Goal: Task Accomplishment & Management: Complete application form

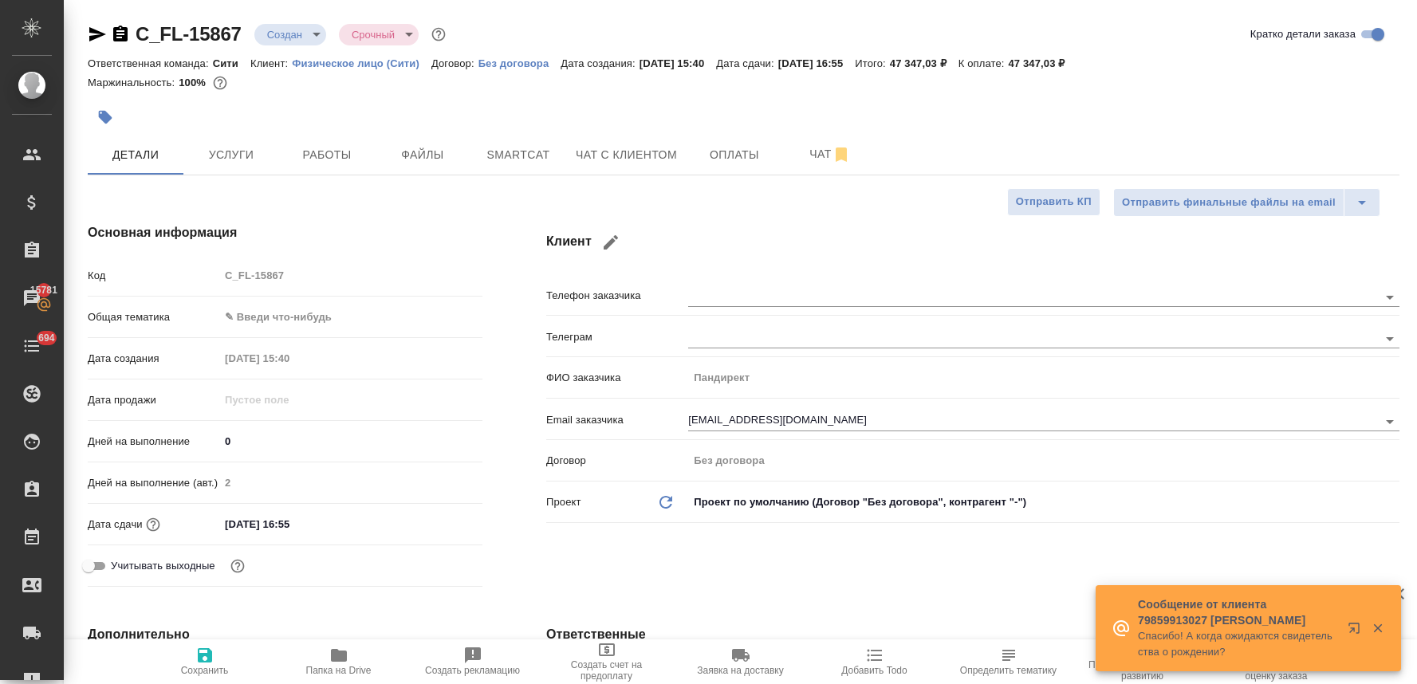
select select "RU"
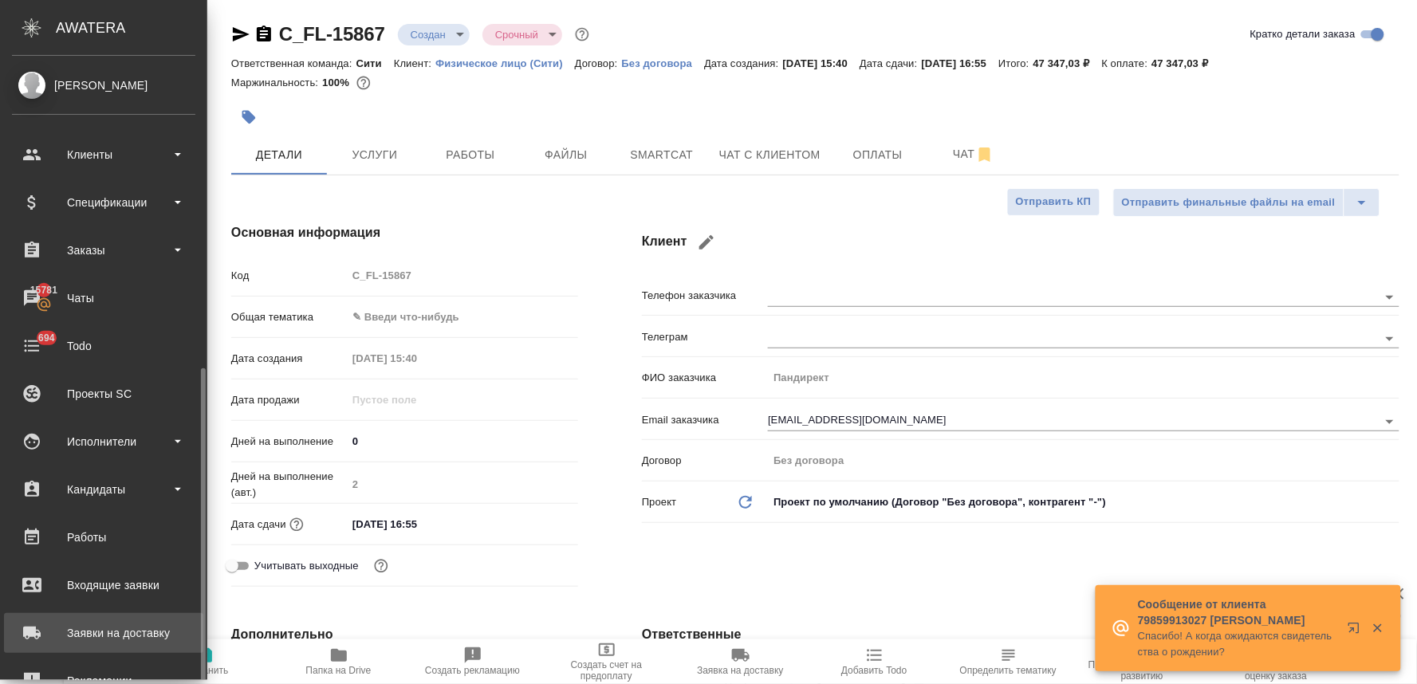
scroll to position [177, 0]
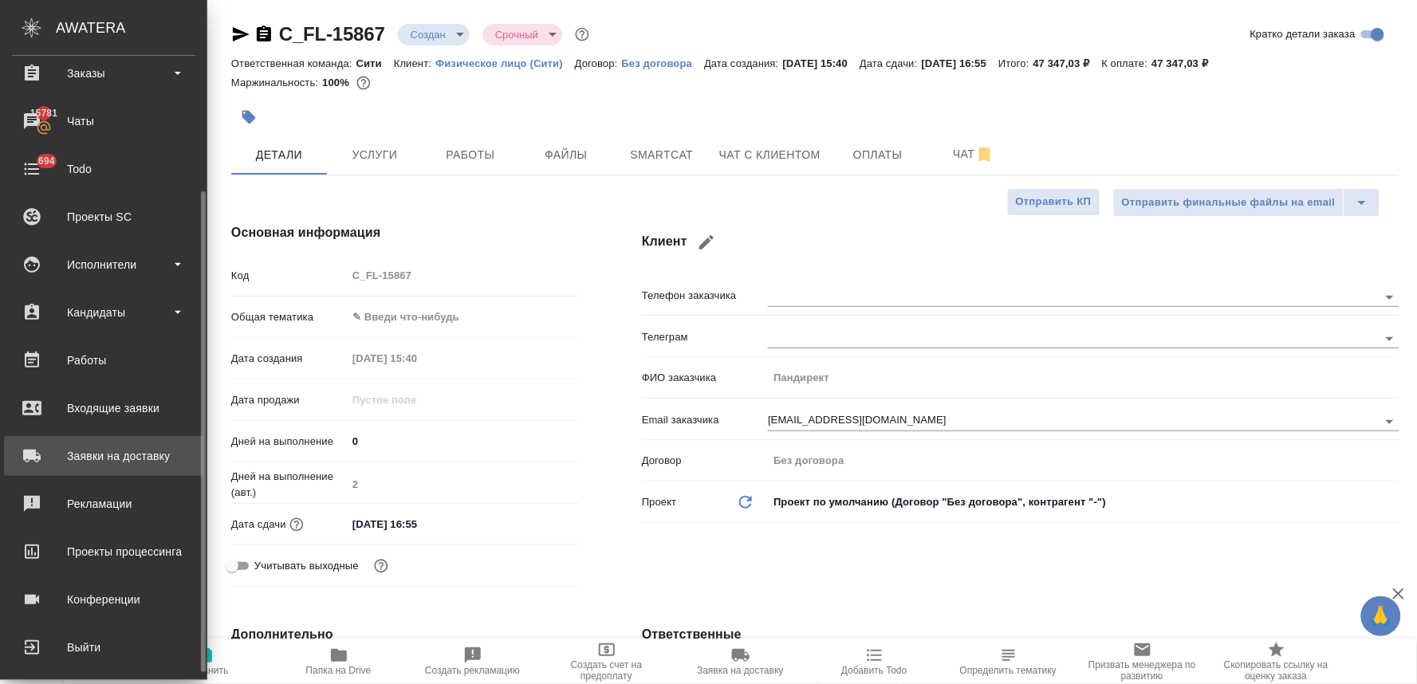
click at [144, 458] on div "Заявки на доставку" at bounding box center [103, 456] width 183 height 24
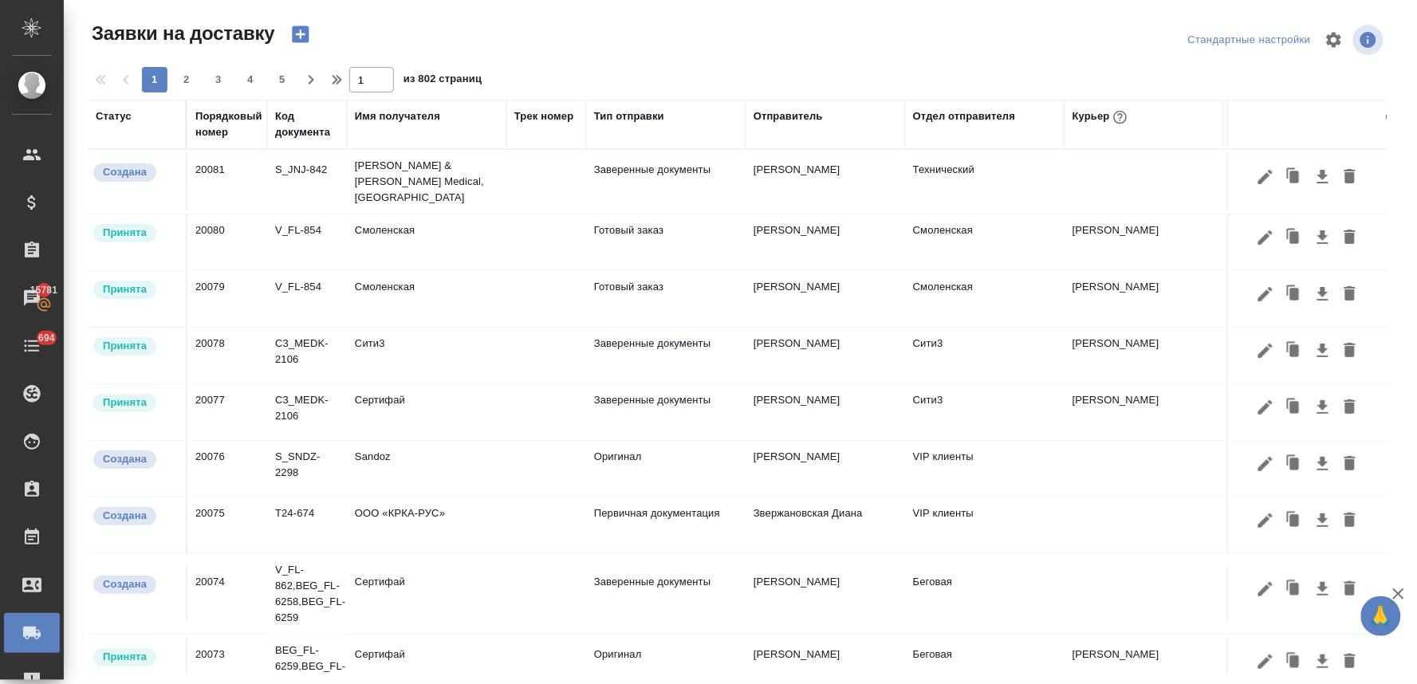
click at [300, 36] on icon "button" at bounding box center [300, 34] width 22 height 22
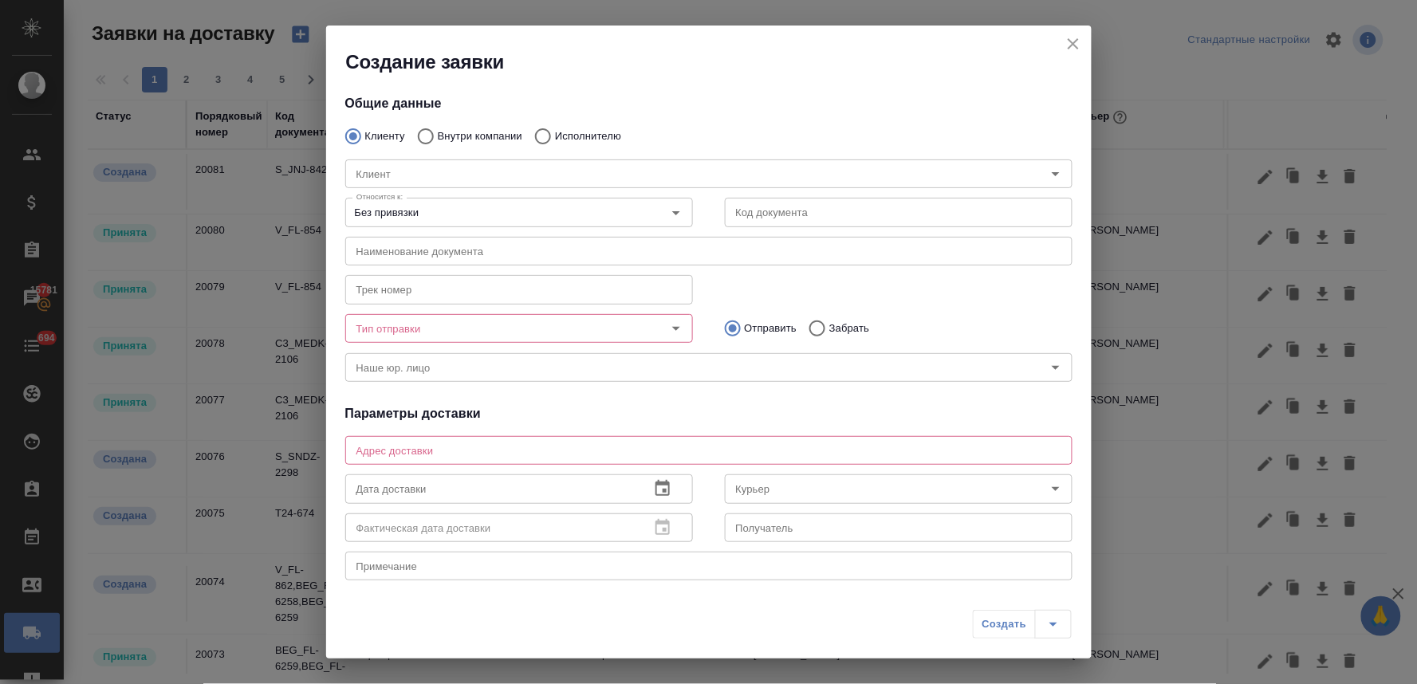
click at [466, 132] on p "Внутри компании" at bounding box center [480, 136] width 85 height 16
click at [438, 132] on input "Внутри компании" at bounding box center [423, 136] width 29 height 33
radio input "true"
click at [467, 164] on input "Команда" at bounding box center [682, 173] width 664 height 19
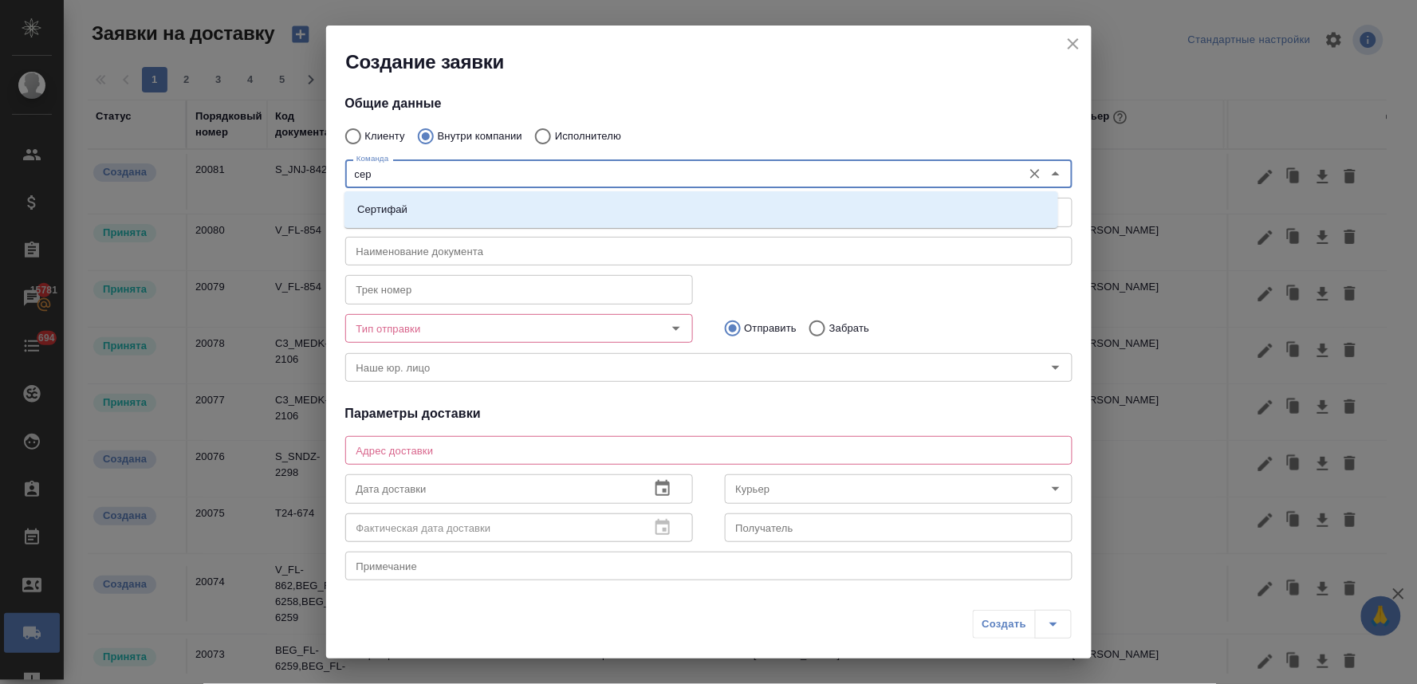
type input "серт"
click at [457, 215] on li "Сертифай" at bounding box center [702, 209] width 714 height 29
type textarea "[STREET_ADDRESS]"
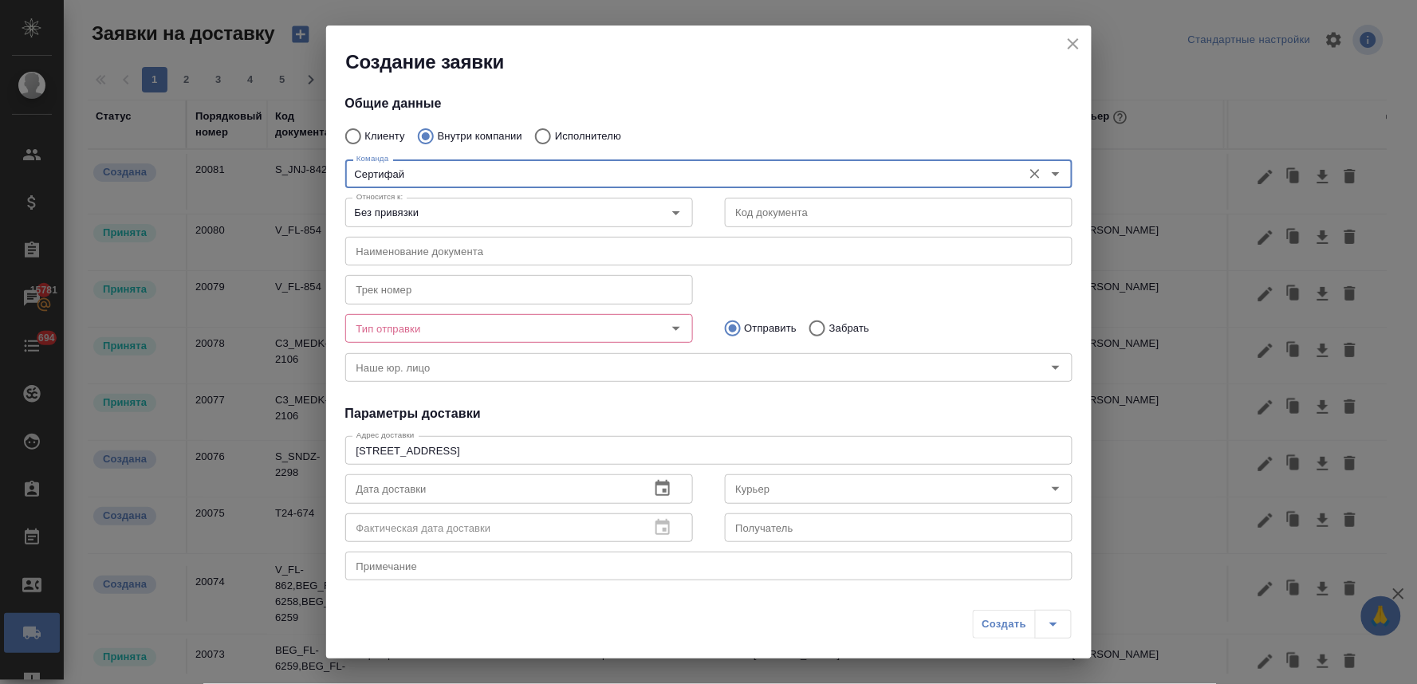
type input "Сертифай"
click at [448, 337] on input "Тип отправки" at bounding box center [492, 328] width 285 height 19
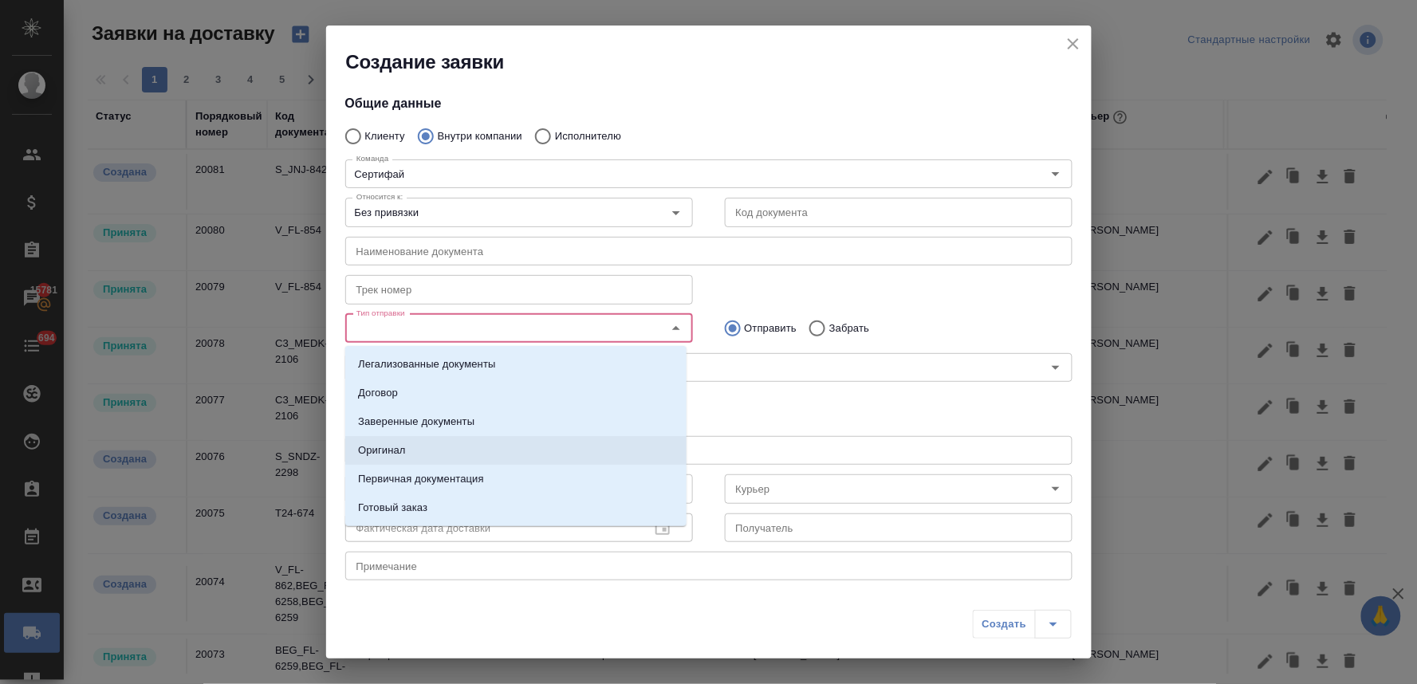
click at [448, 452] on li "Оригинал" at bounding box center [515, 450] width 341 height 29
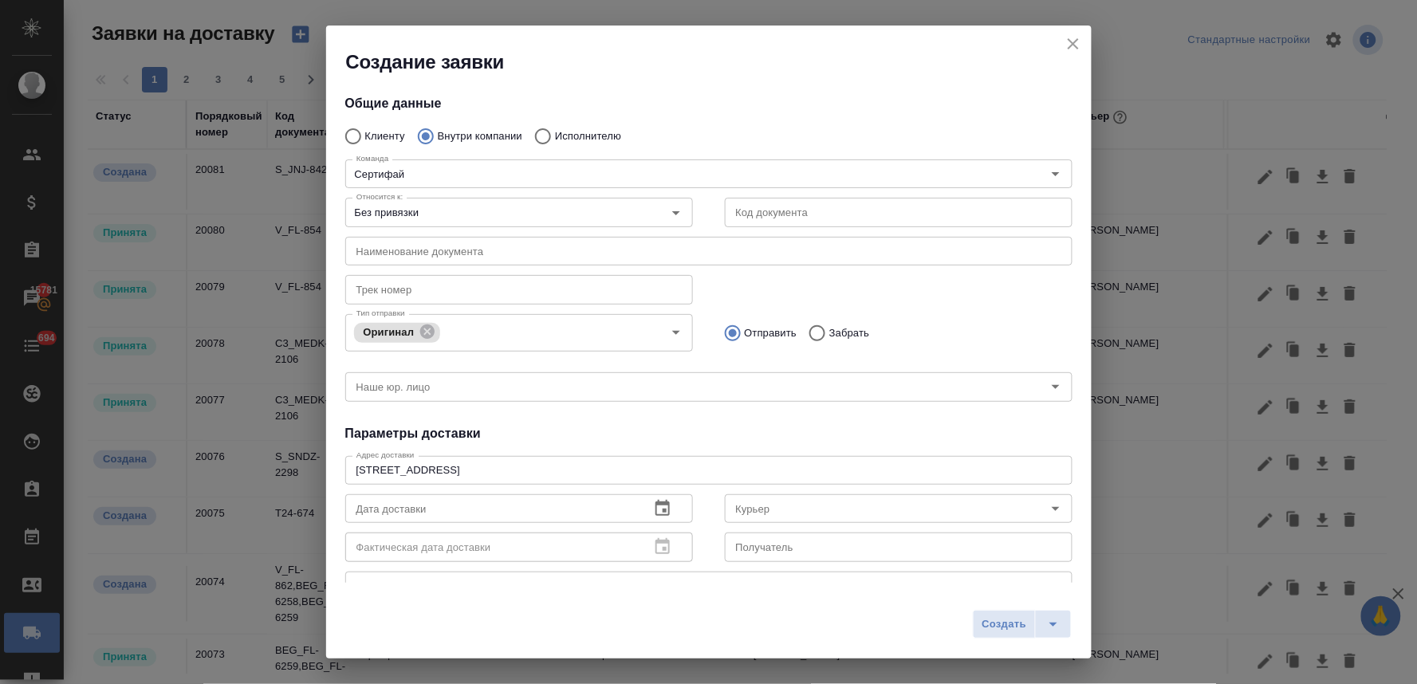
click at [667, 435] on h4 "Параметры доставки" at bounding box center [708, 433] width 727 height 19
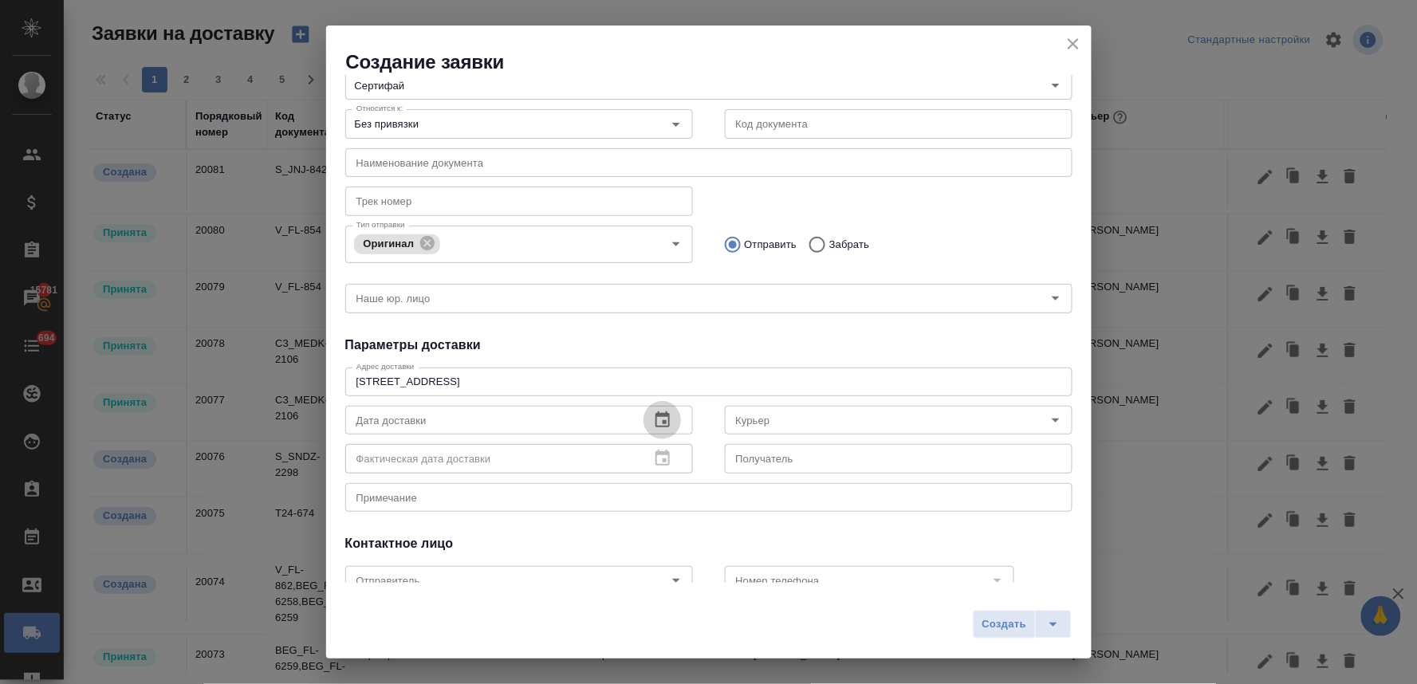
click at [656, 417] on icon "button" at bounding box center [663, 420] width 14 height 16
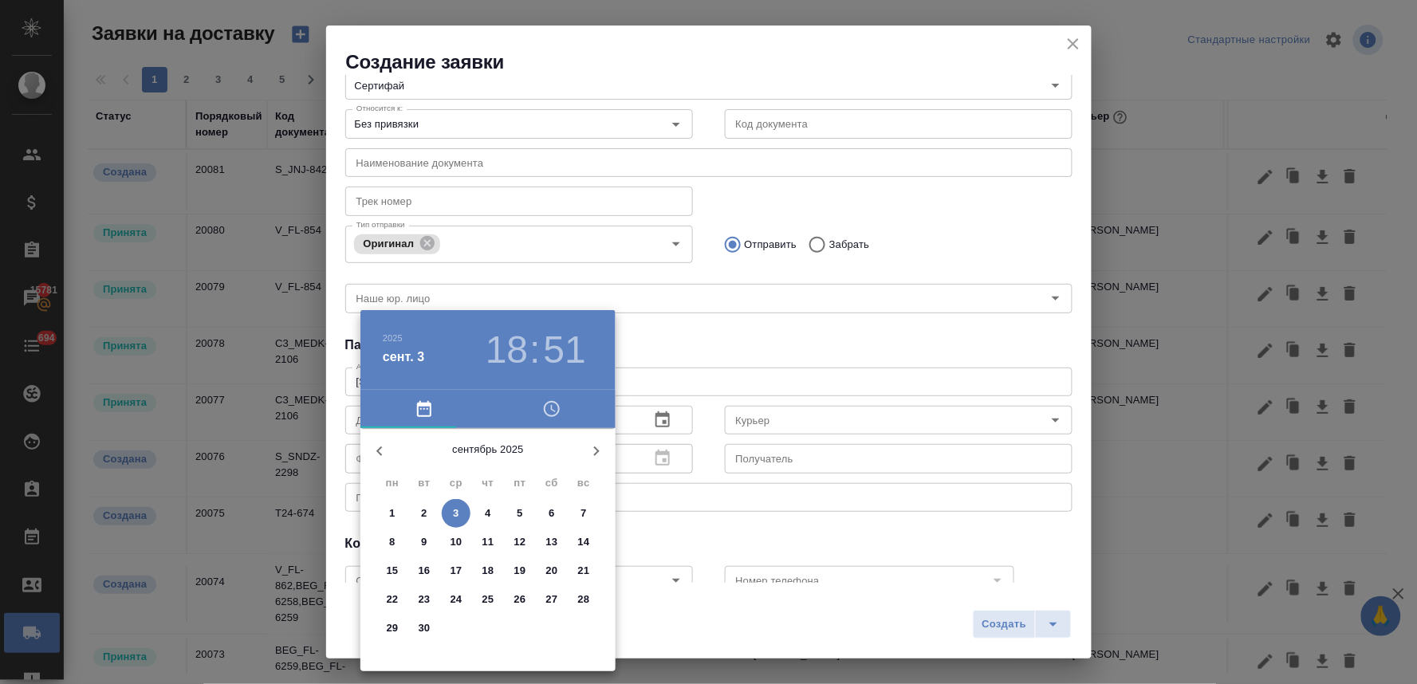
click at [550, 416] on icon "button" at bounding box center [552, 409] width 16 height 16
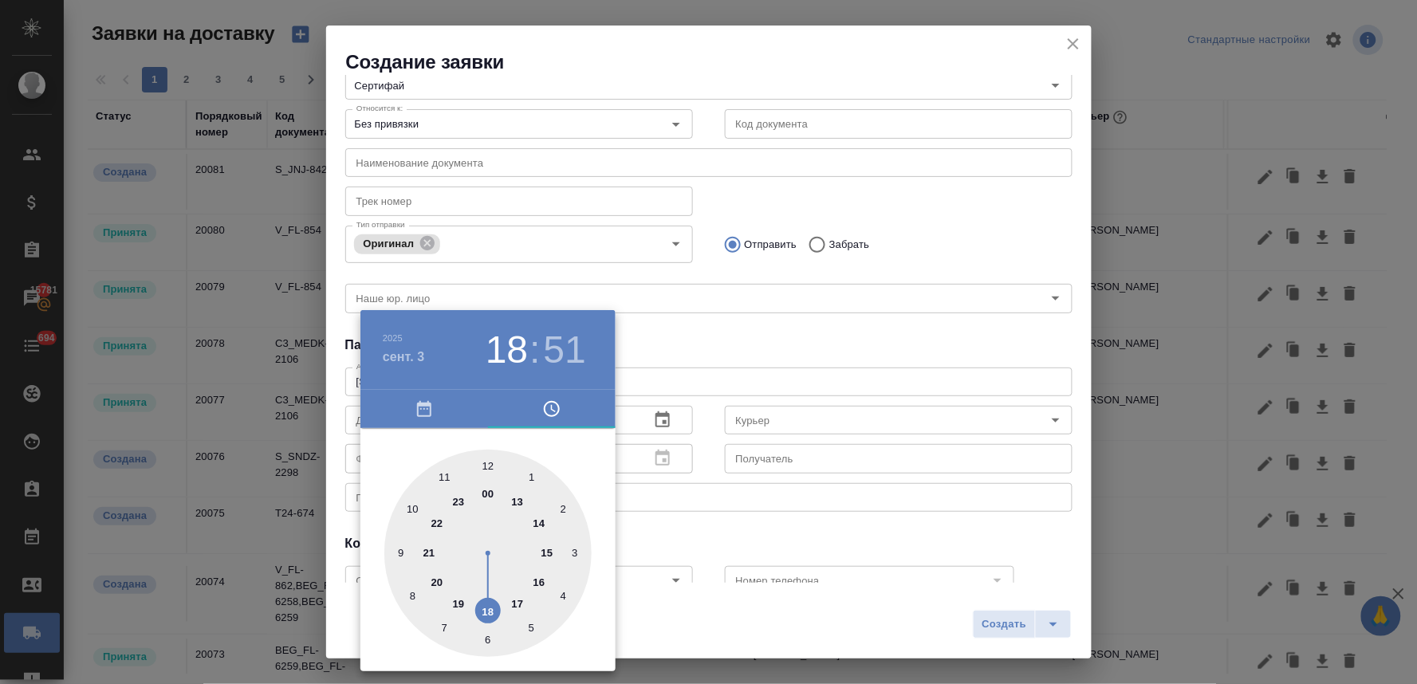
click at [443, 480] on div at bounding box center [487, 553] width 207 height 207
type input "[DATE] 11:51"
click at [770, 324] on div at bounding box center [708, 342] width 1417 height 684
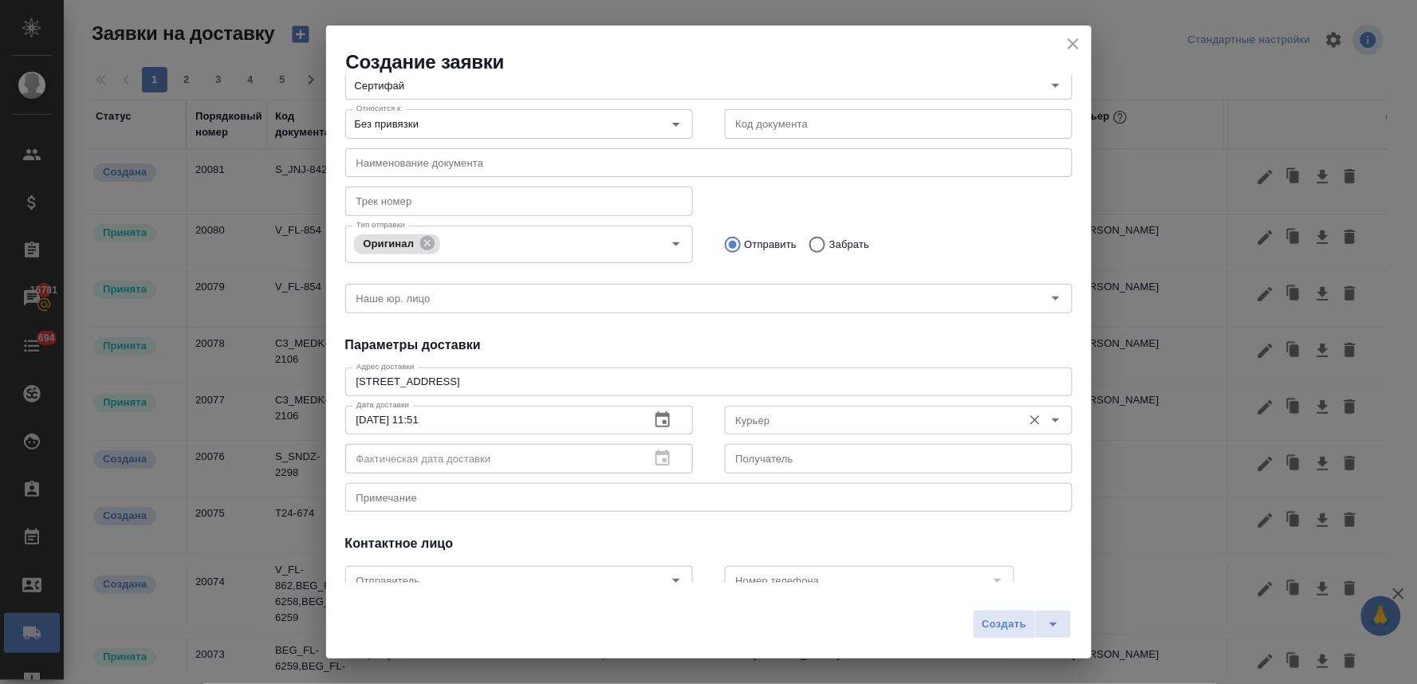
click at [782, 417] on input "Курьер" at bounding box center [872, 420] width 285 height 19
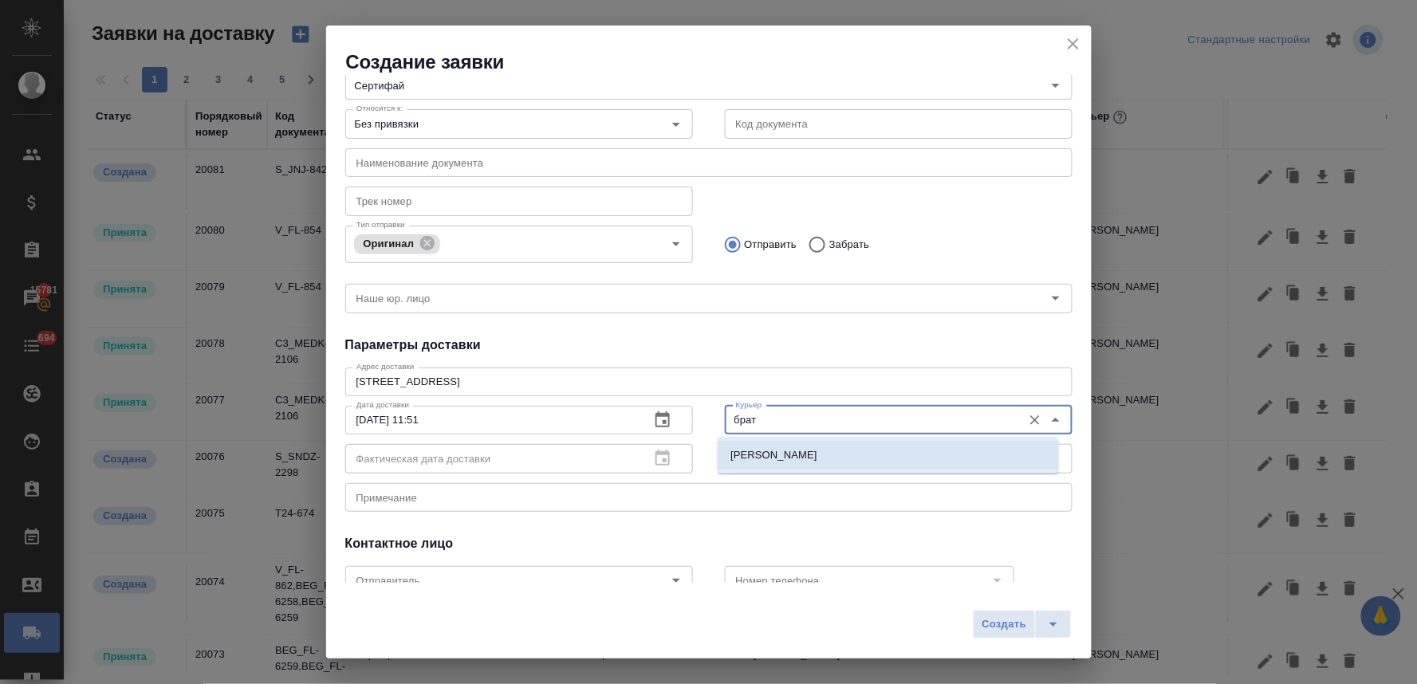
click at [770, 458] on p "[PERSON_NAME]" at bounding box center [774, 455] width 87 height 16
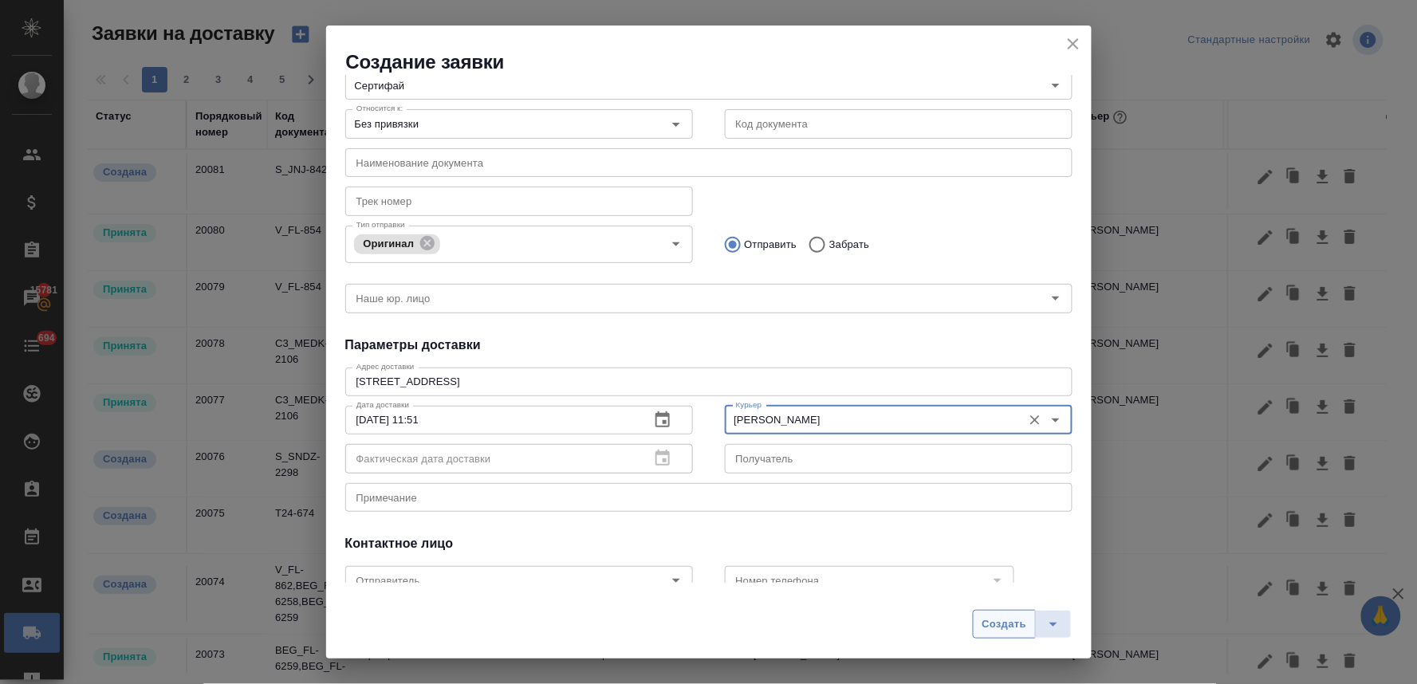
type input "[PERSON_NAME]"
click at [1006, 628] on span "Создать" at bounding box center [1004, 625] width 45 height 18
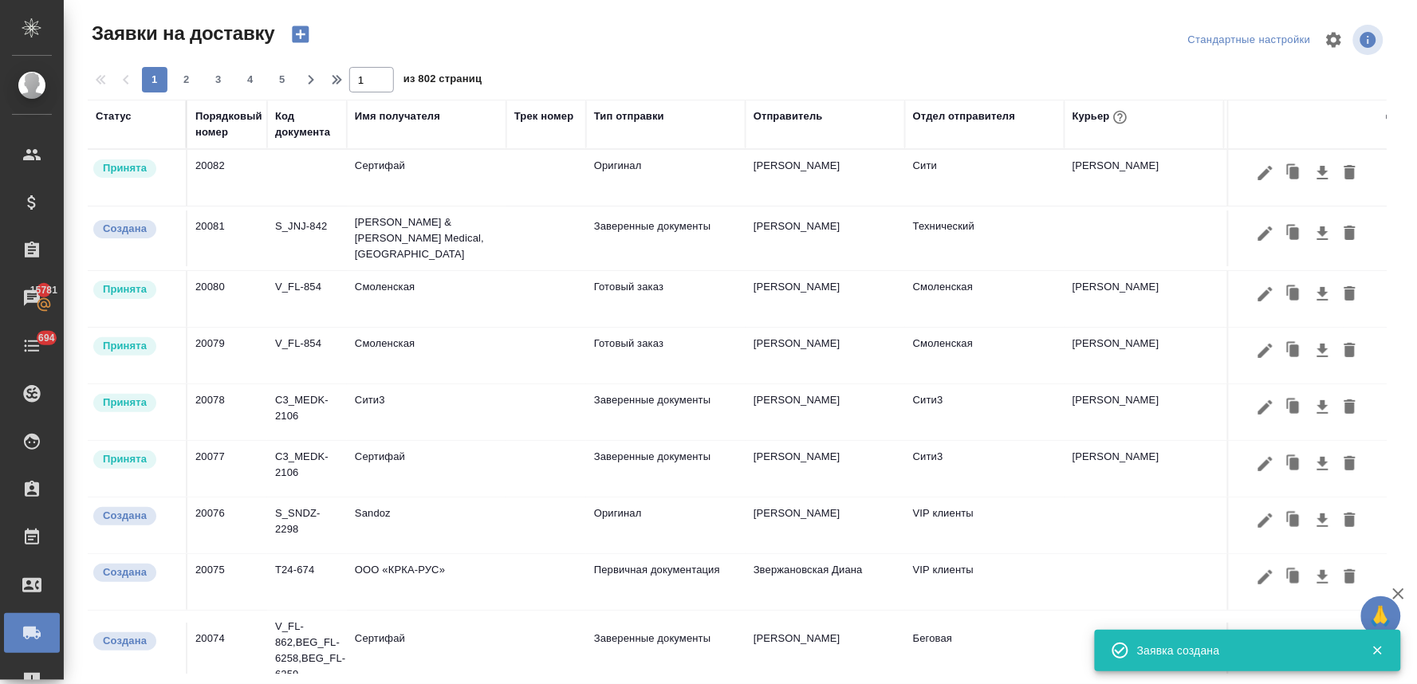
click at [386, 171] on td "Сертифай" at bounding box center [427, 178] width 160 height 56
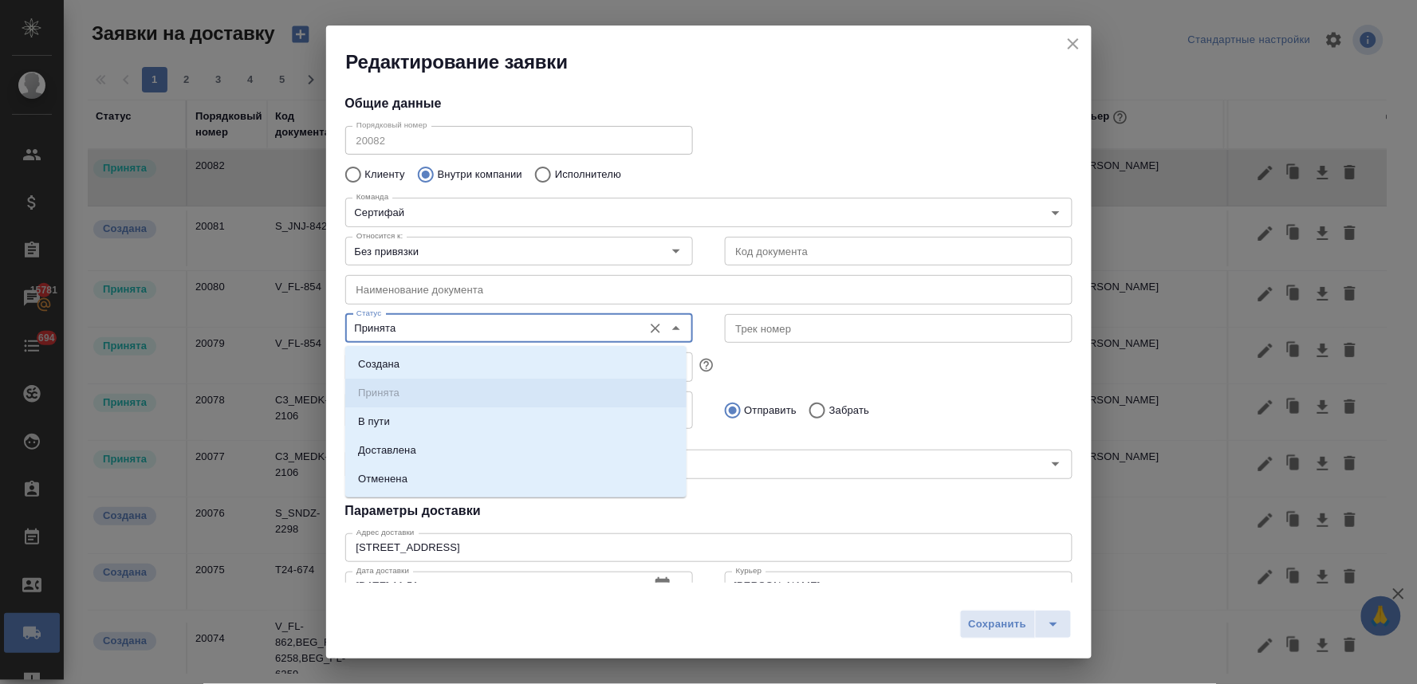
click at [417, 329] on input "Принята" at bounding box center [492, 328] width 285 height 19
click at [426, 449] on li "Доставлена" at bounding box center [515, 450] width 341 height 29
type input "Доставлена"
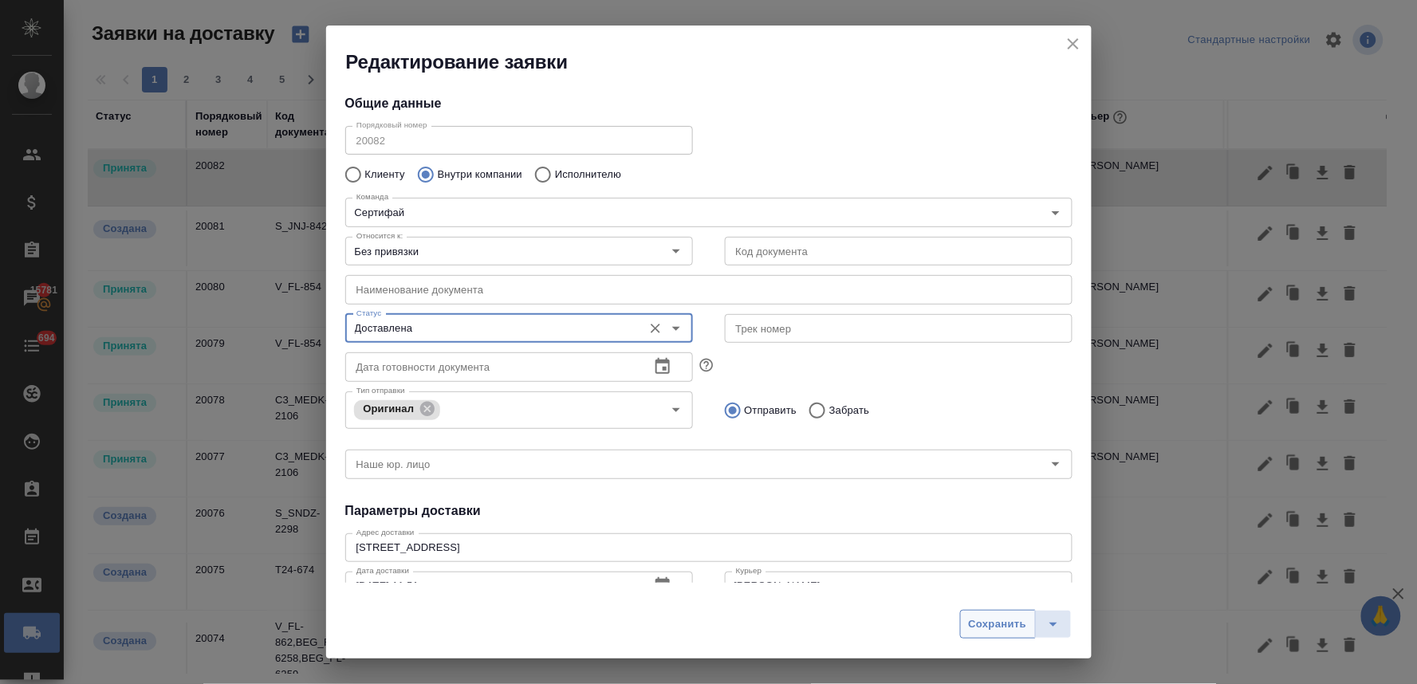
click at [1000, 623] on span "Сохранить" at bounding box center [998, 625] width 58 height 18
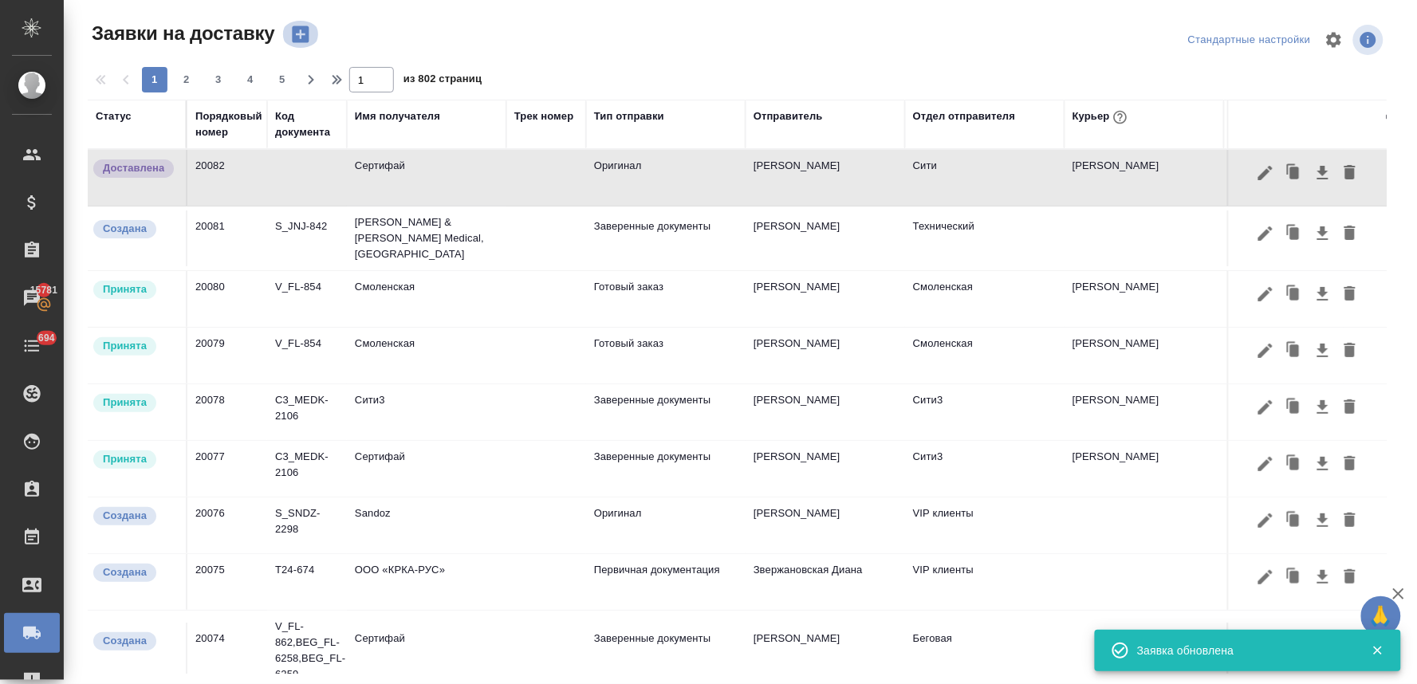
click at [297, 37] on icon "button" at bounding box center [300, 34] width 17 height 17
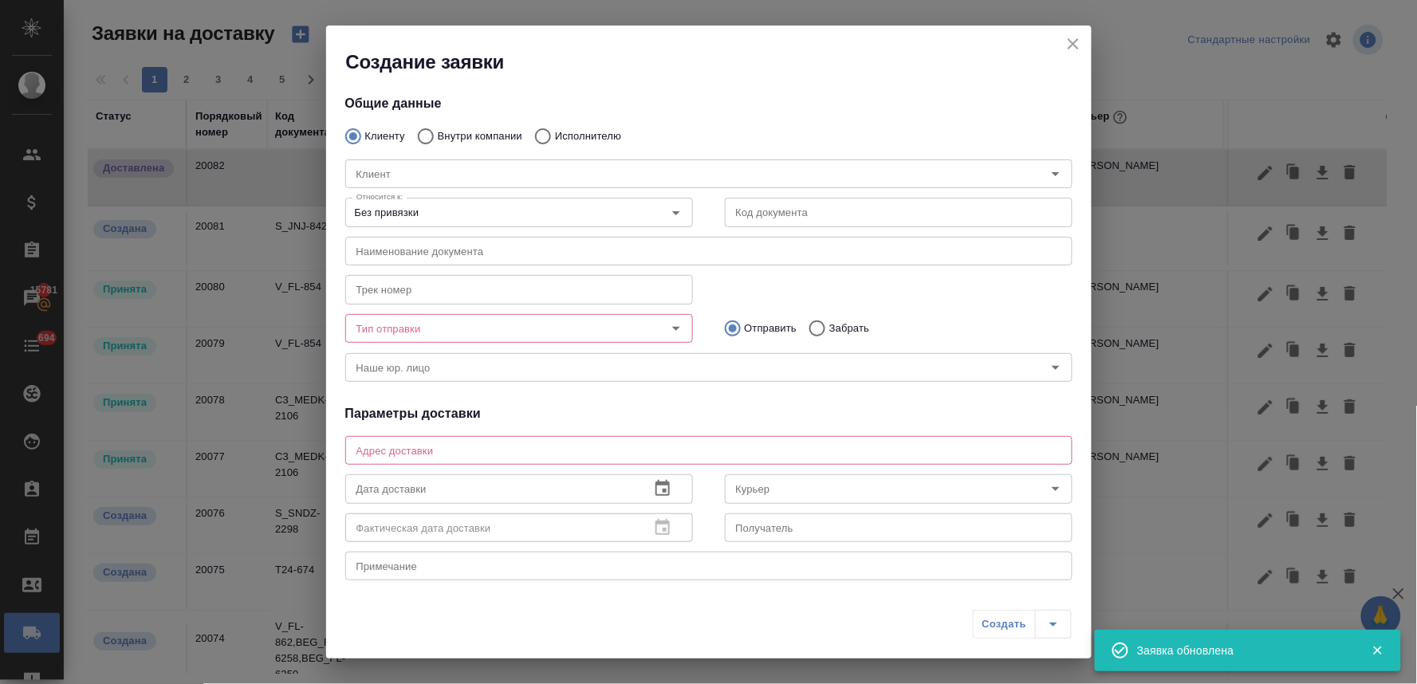
click at [466, 132] on p "Внутри компании" at bounding box center [480, 136] width 85 height 16
click at [438, 132] on input "Внутри компании" at bounding box center [423, 136] width 29 height 33
radio input "true"
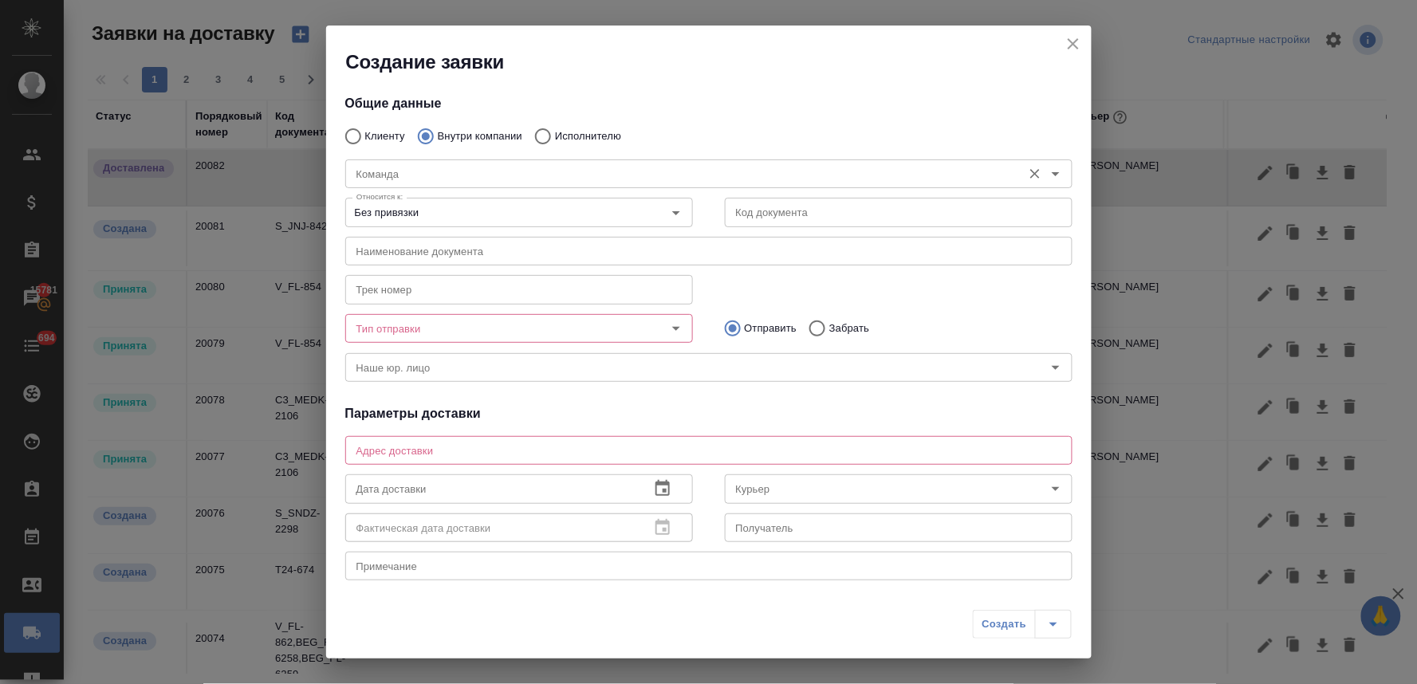
click at [440, 171] on input "Команда" at bounding box center [682, 173] width 664 height 19
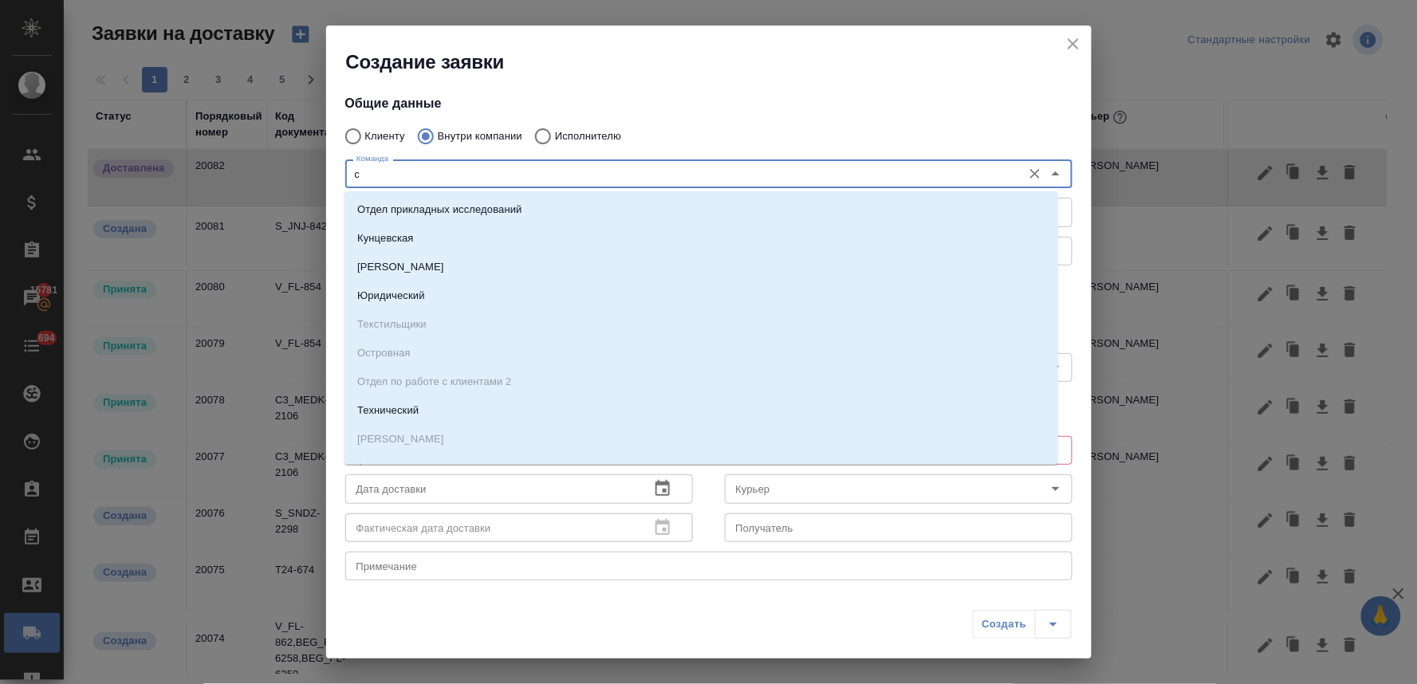
type input "си"
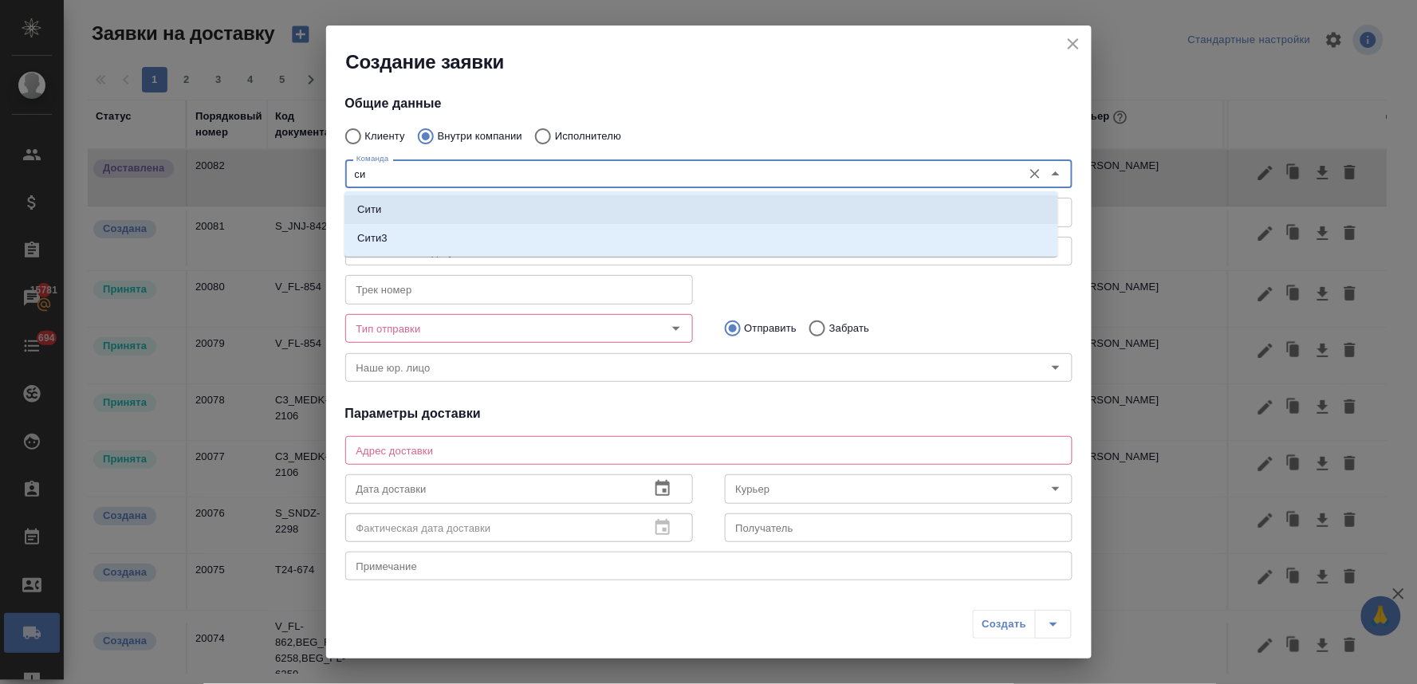
click at [443, 205] on li "Сити" at bounding box center [702, 209] width 714 height 29
type textarea "[STREET_ADDRESS], Башня на [GEOGRAPHIC_DATA], блок С, -1 этаж, зона ритейла"
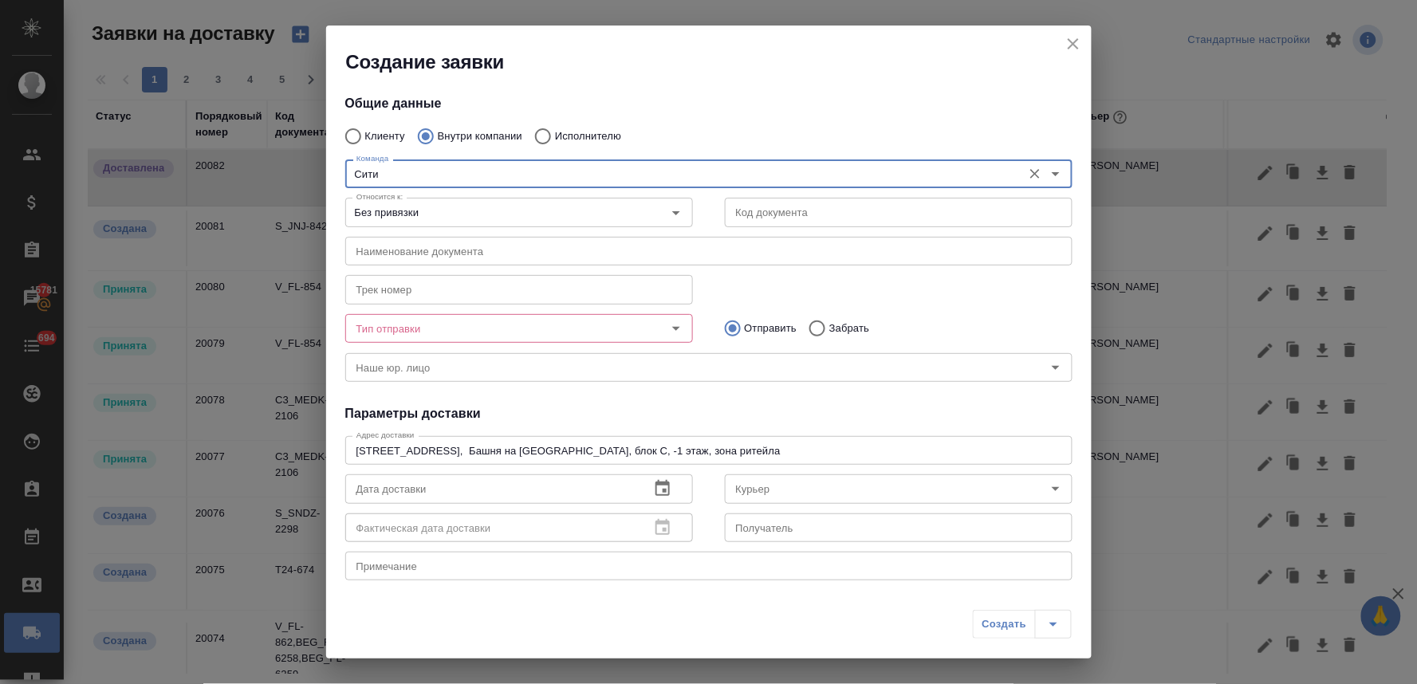
type input "Сити"
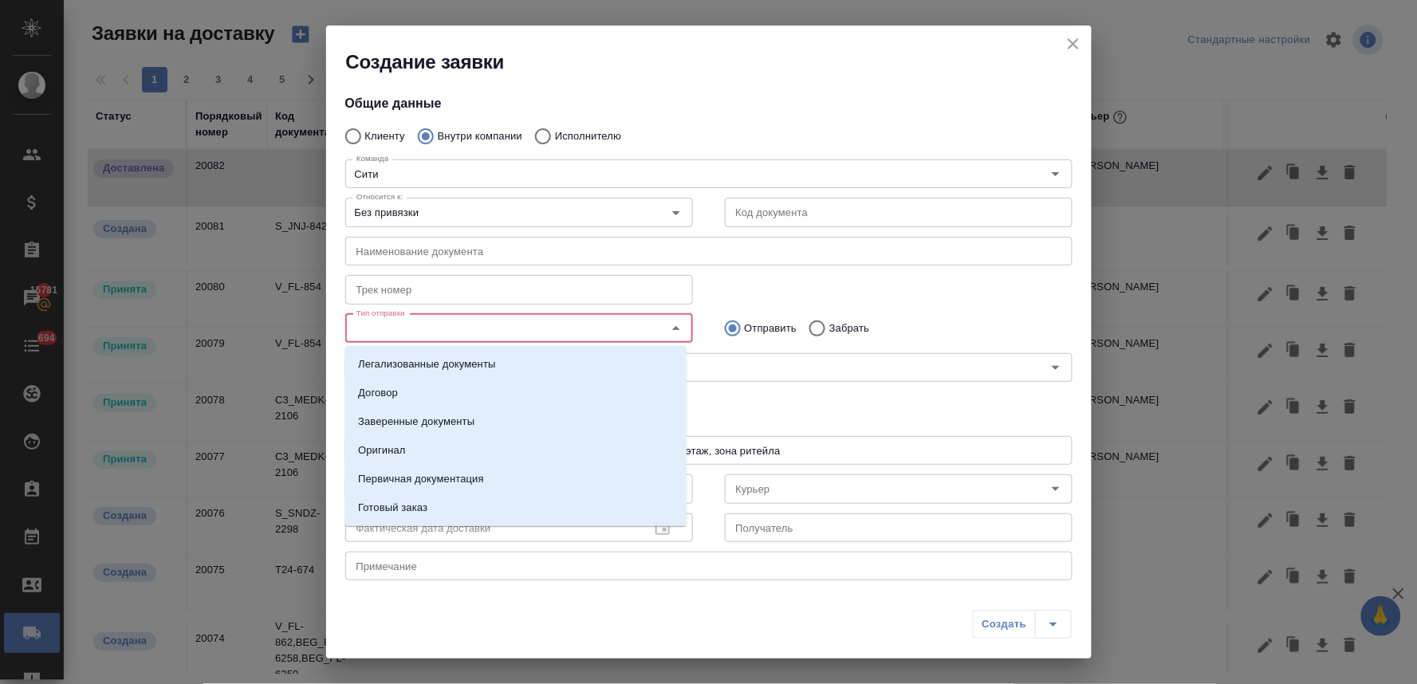
click at [426, 330] on input "Тип отправки" at bounding box center [492, 328] width 285 height 19
click at [421, 448] on li "Оригинал" at bounding box center [515, 450] width 341 height 29
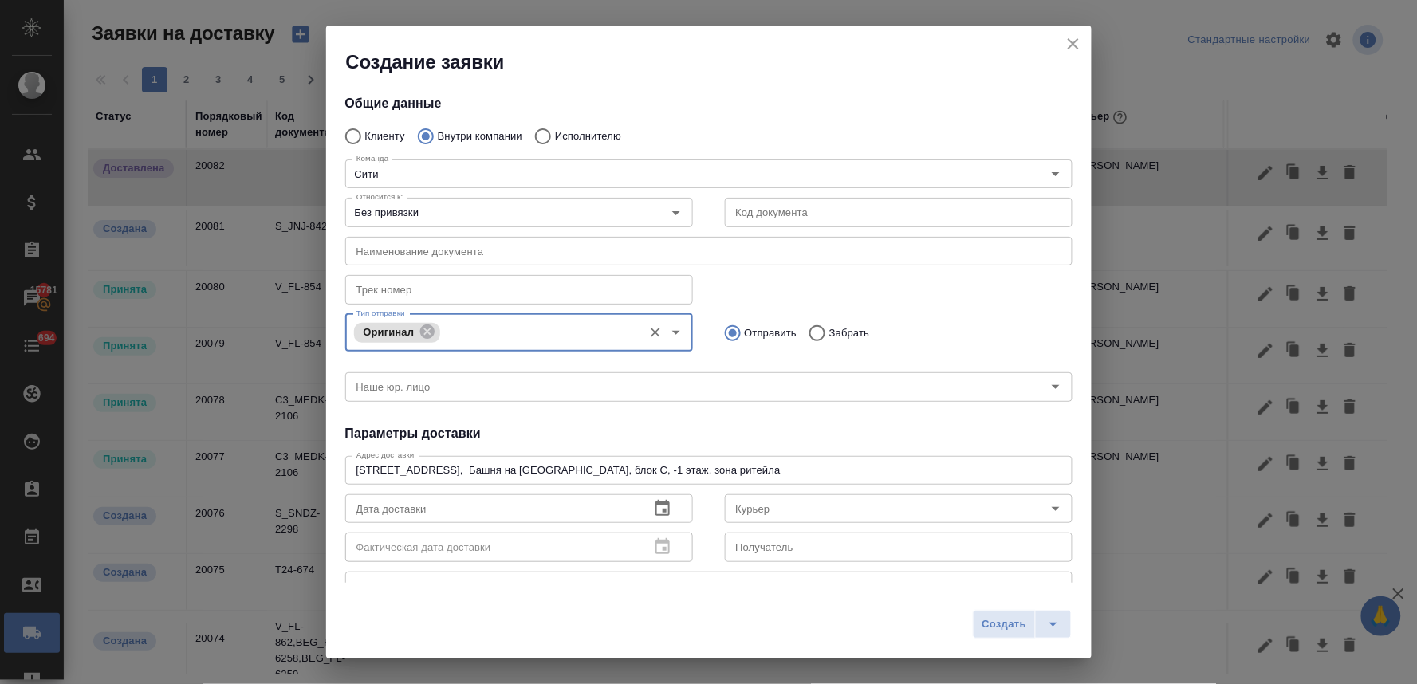
click at [810, 333] on input "Забрать" at bounding box center [815, 333] width 29 height 33
radio input "true"
click at [695, 424] on h4 "Параметры доставки" at bounding box center [708, 433] width 727 height 19
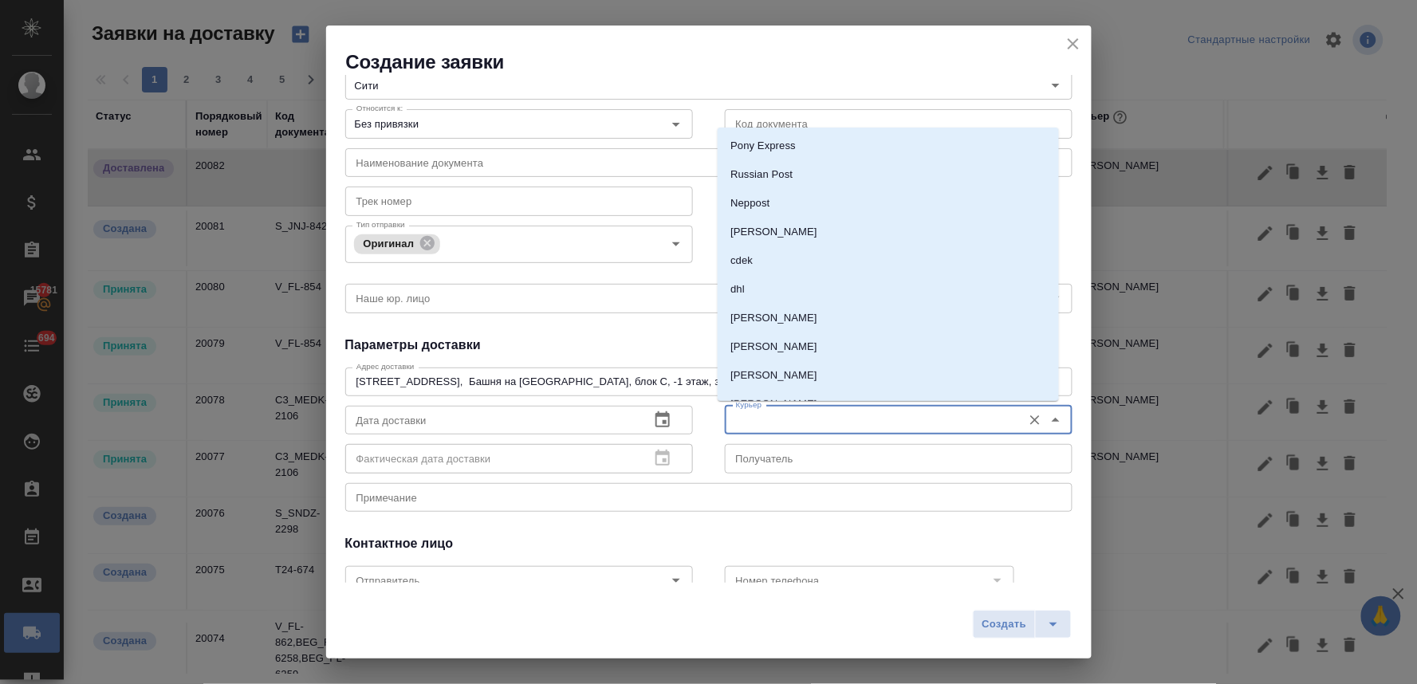
click at [756, 412] on input "Курьер" at bounding box center [872, 420] width 285 height 19
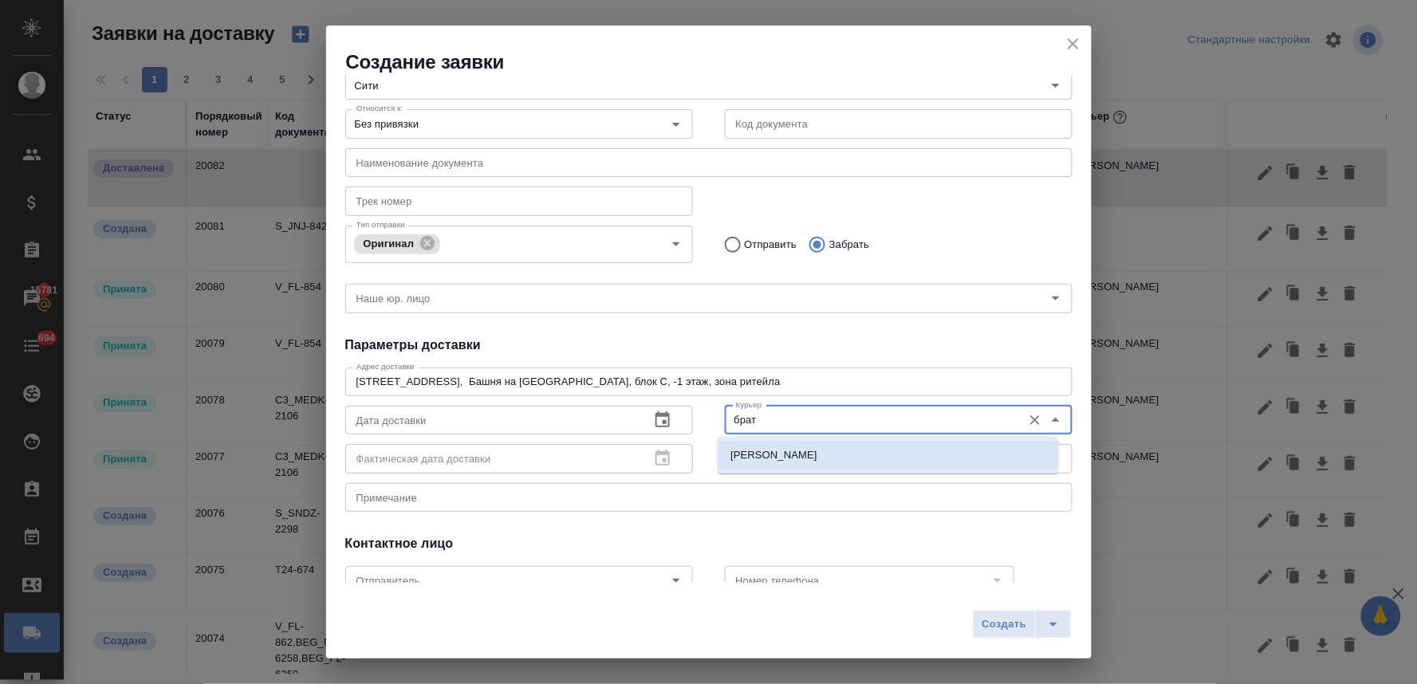
click at [756, 456] on p "[PERSON_NAME]" at bounding box center [774, 455] width 87 height 16
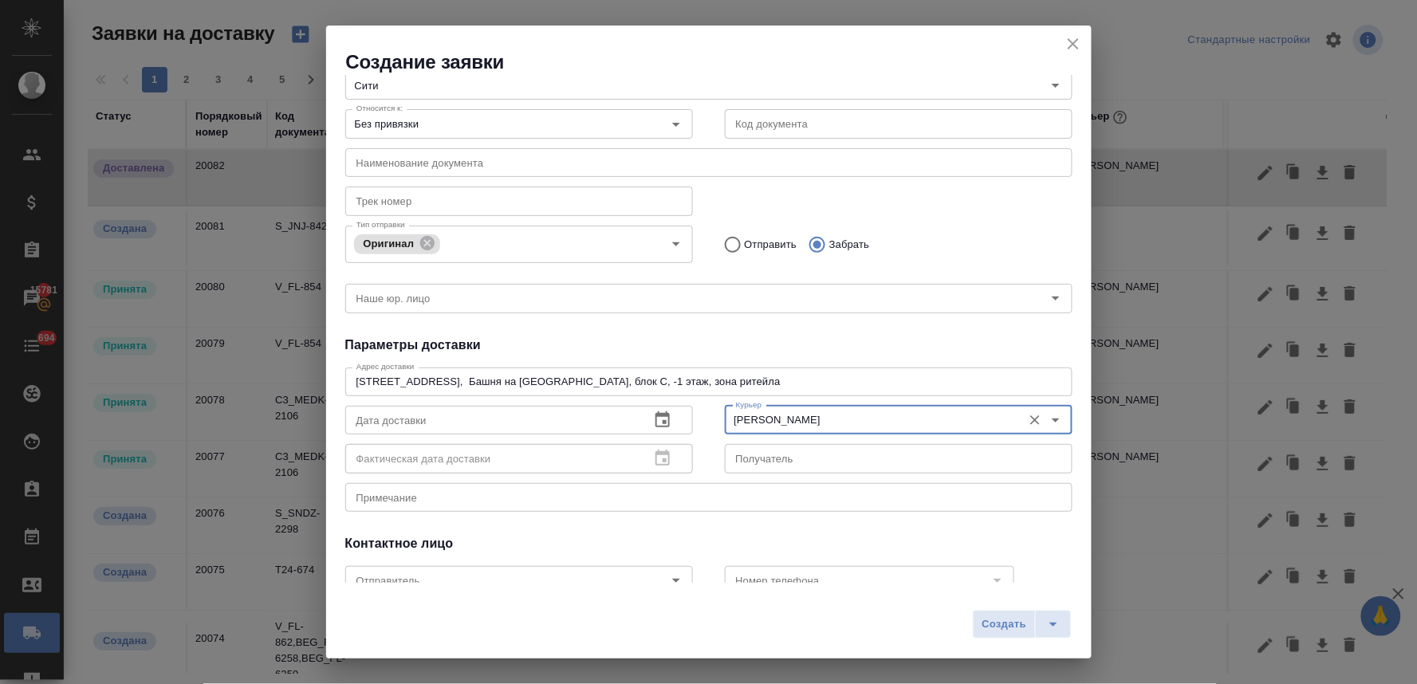
type input "[PERSON_NAME]"
click at [656, 420] on icon "button" at bounding box center [663, 420] width 14 height 16
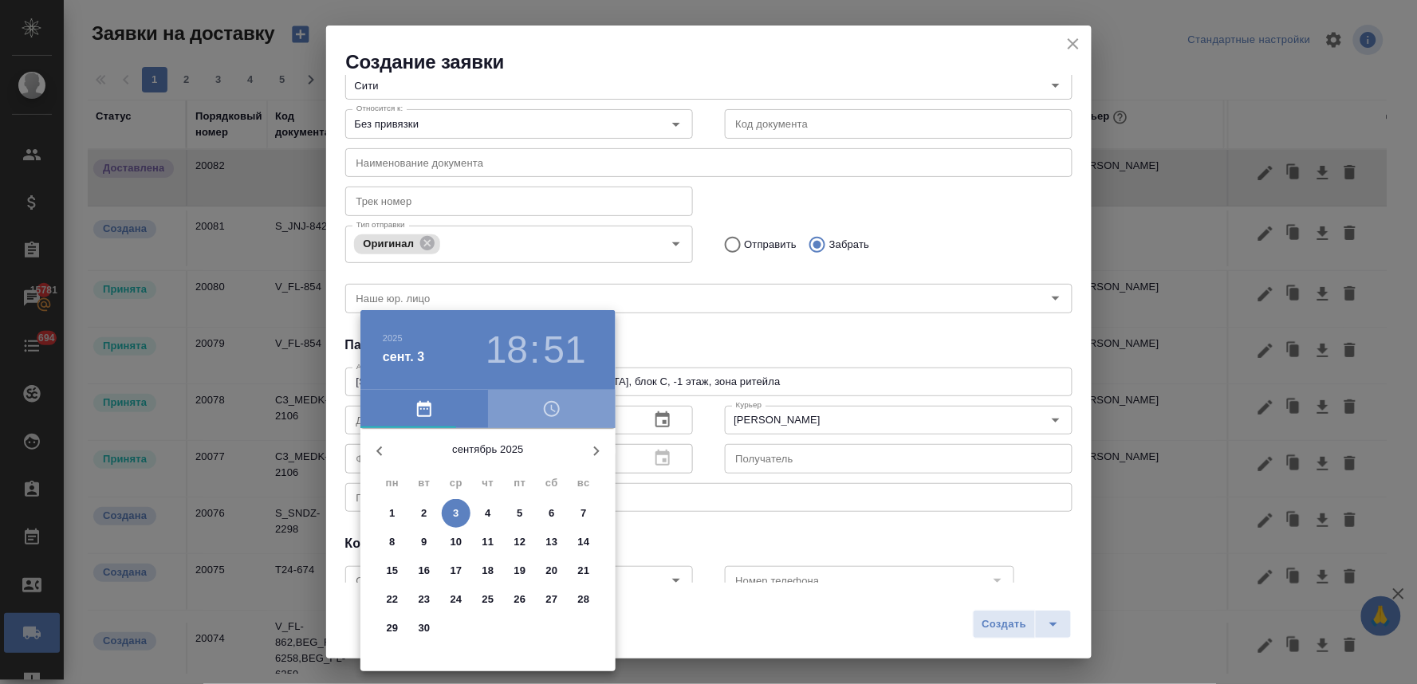
click at [552, 412] on icon "button" at bounding box center [551, 409] width 19 height 19
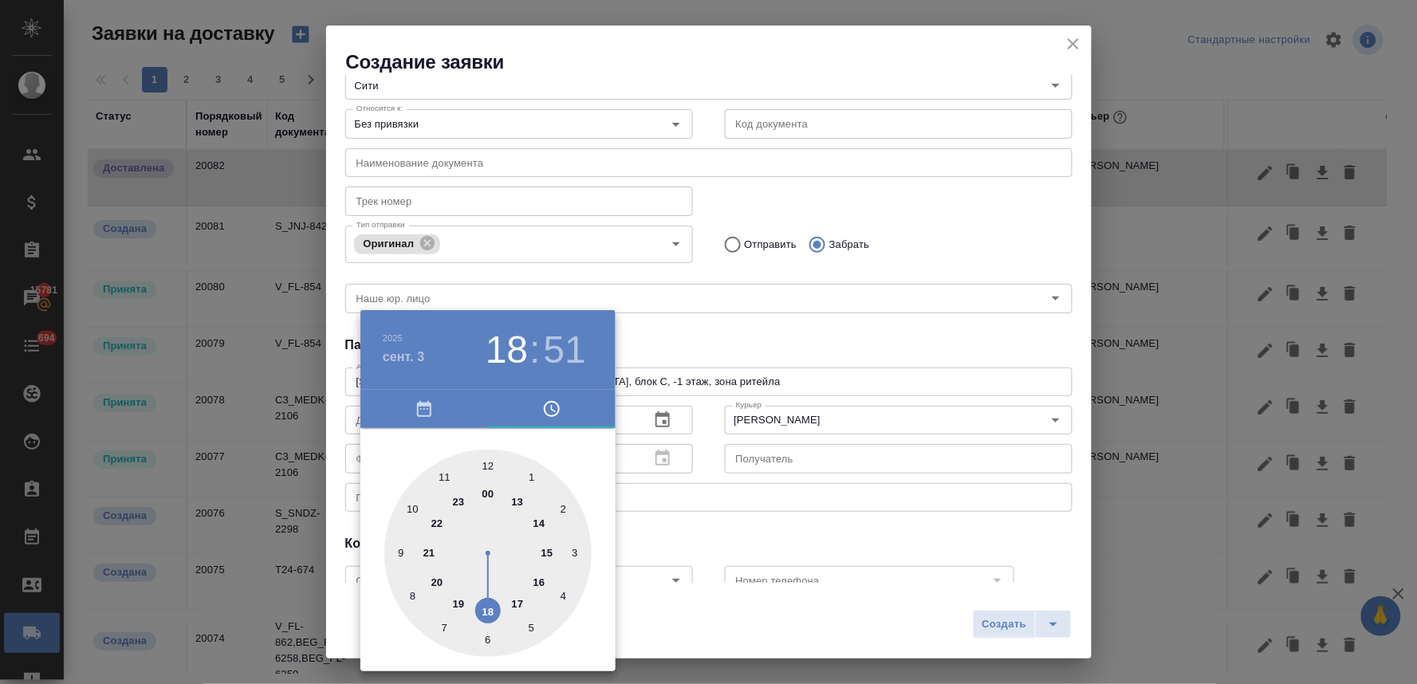
click at [491, 460] on div at bounding box center [487, 553] width 207 height 207
click at [534, 630] on div at bounding box center [487, 553] width 207 height 207
type input "[DATE] 12:25"
click at [722, 533] on div at bounding box center [708, 342] width 1417 height 684
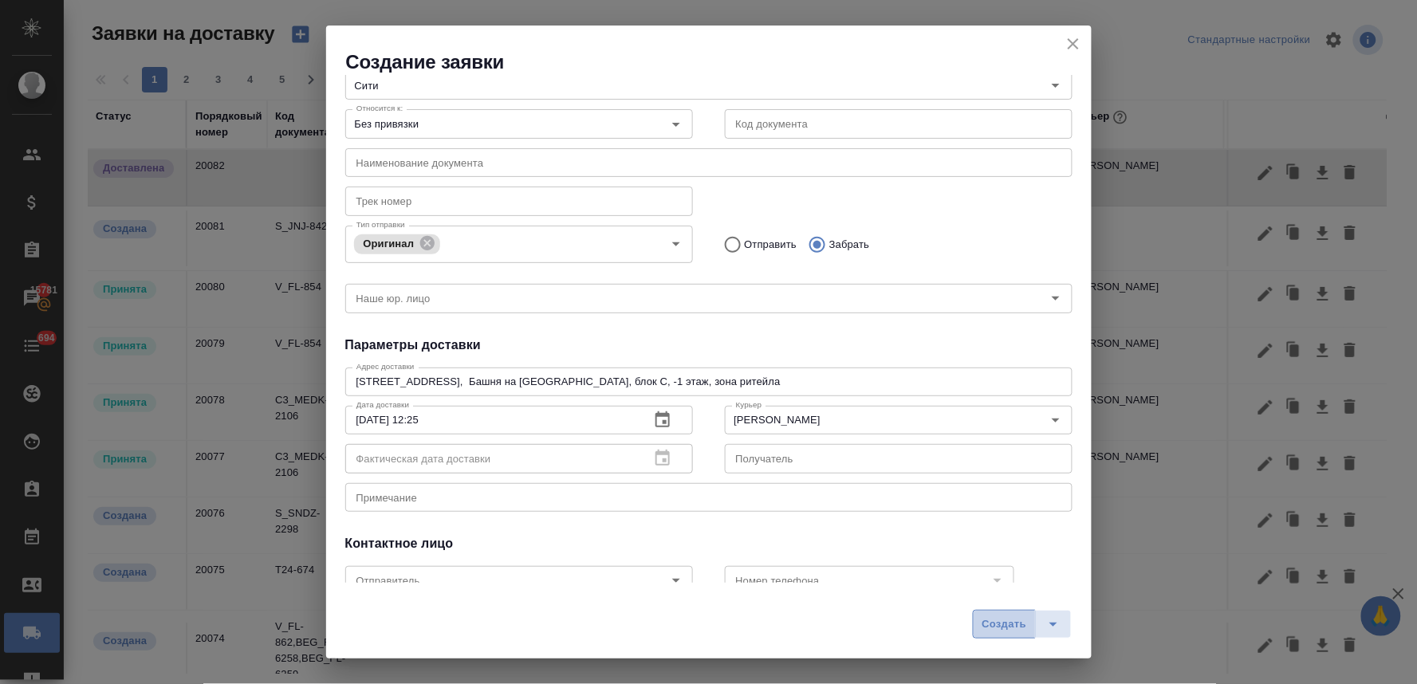
click at [984, 619] on span "Создать" at bounding box center [1004, 625] width 45 height 18
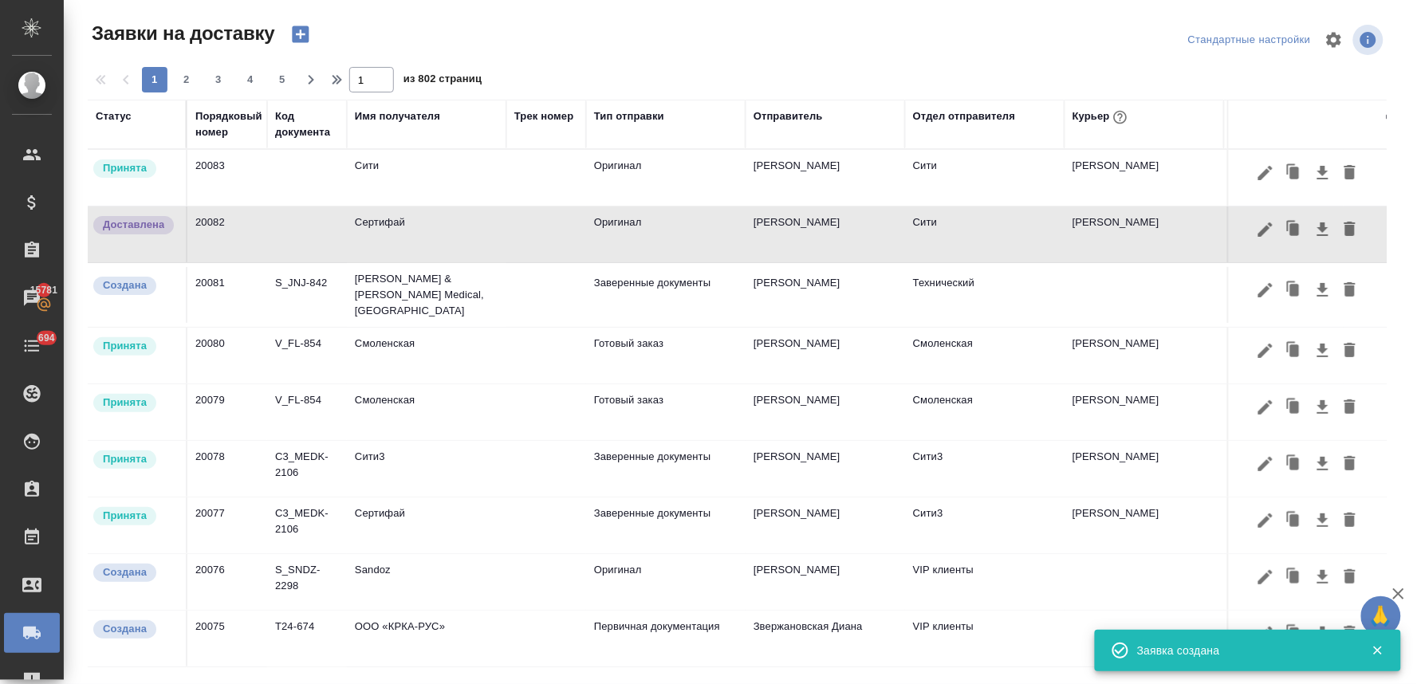
click at [380, 172] on td "Сити" at bounding box center [427, 178] width 160 height 56
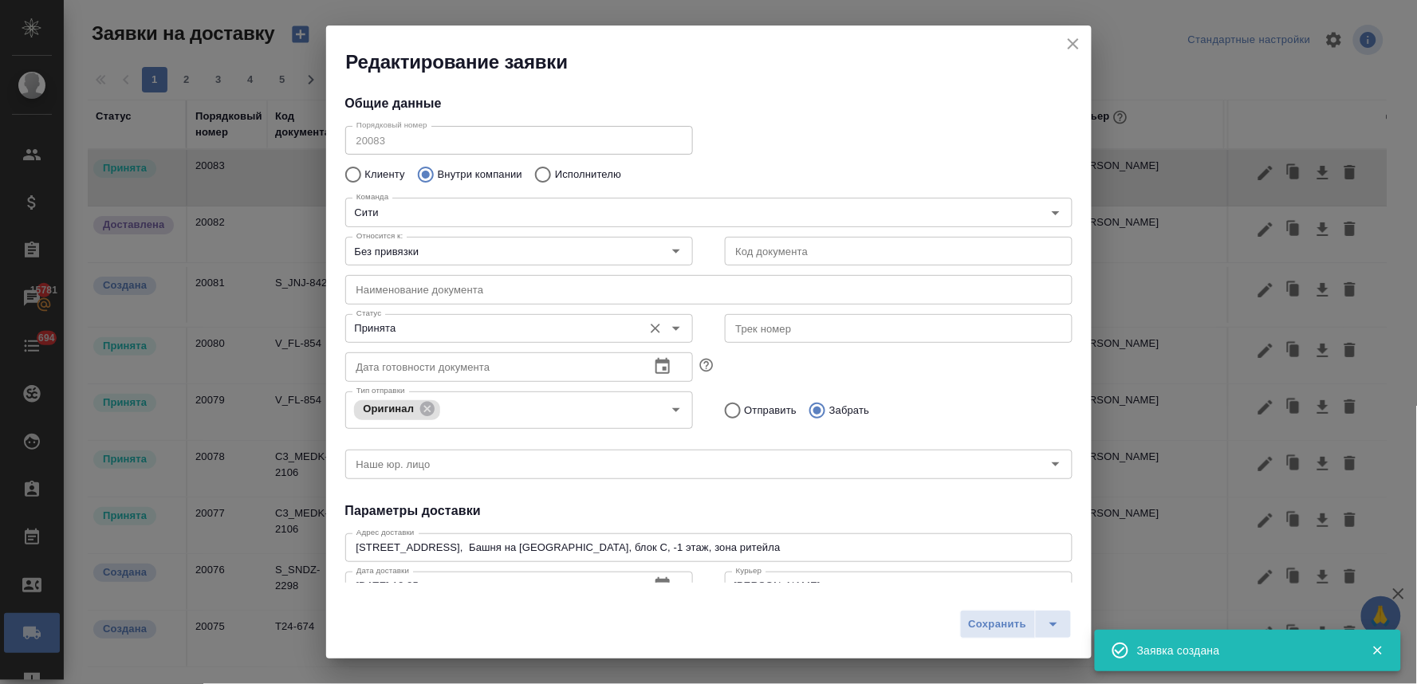
click at [453, 327] on input "Принята" at bounding box center [492, 328] width 285 height 19
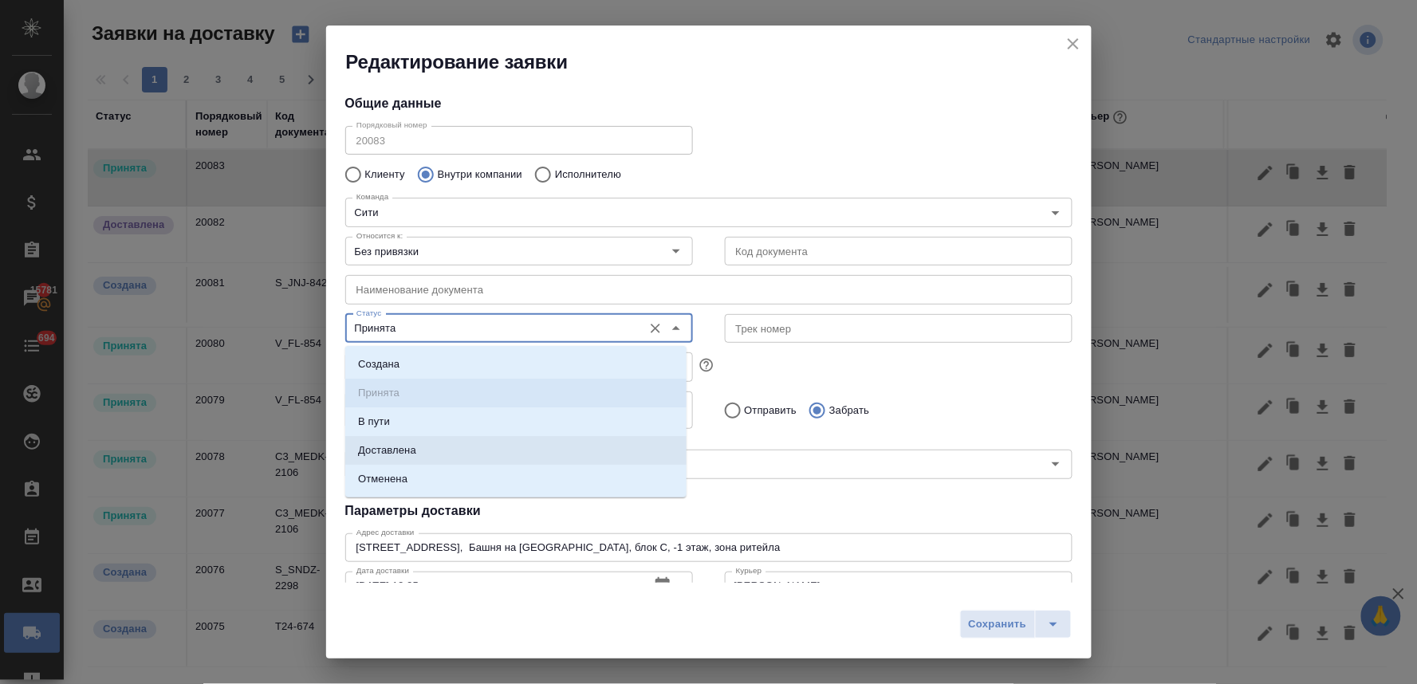
click at [410, 452] on p "Доставлена" at bounding box center [387, 451] width 58 height 16
type input "Доставлена"
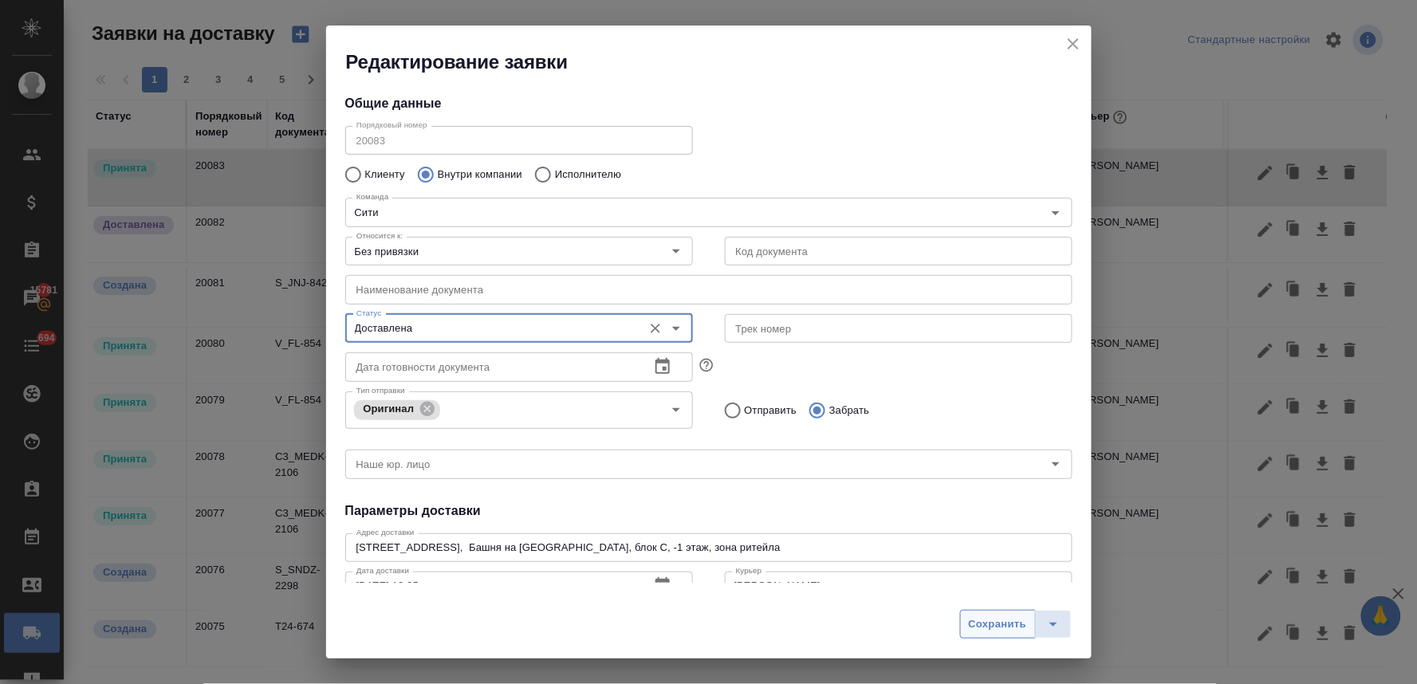
click at [987, 628] on span "Сохранить" at bounding box center [998, 625] width 58 height 18
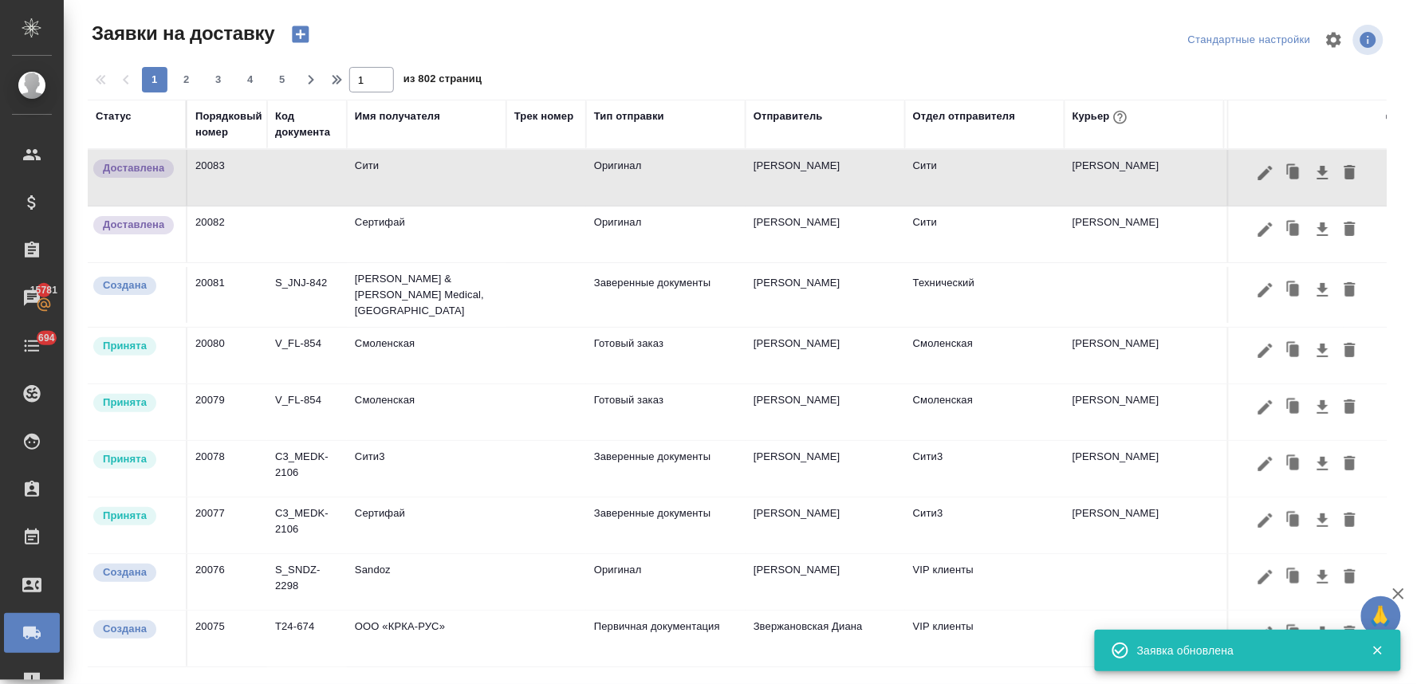
click at [305, 30] on icon "button" at bounding box center [300, 34] width 17 height 17
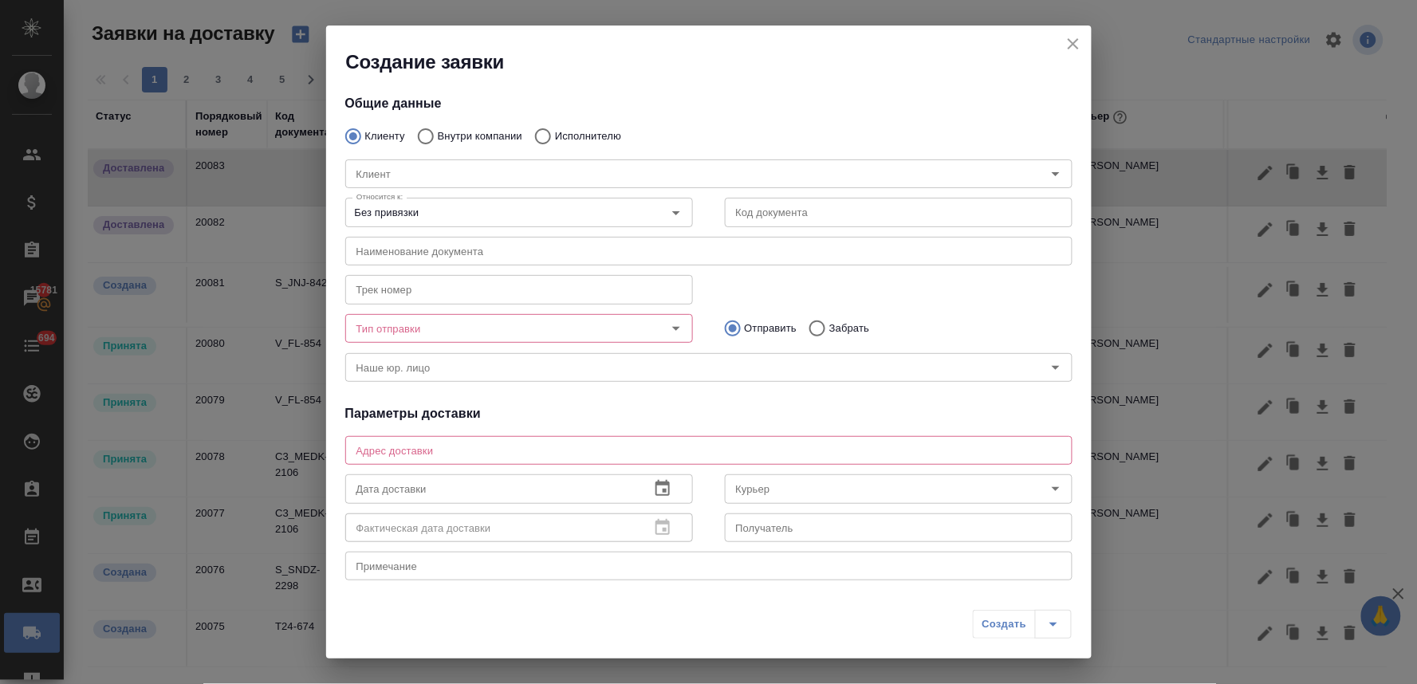
click at [431, 129] on input "Внутри компании" at bounding box center [423, 136] width 29 height 33
radio input "true"
click at [441, 173] on input "Команда" at bounding box center [682, 173] width 664 height 19
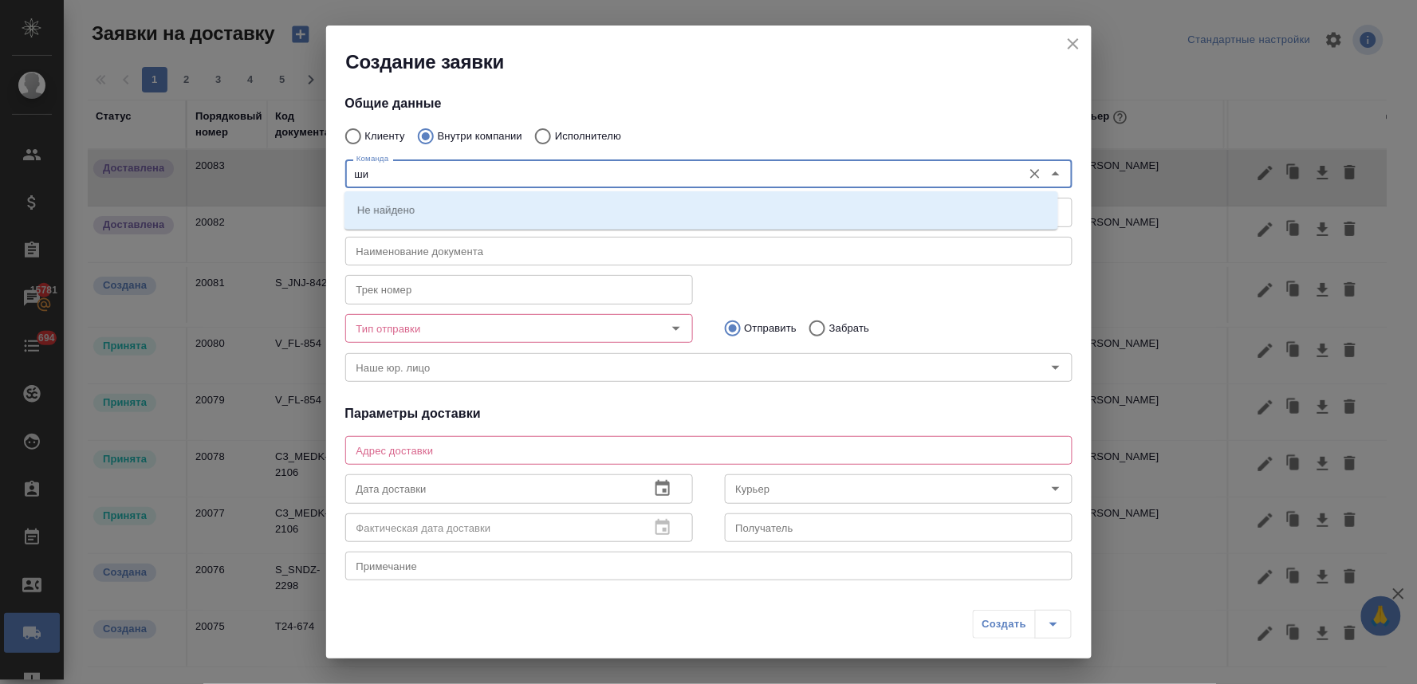
type input "ш"
click at [457, 203] on p "Павелецкая (Экс.Вивальди)" at bounding box center [425, 210] width 137 height 16
type input "Павелецкая (Экс.Вивальди)"
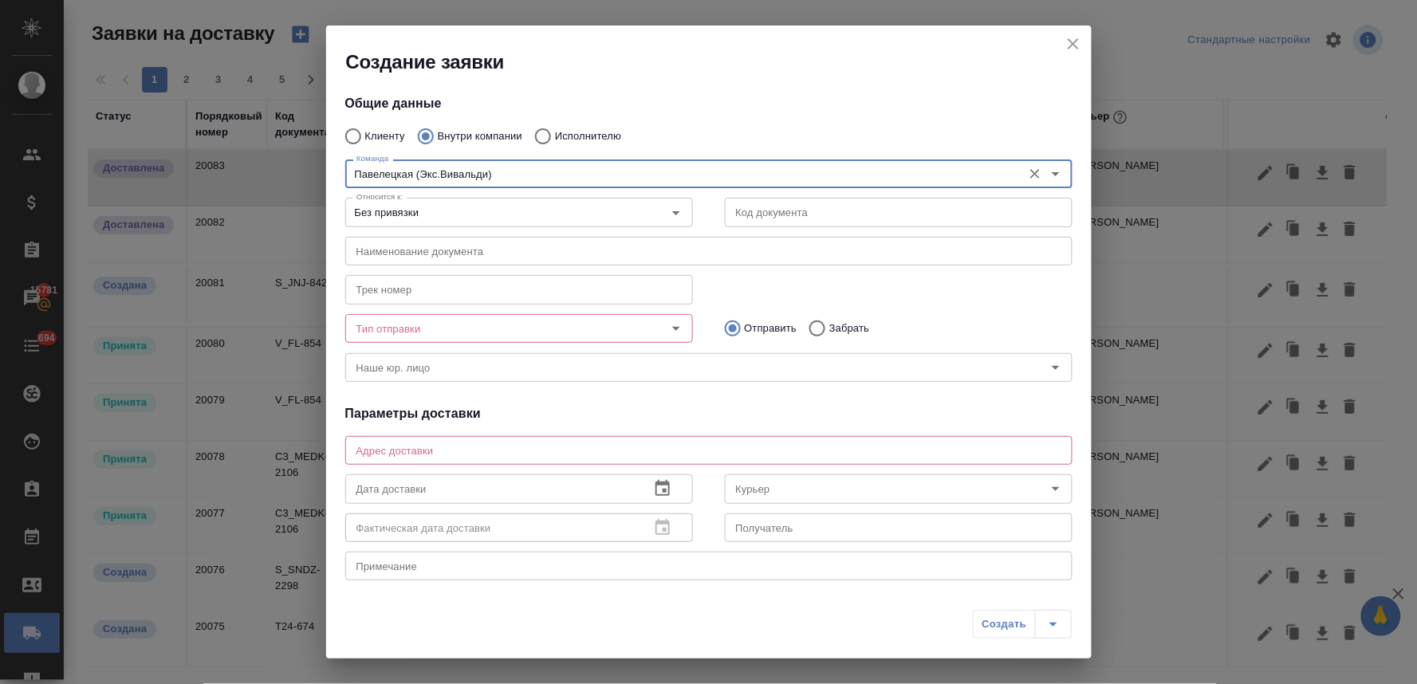
click at [514, 327] on input "Тип отправки" at bounding box center [492, 328] width 285 height 19
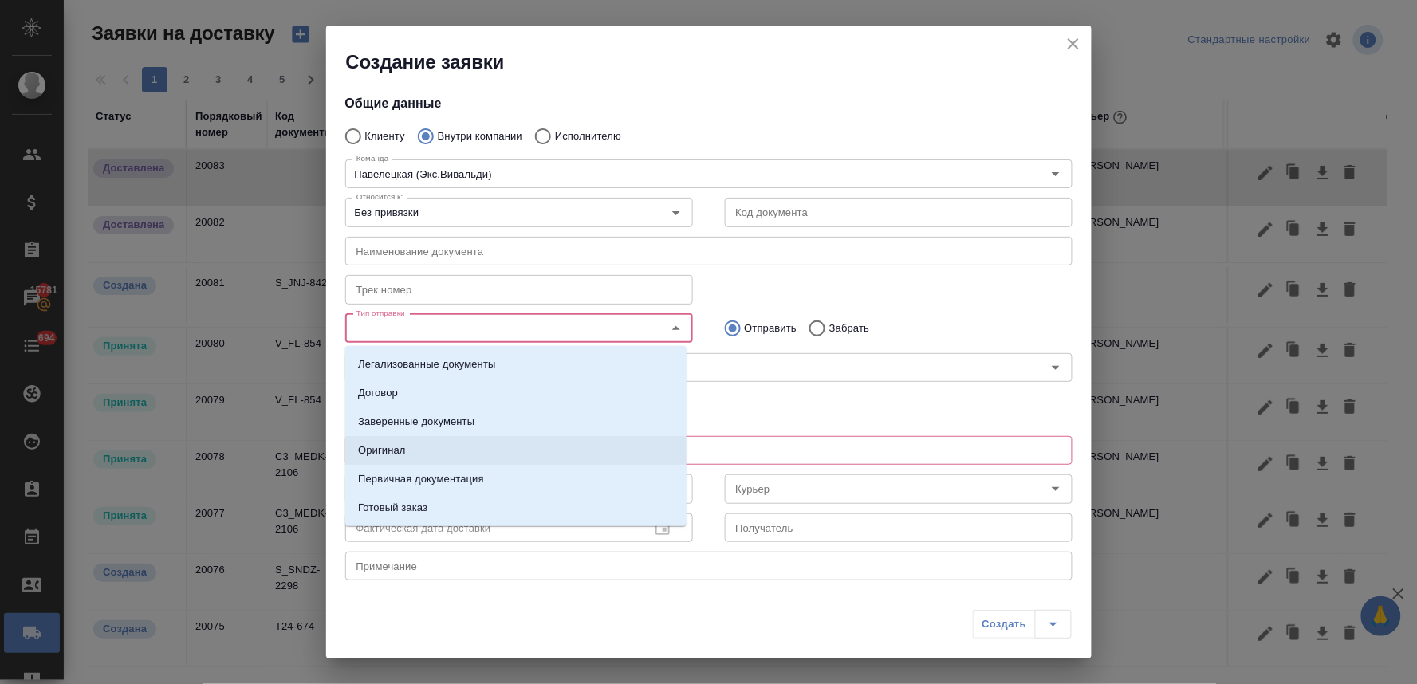
click at [479, 443] on li "Оригинал" at bounding box center [515, 450] width 341 height 29
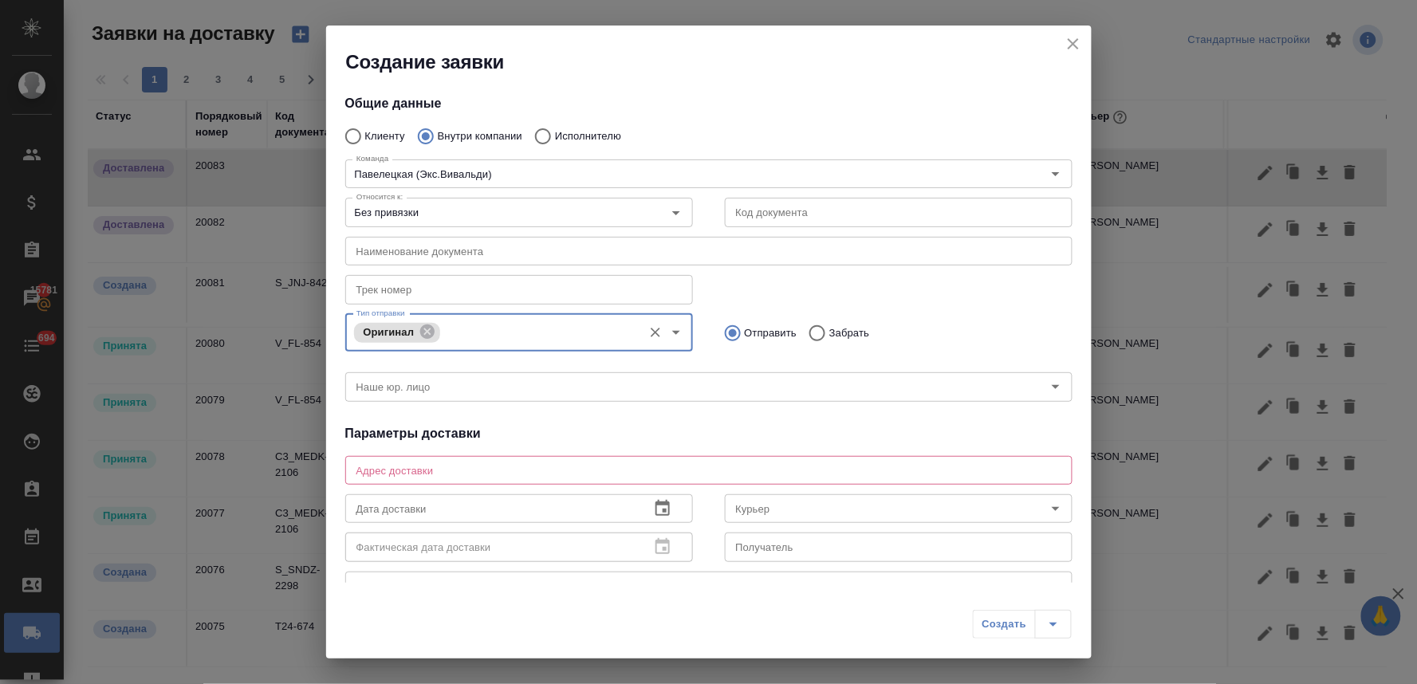
click at [758, 439] on h4 "Параметры доставки" at bounding box center [708, 433] width 727 height 19
click at [654, 469] on textarea at bounding box center [708, 470] width 705 height 12
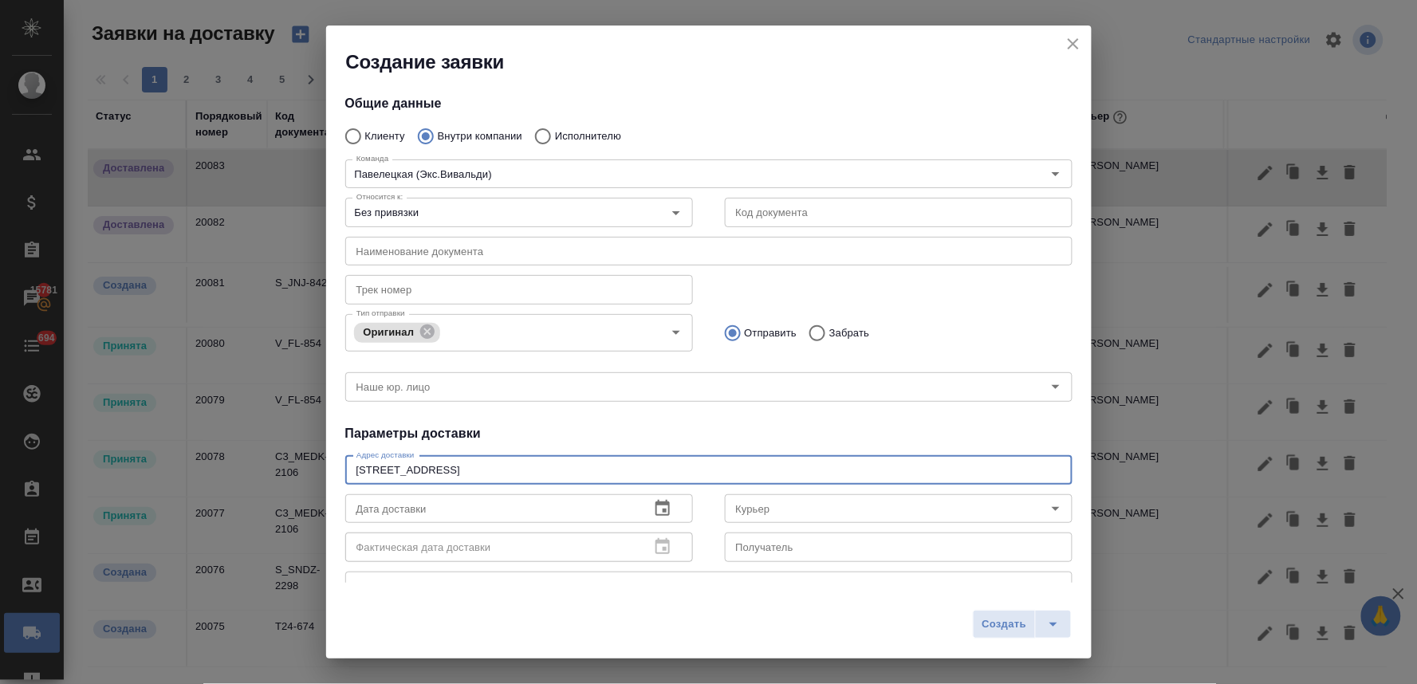
type textarea "[STREET_ADDRESS]"
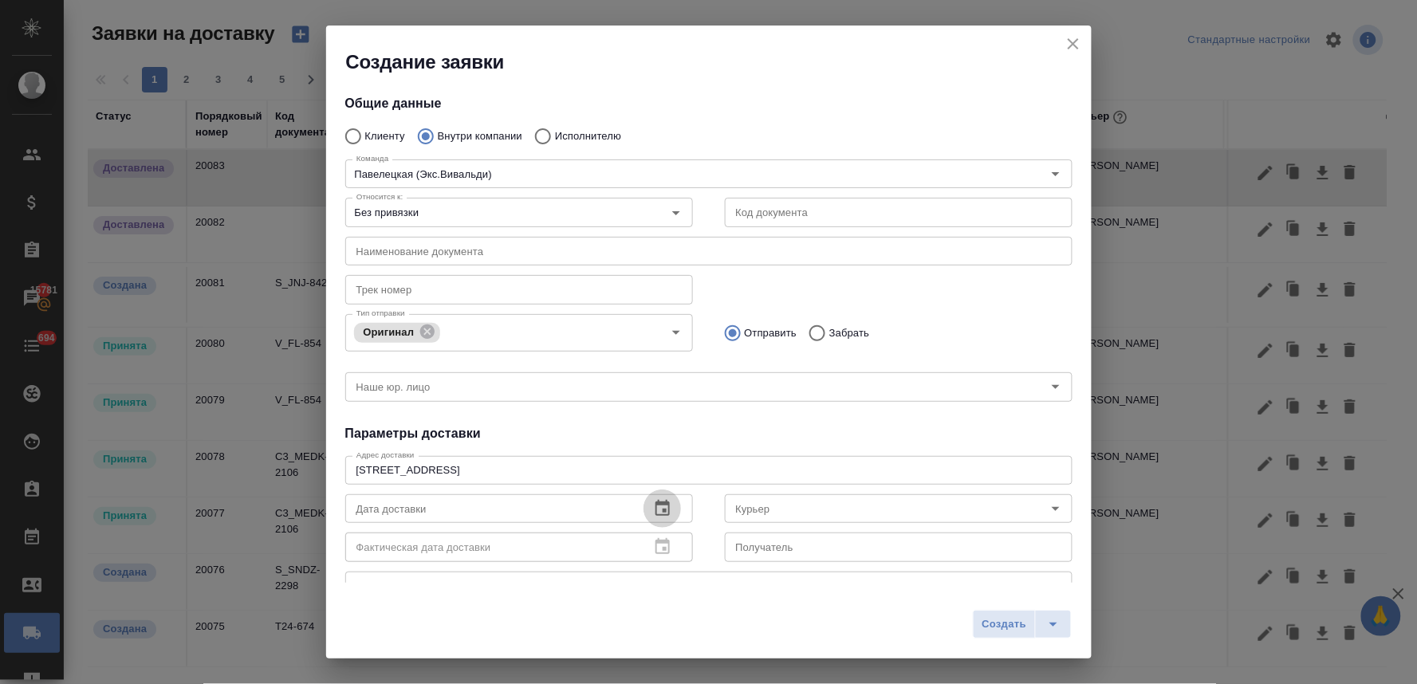
click at [663, 514] on icon "button" at bounding box center [663, 508] width 14 height 16
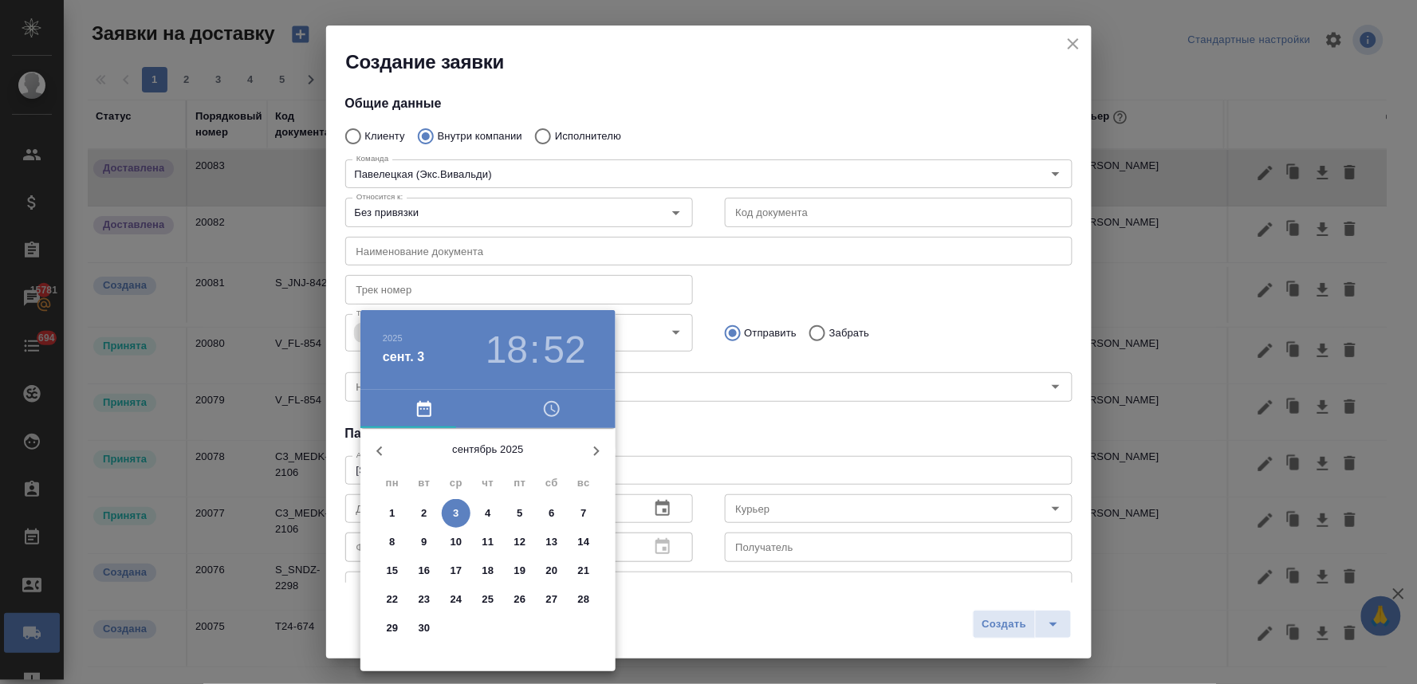
click at [539, 395] on button "button" at bounding box center [552, 409] width 128 height 38
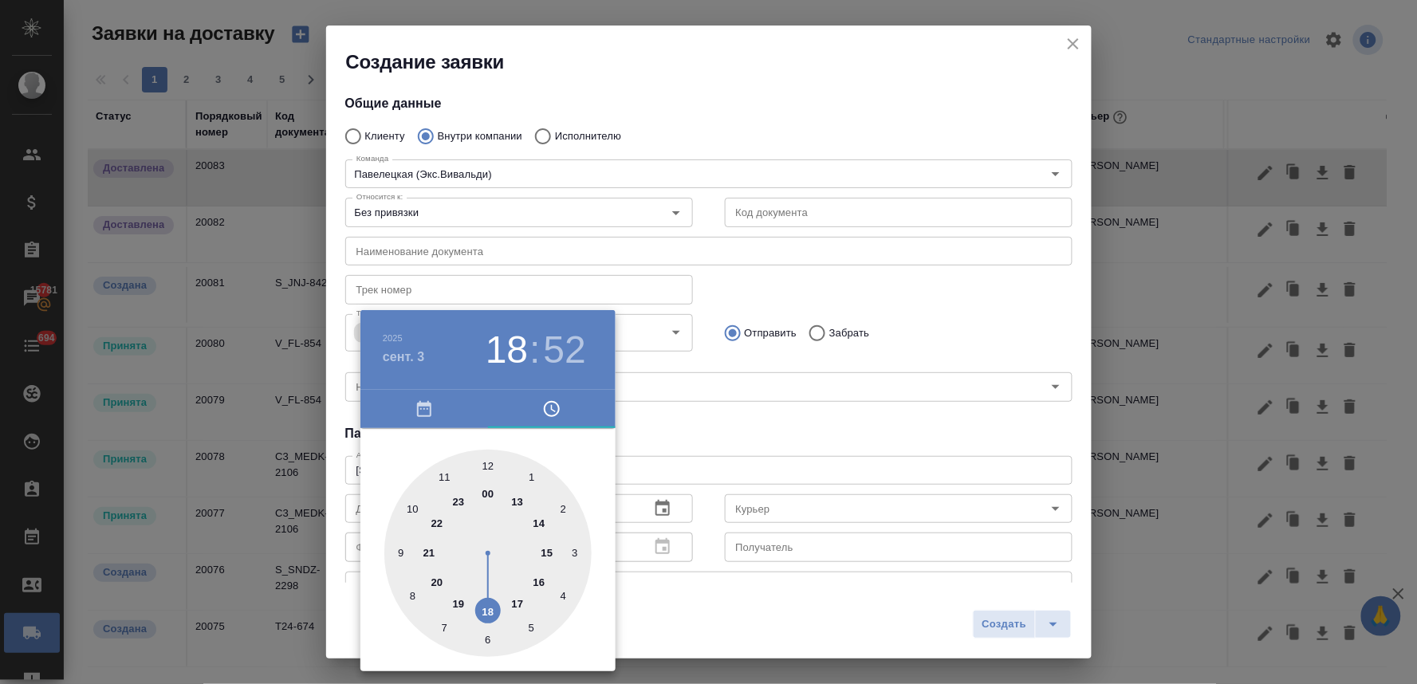
click at [521, 506] on div at bounding box center [487, 553] width 207 height 207
click at [533, 628] on div at bounding box center [487, 553] width 207 height 207
type input "[DATE] 13:25"
click at [735, 441] on div at bounding box center [708, 342] width 1417 height 684
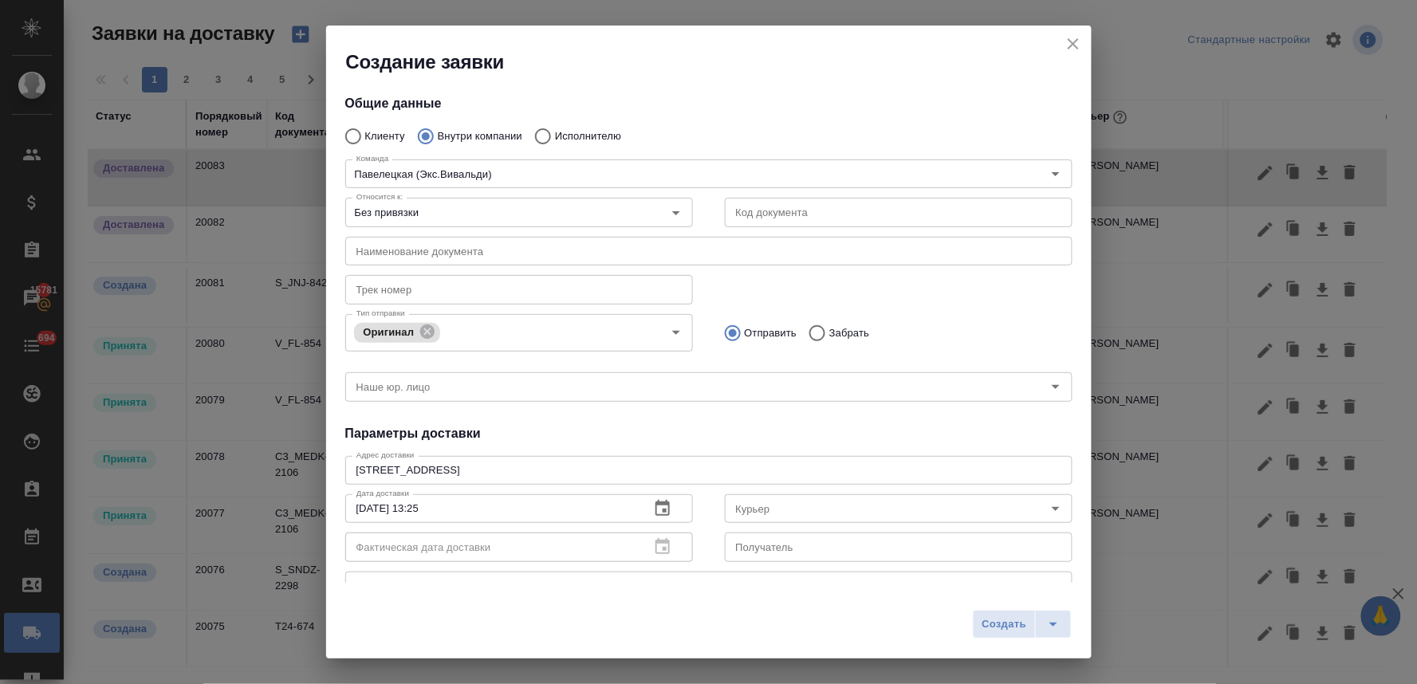
click at [751, 514] on input "Курьер" at bounding box center [872, 508] width 285 height 19
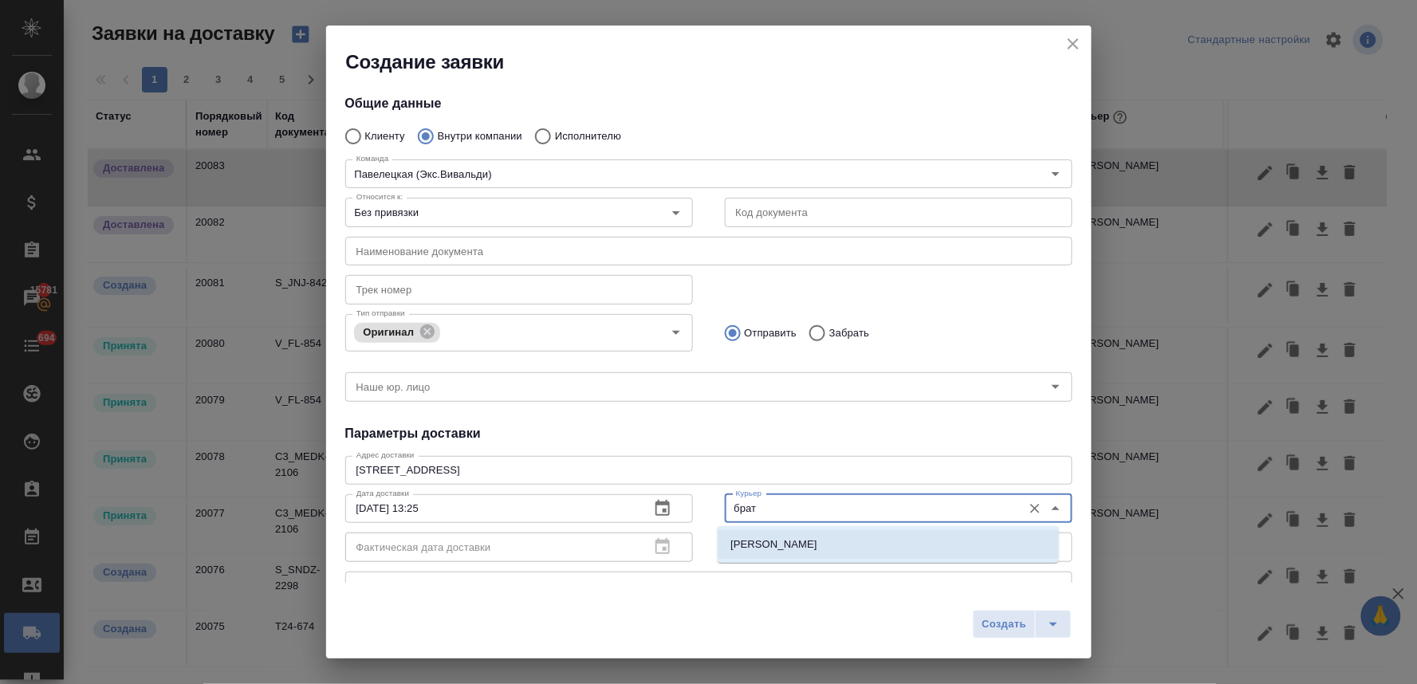
click at [779, 543] on p "[PERSON_NAME]" at bounding box center [774, 545] width 87 height 16
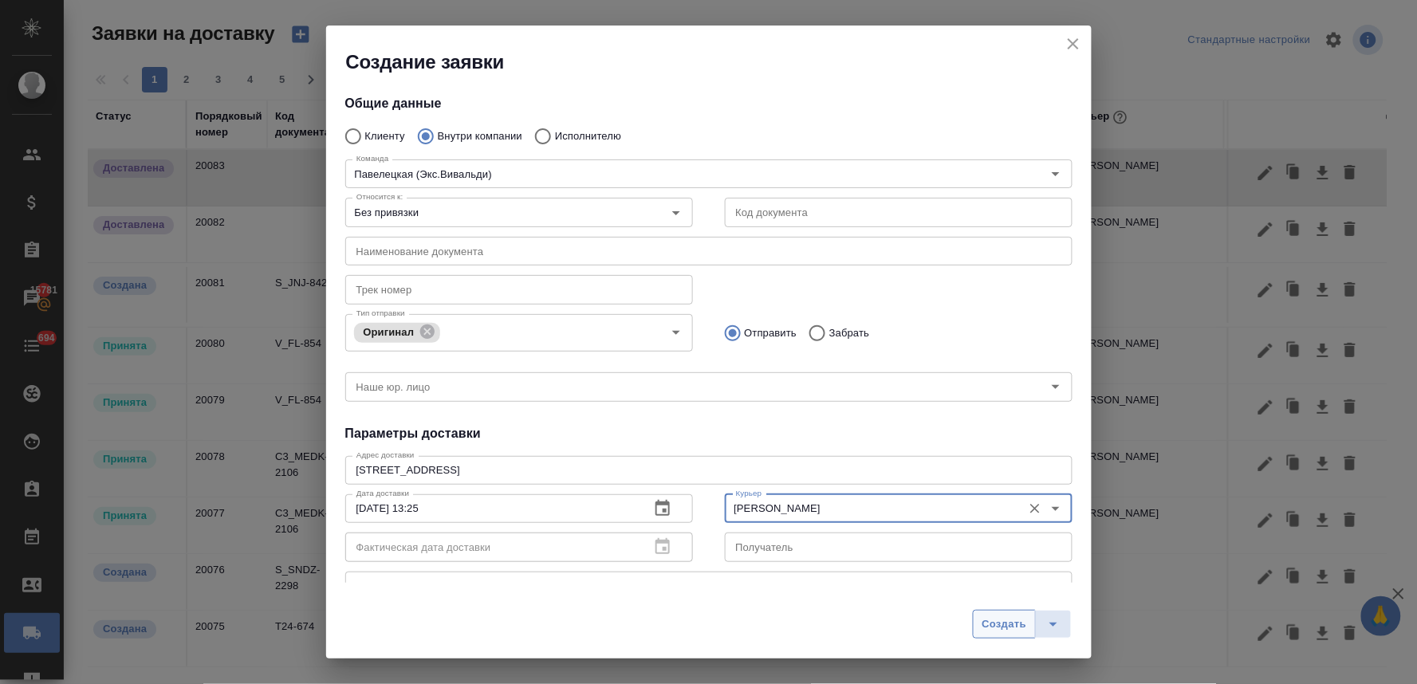
type input "[PERSON_NAME]"
click at [992, 625] on span "Создать" at bounding box center [1004, 625] width 45 height 18
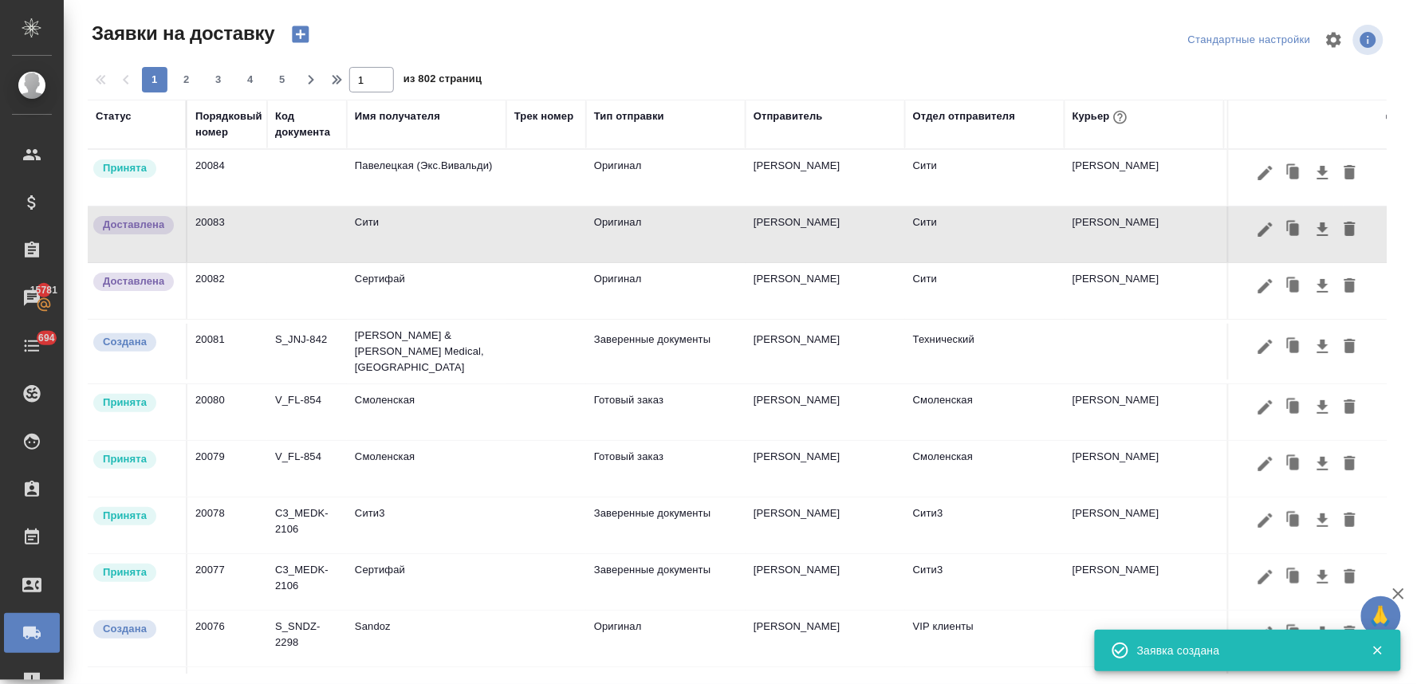
click at [419, 164] on td "Павелецкая (Экс.Вивальди)" at bounding box center [427, 178] width 160 height 56
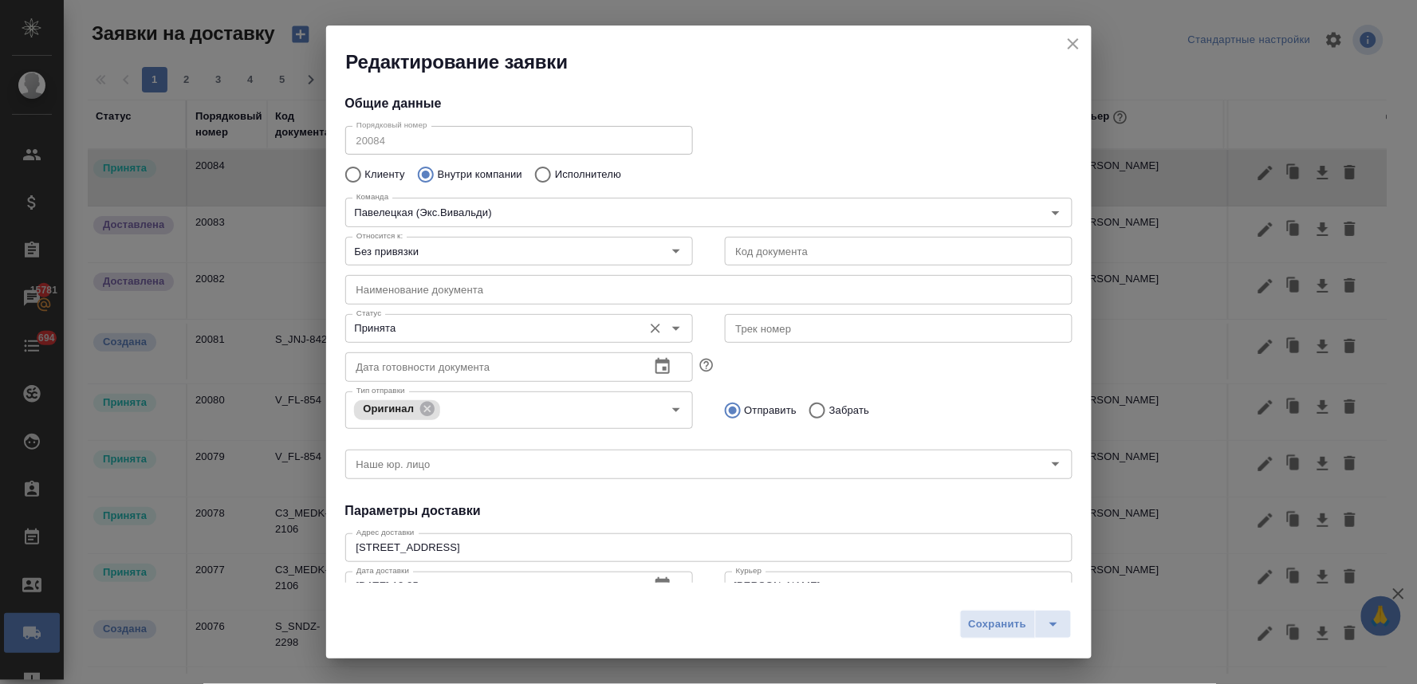
click at [404, 331] on input "Принята" at bounding box center [492, 328] width 285 height 19
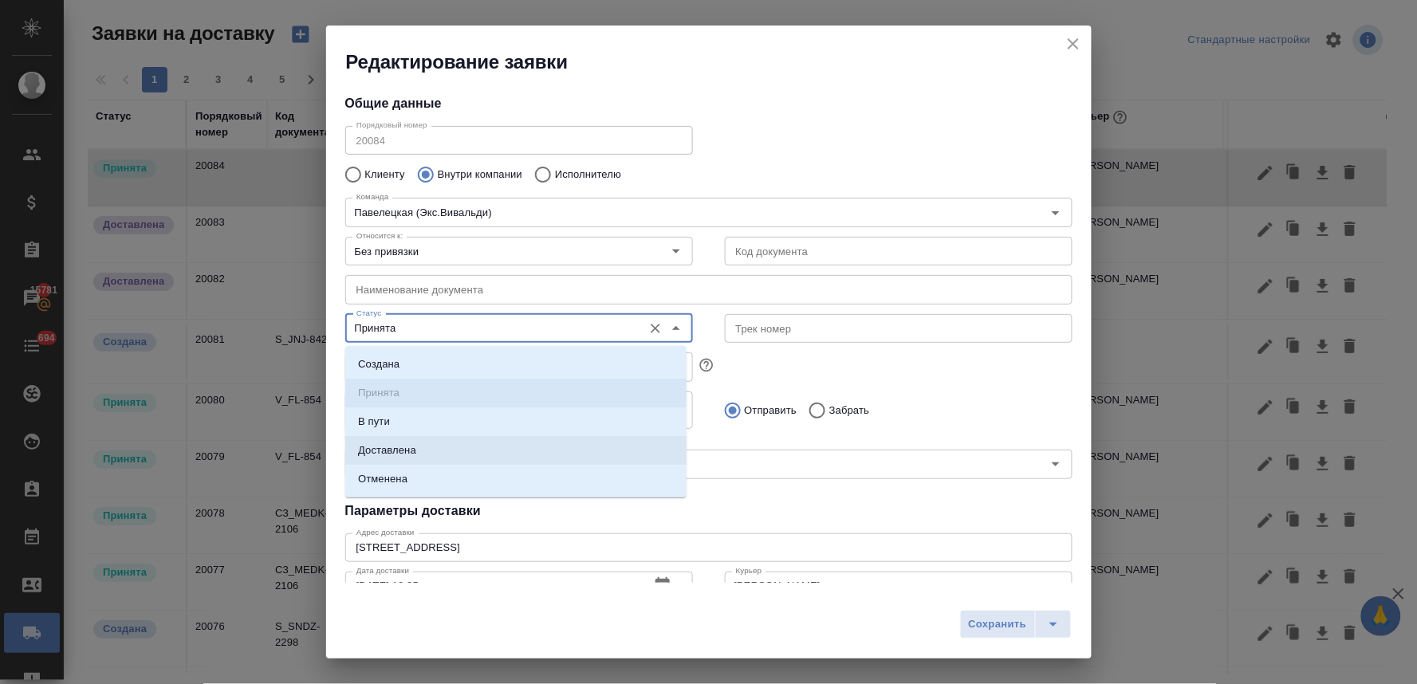
click at [408, 448] on p "Доставлена" at bounding box center [387, 451] width 58 height 16
type input "Доставлена"
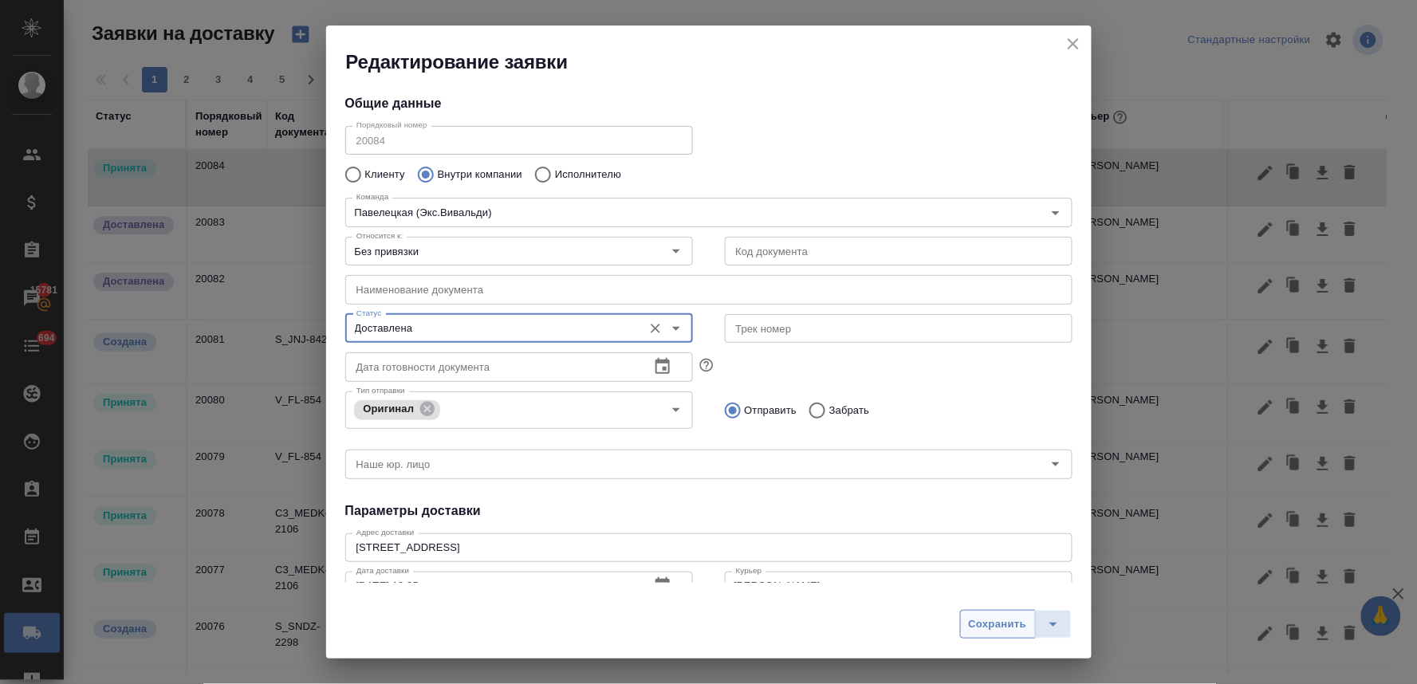
click at [975, 632] on span "Сохранить" at bounding box center [998, 625] width 58 height 18
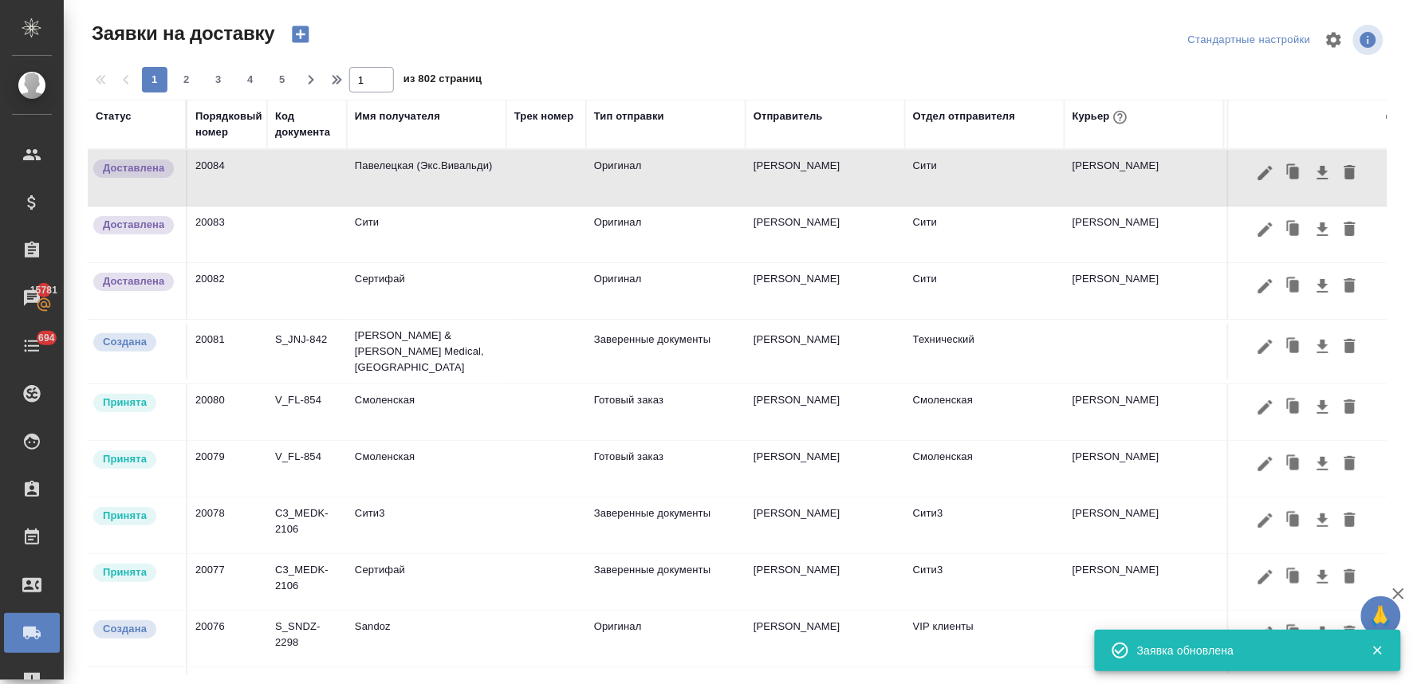
click at [304, 32] on icon "button" at bounding box center [300, 34] width 17 height 17
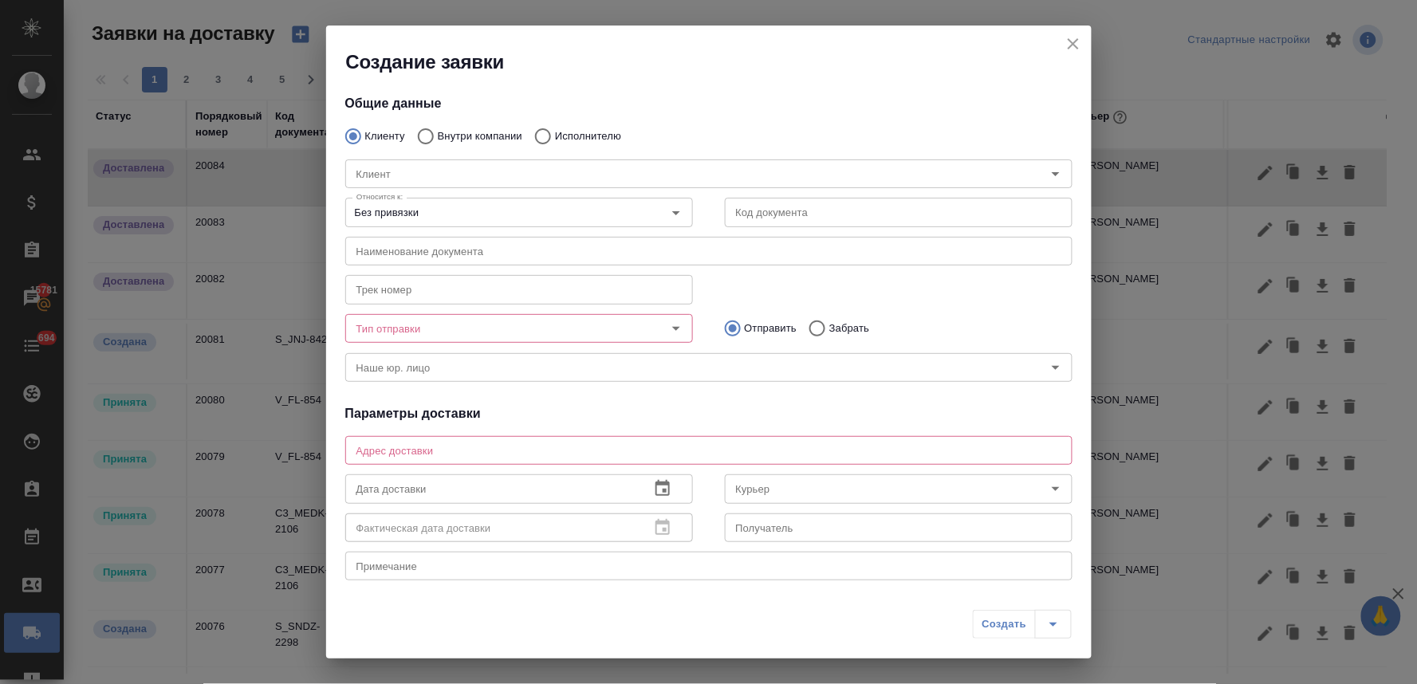
click at [428, 136] on input "Внутри компании" at bounding box center [423, 136] width 29 height 33
radio input "true"
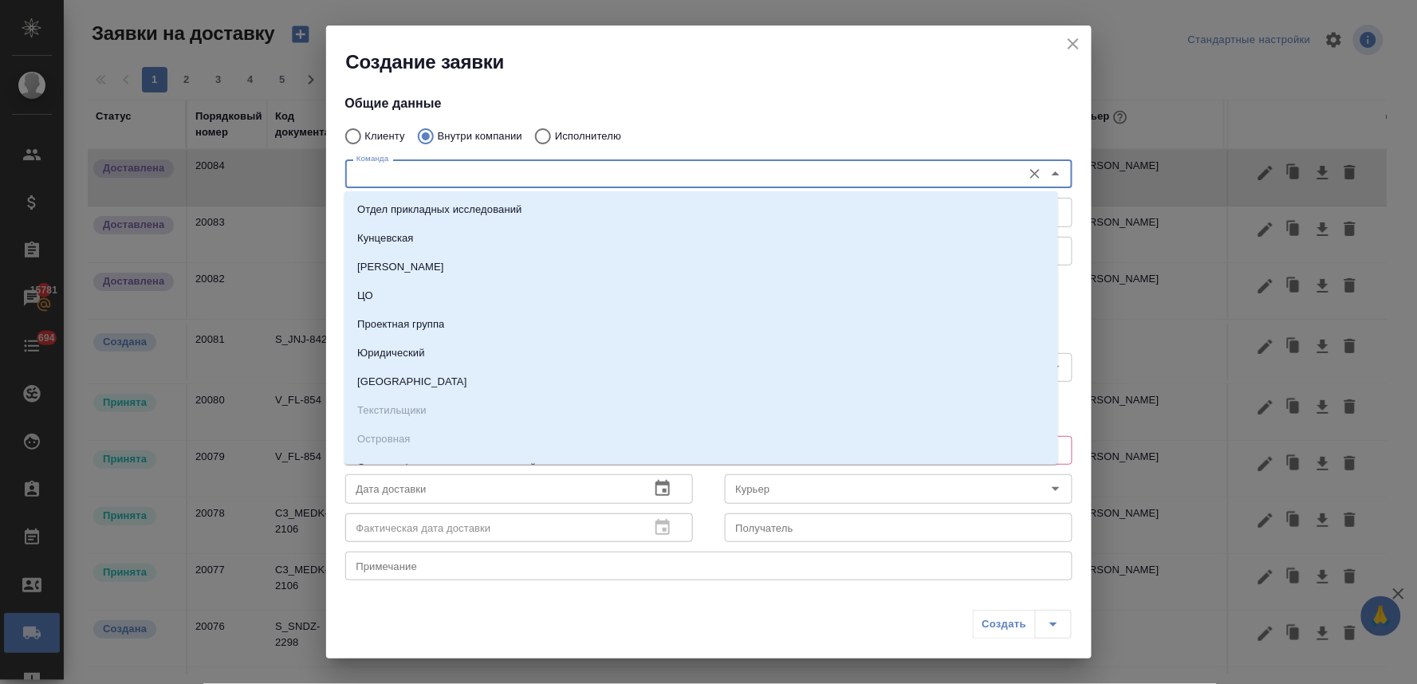
click at [433, 173] on input "Команда" at bounding box center [682, 173] width 664 height 19
type input "цо"
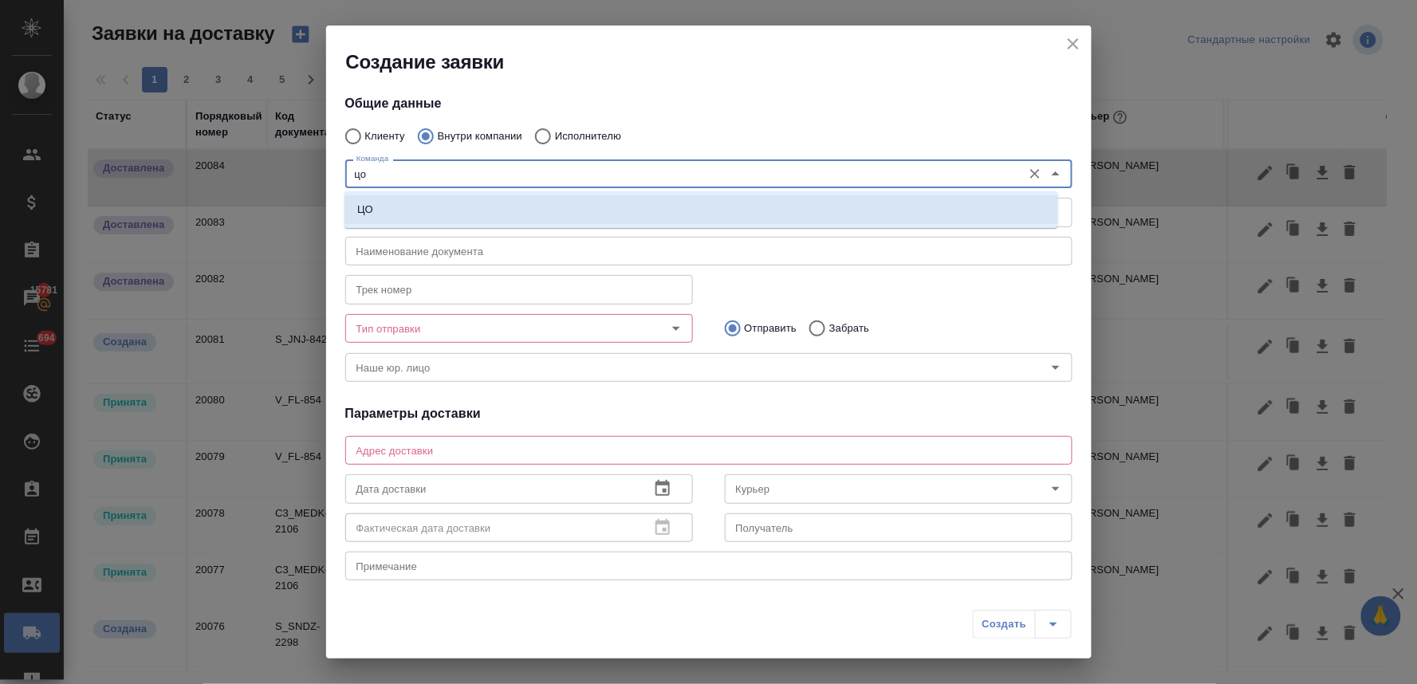
click at [431, 209] on li "ЦО" at bounding box center [702, 209] width 714 height 29
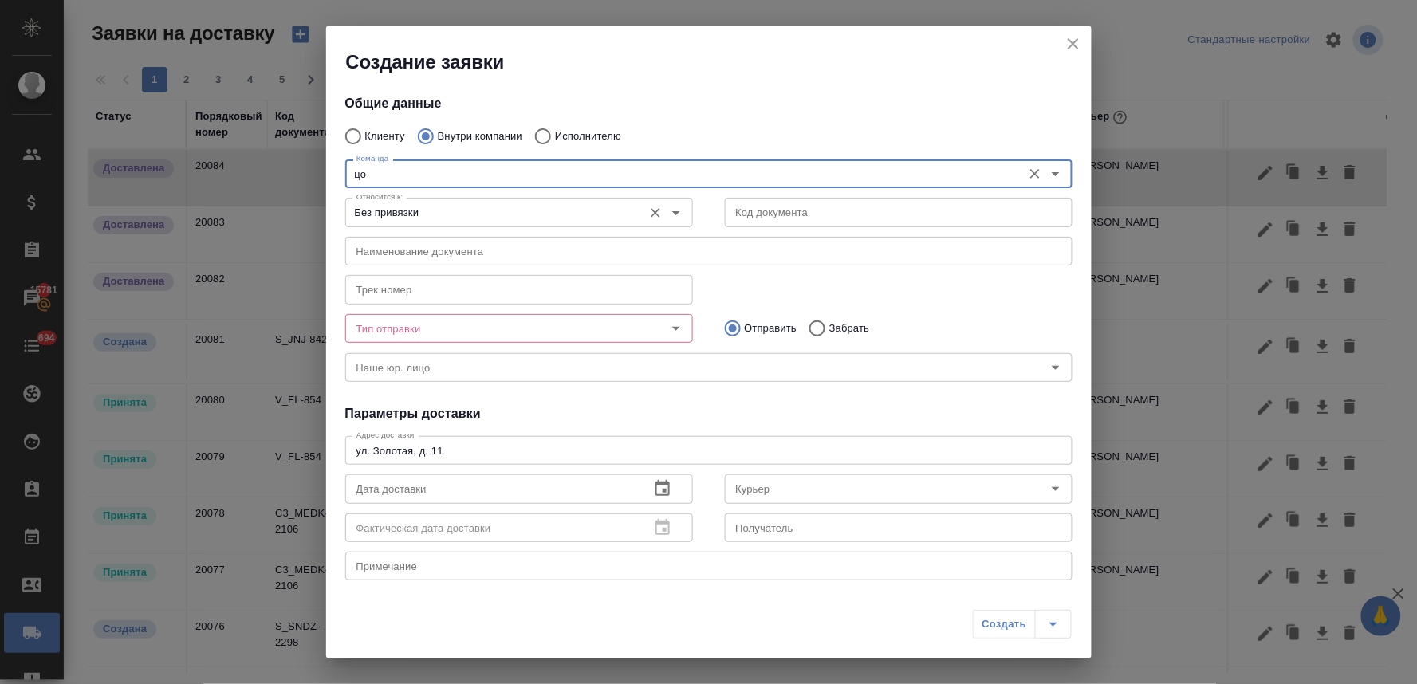
type textarea "ул. Золотая, д. 11"
type input "ЦО"
click at [1080, 46] on icon "close" at bounding box center [1073, 43] width 19 height 19
radio input "true"
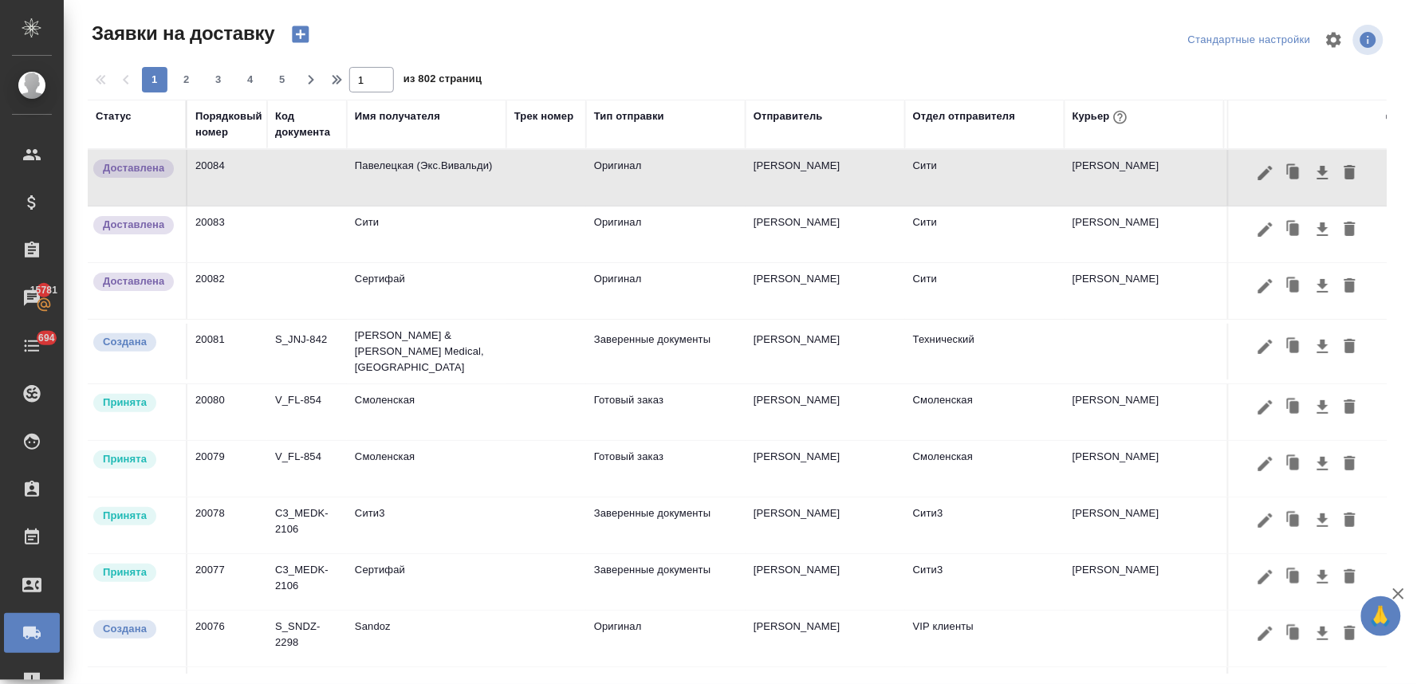
click at [298, 33] on icon "button" at bounding box center [300, 34] width 17 height 17
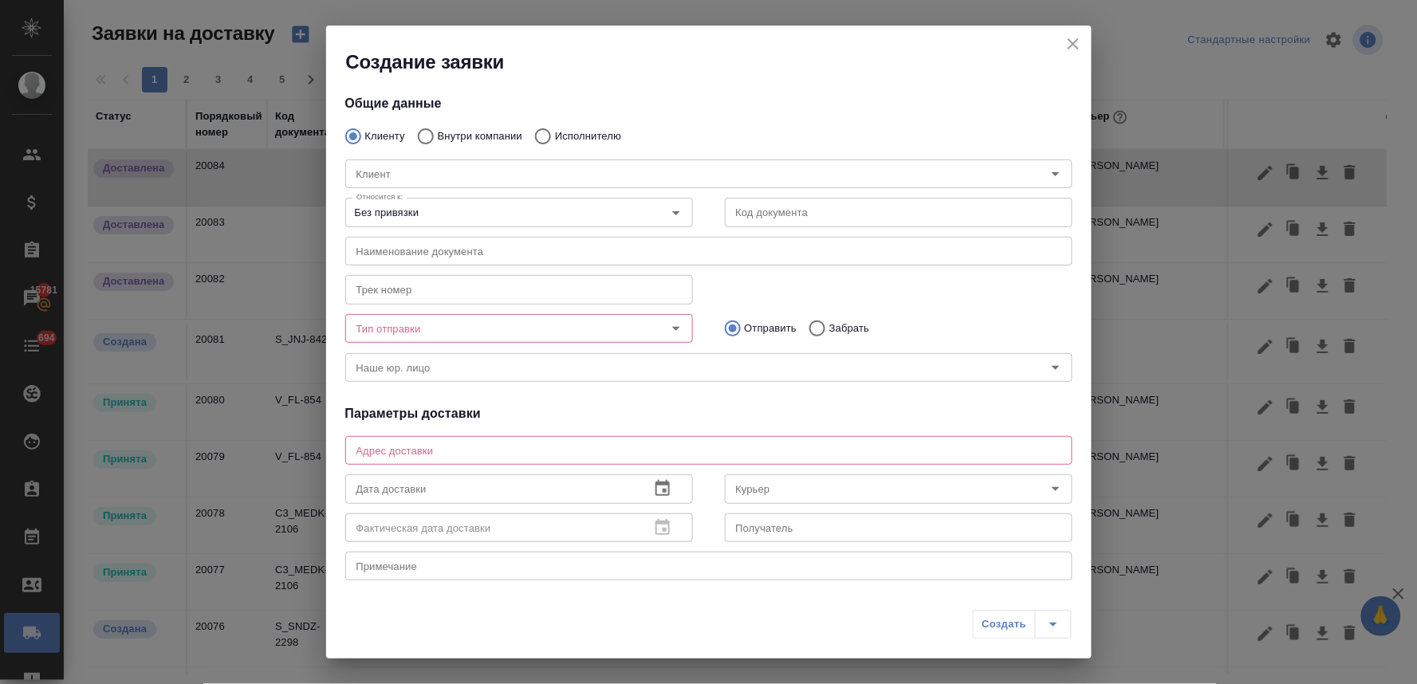
click at [567, 137] on div "[PERSON_NAME]" at bounding box center [708, 172] width 759 height 70
click at [540, 133] on input "Исполнителю" at bounding box center [540, 136] width 29 height 33
radio input "true"
click at [540, 164] on input "Исполнитель" at bounding box center [670, 173] width 640 height 19
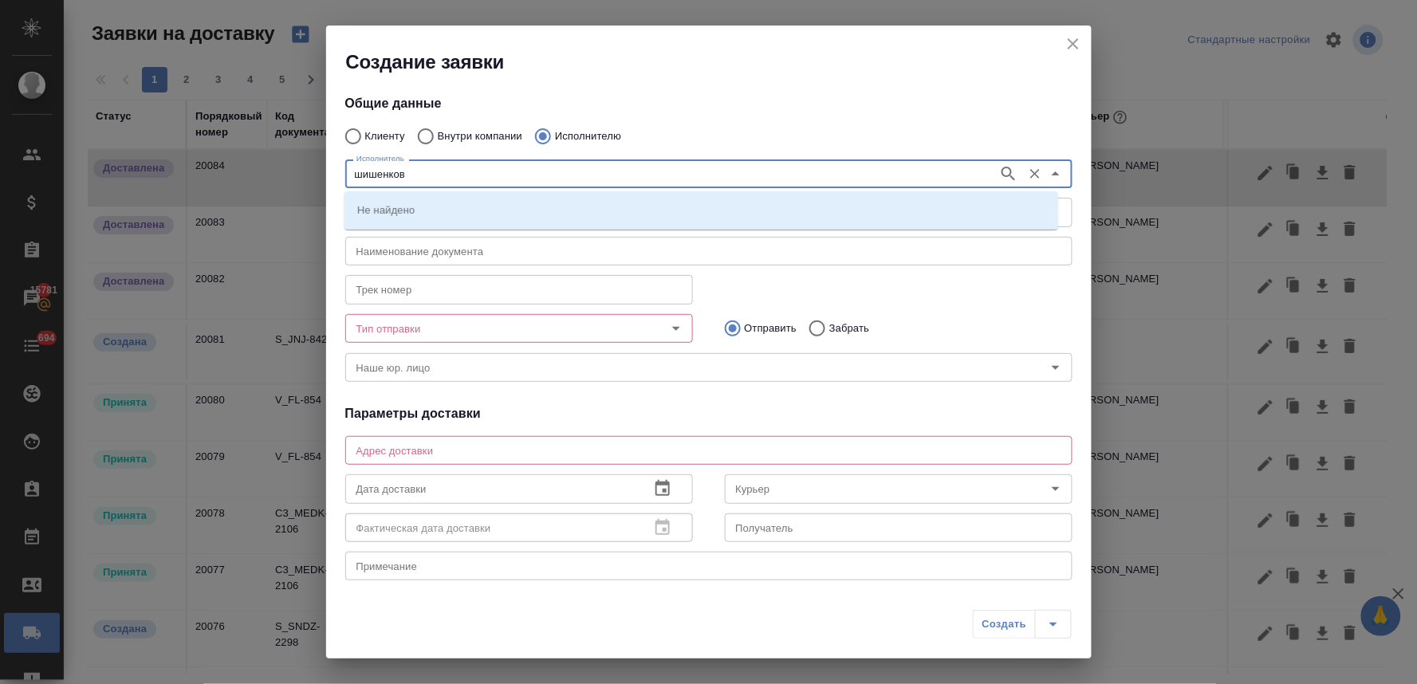
type input "шишенков"
click at [444, 203] on p "[PERSON_NAME]" at bounding box center [400, 210] width 87 height 16
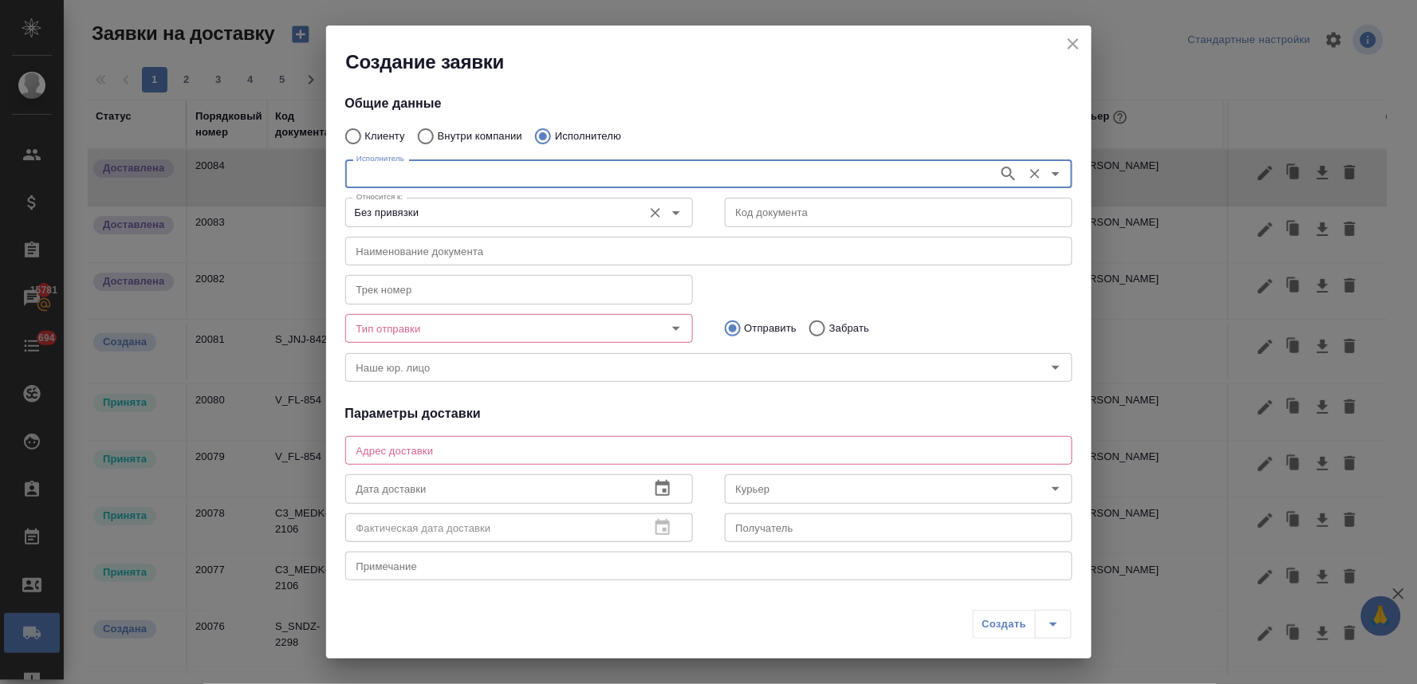
type input "[PERSON_NAME]"
click at [427, 138] on input "Внутри компании" at bounding box center [423, 136] width 29 height 33
radio input "true"
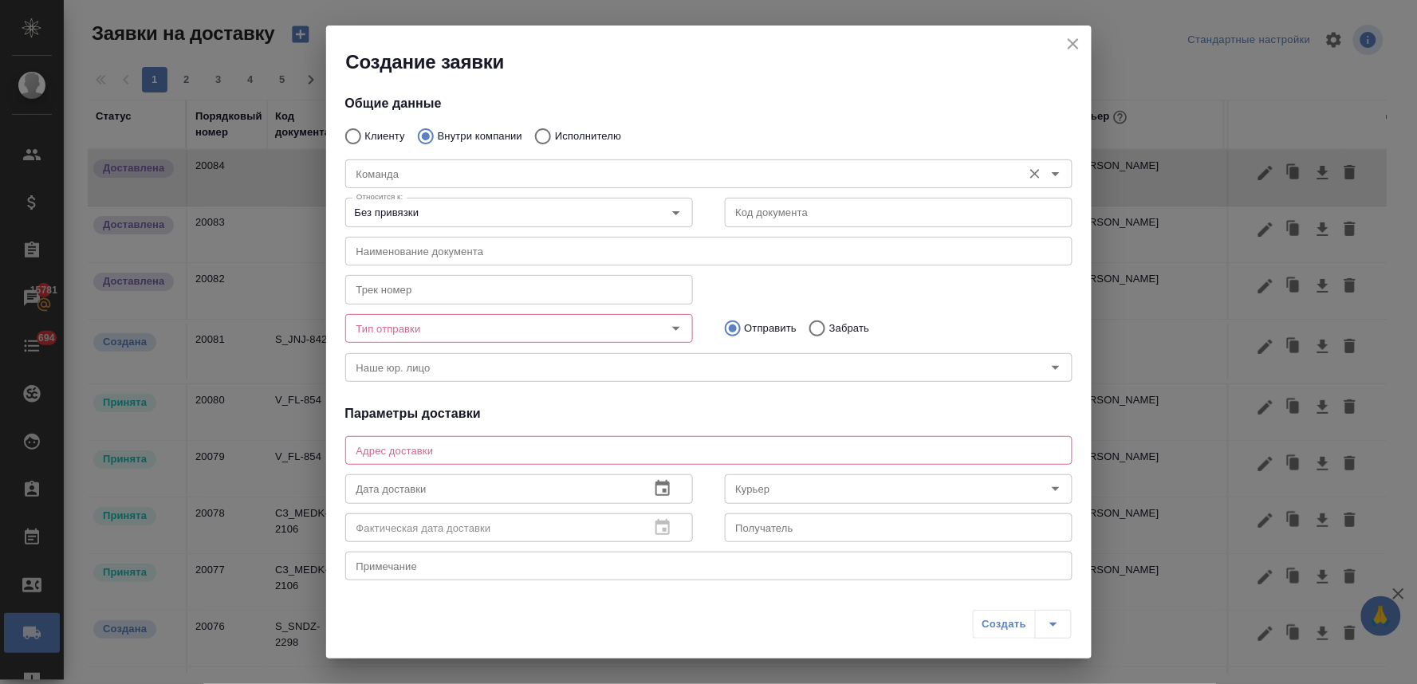
click at [426, 172] on input "Команда" at bounding box center [682, 173] width 664 height 19
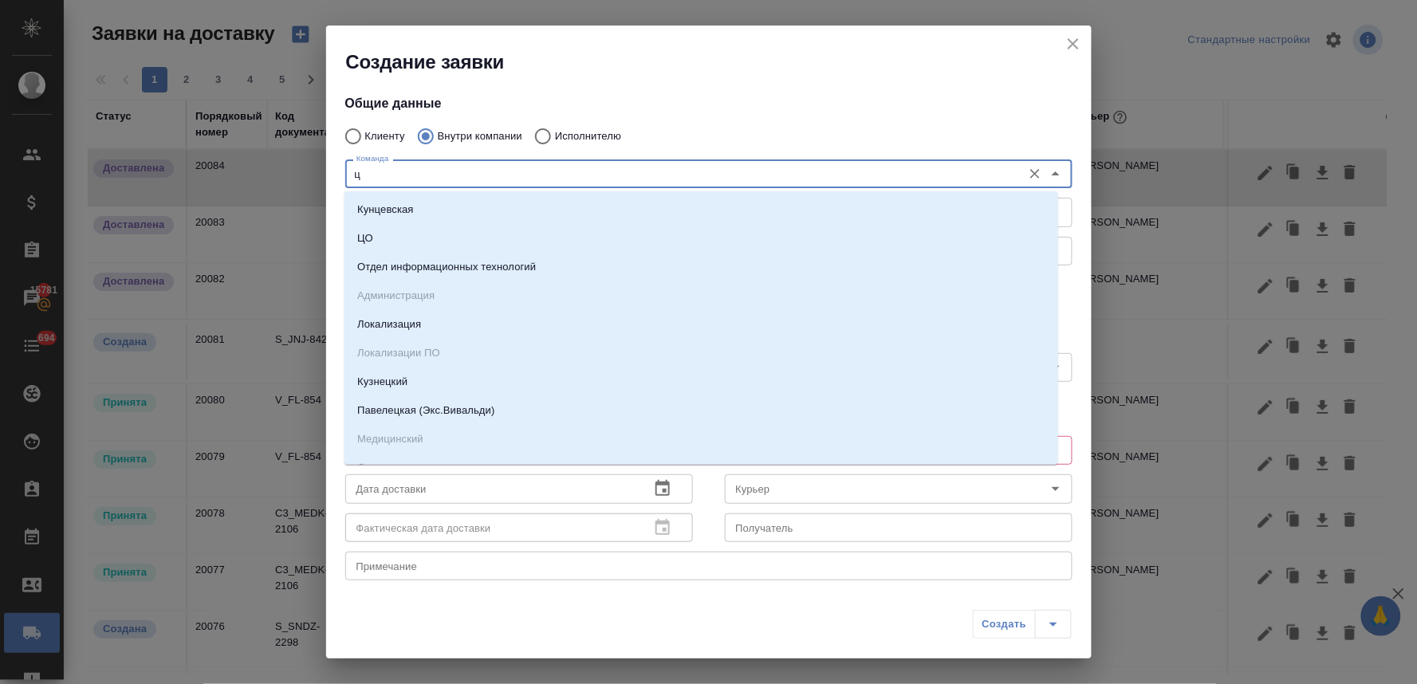
type input "цо"
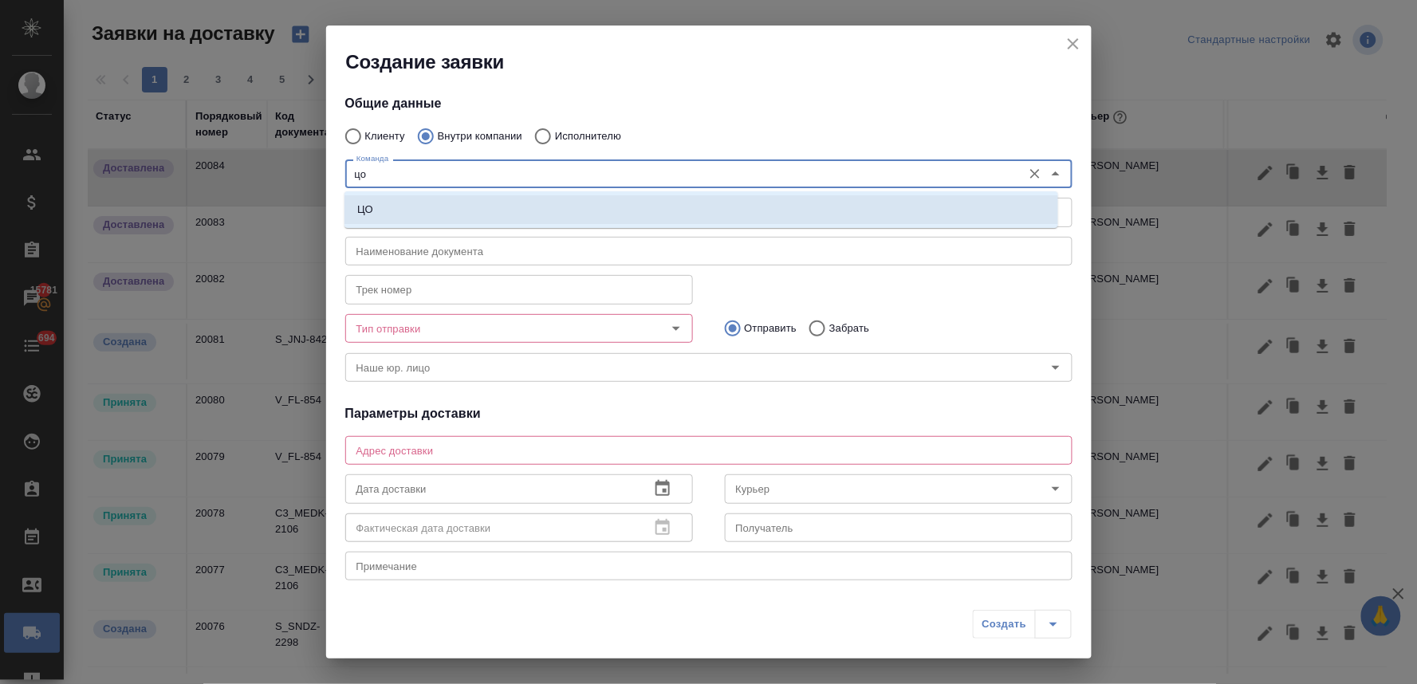
click at [416, 219] on li "ЦО" at bounding box center [702, 209] width 714 height 29
type textarea "ул. Золотая, д. 11"
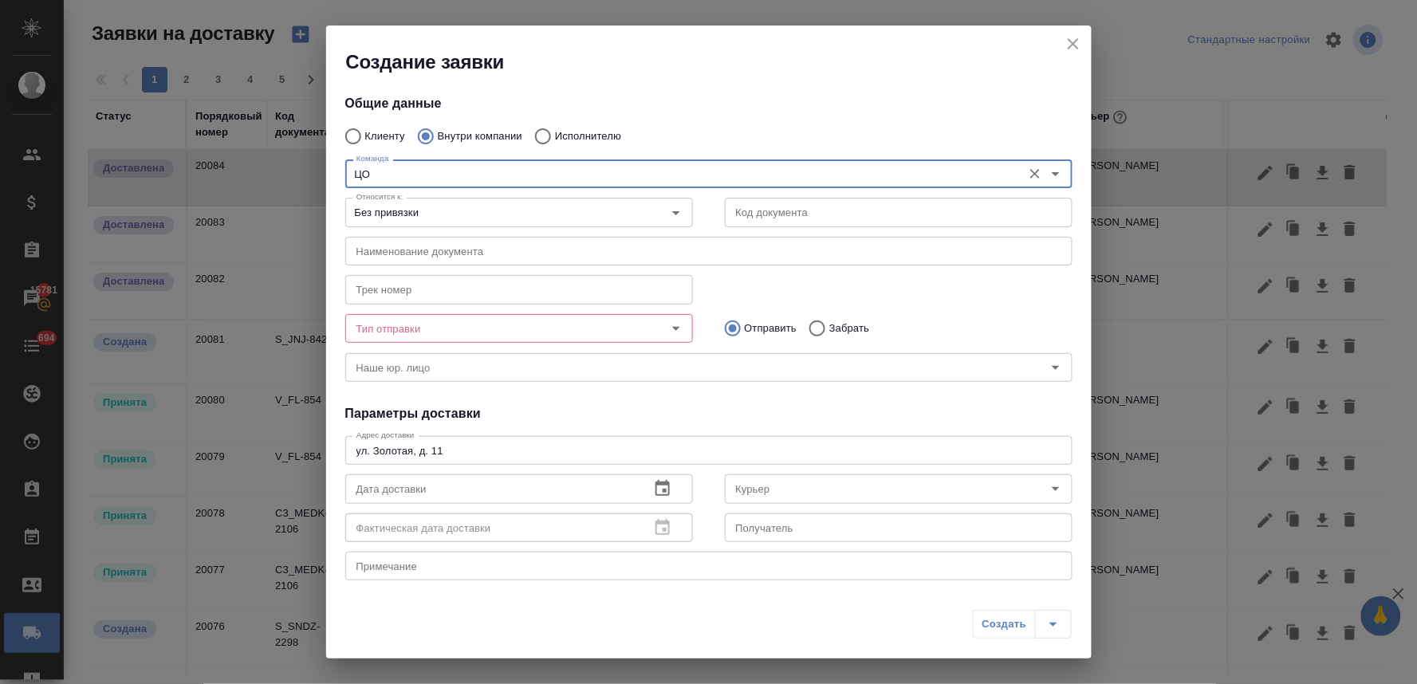
type input "ЦО"
click at [408, 329] on input "Тип отправки" at bounding box center [492, 328] width 285 height 19
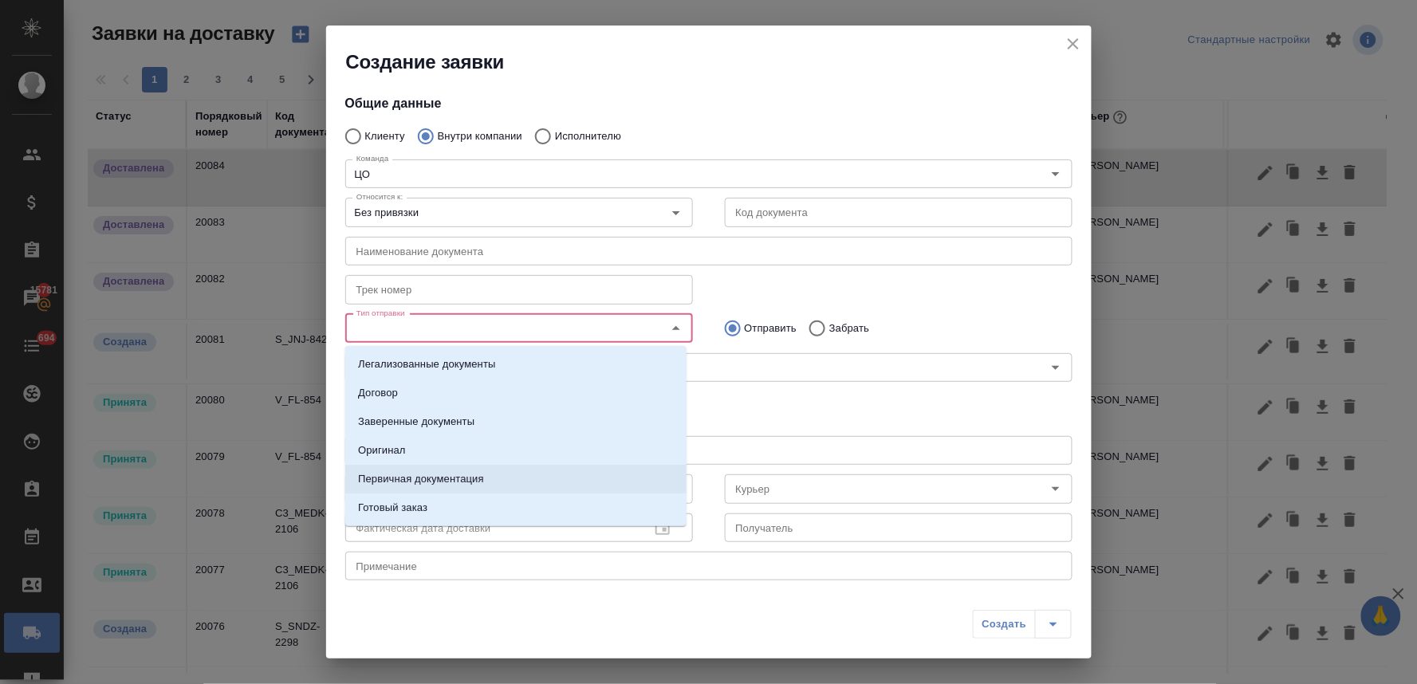
click at [420, 475] on p "Первичная документация" at bounding box center [421, 479] width 126 height 16
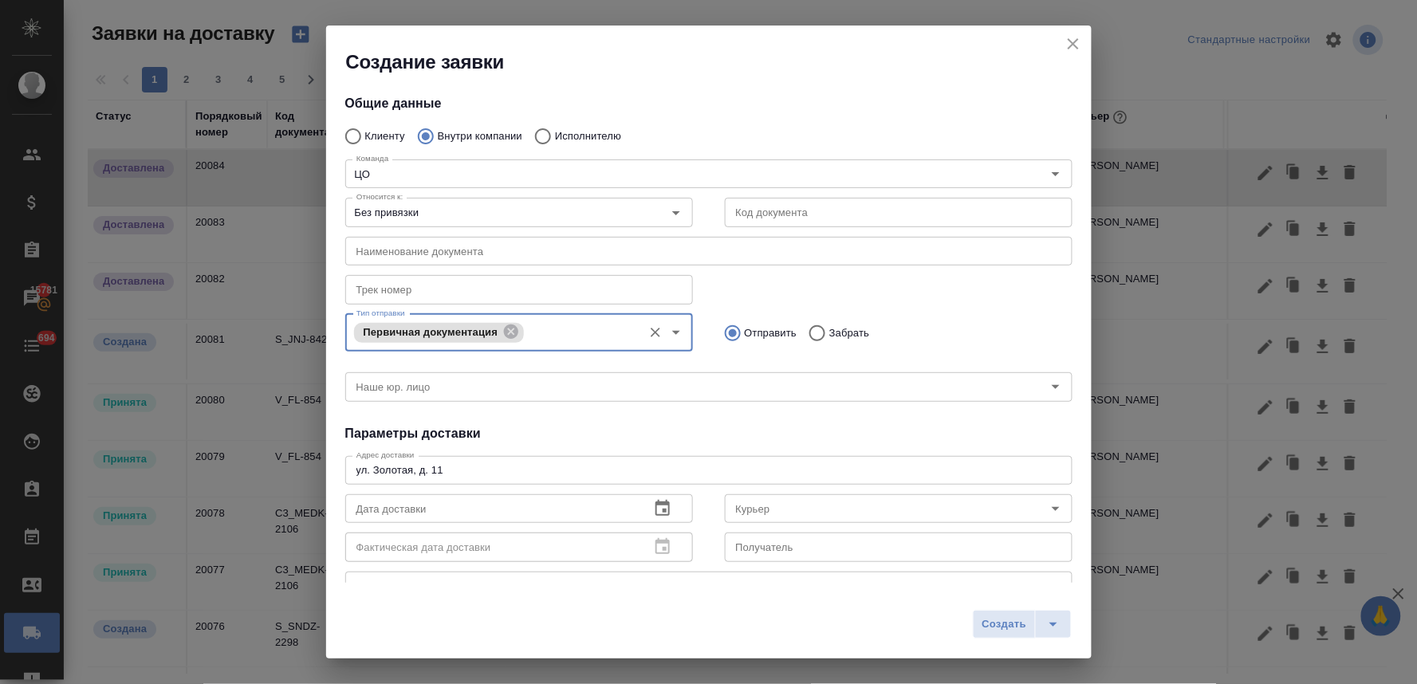
click at [807, 333] on input "Забрать" at bounding box center [815, 333] width 29 height 33
radio input "true"
click at [658, 509] on icon "button" at bounding box center [663, 508] width 14 height 16
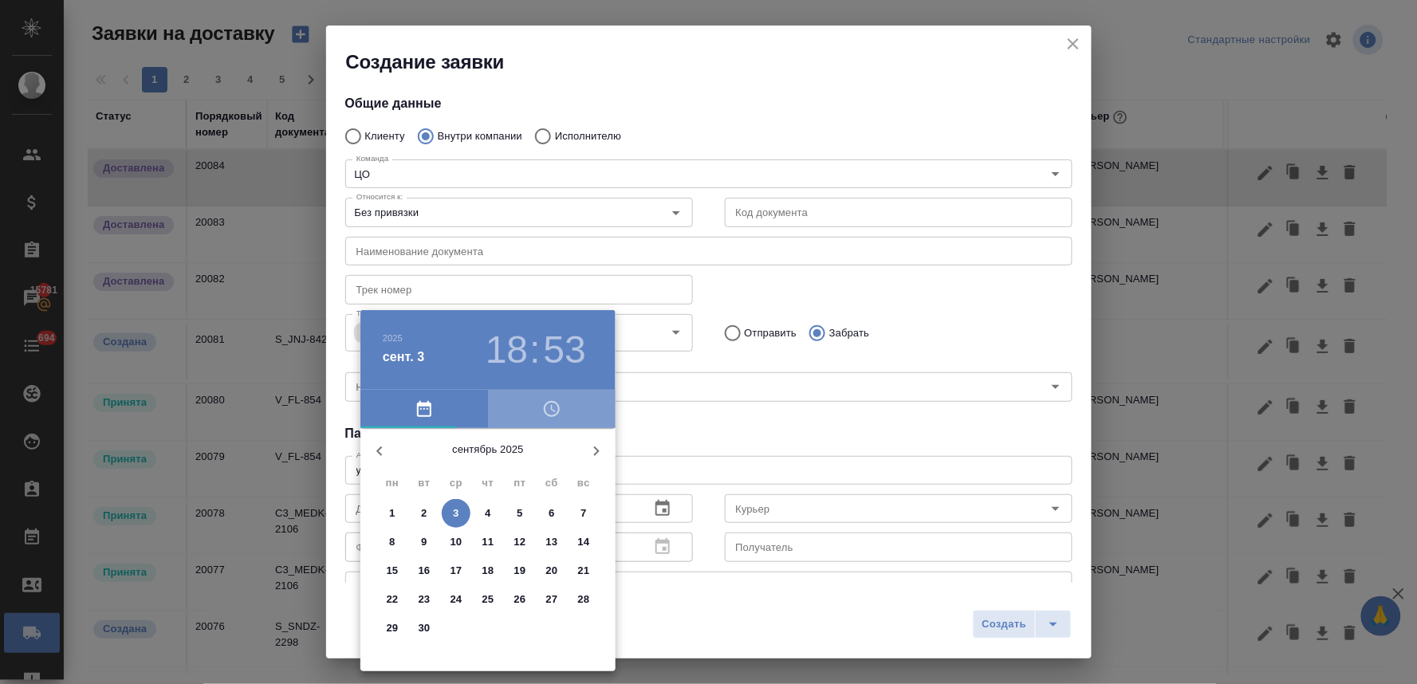
click at [561, 400] on span "button" at bounding box center [552, 409] width 108 height 19
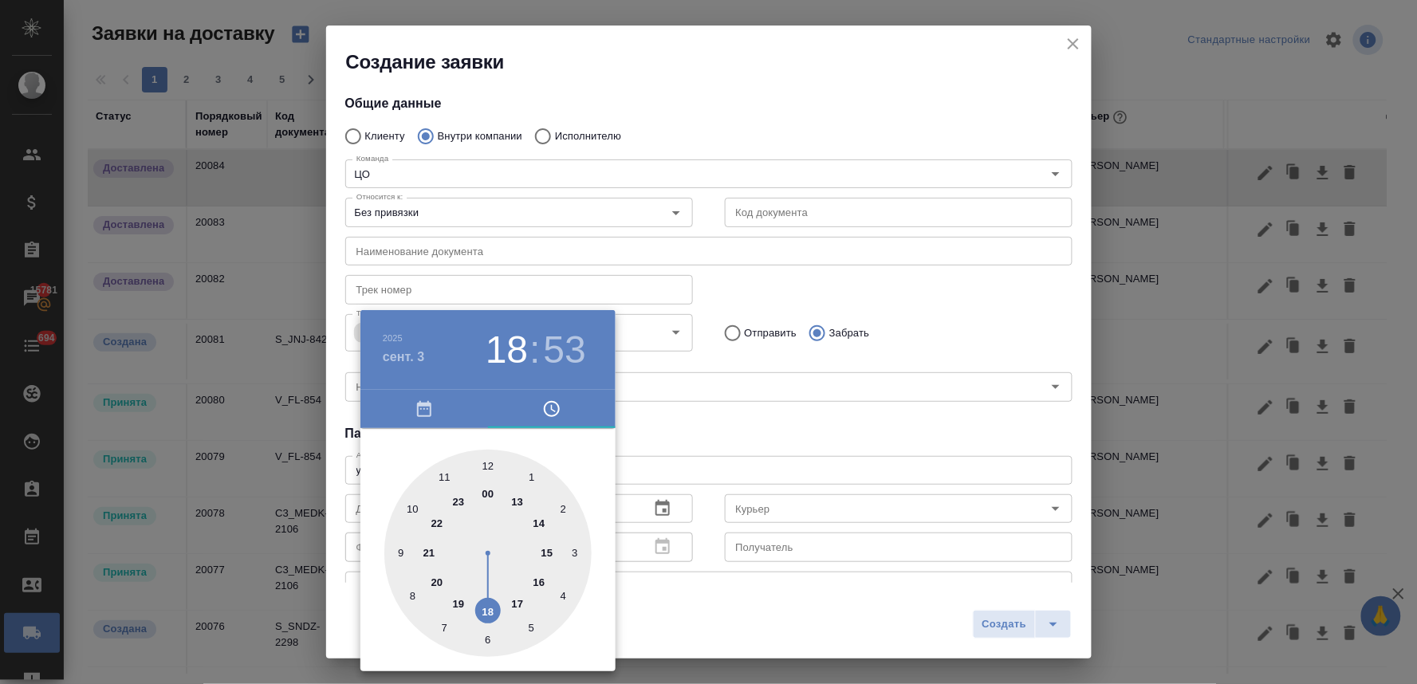
click at [537, 522] on div at bounding box center [487, 553] width 207 height 207
type input "[DATE] 14:53"
click at [730, 439] on div at bounding box center [708, 342] width 1417 height 684
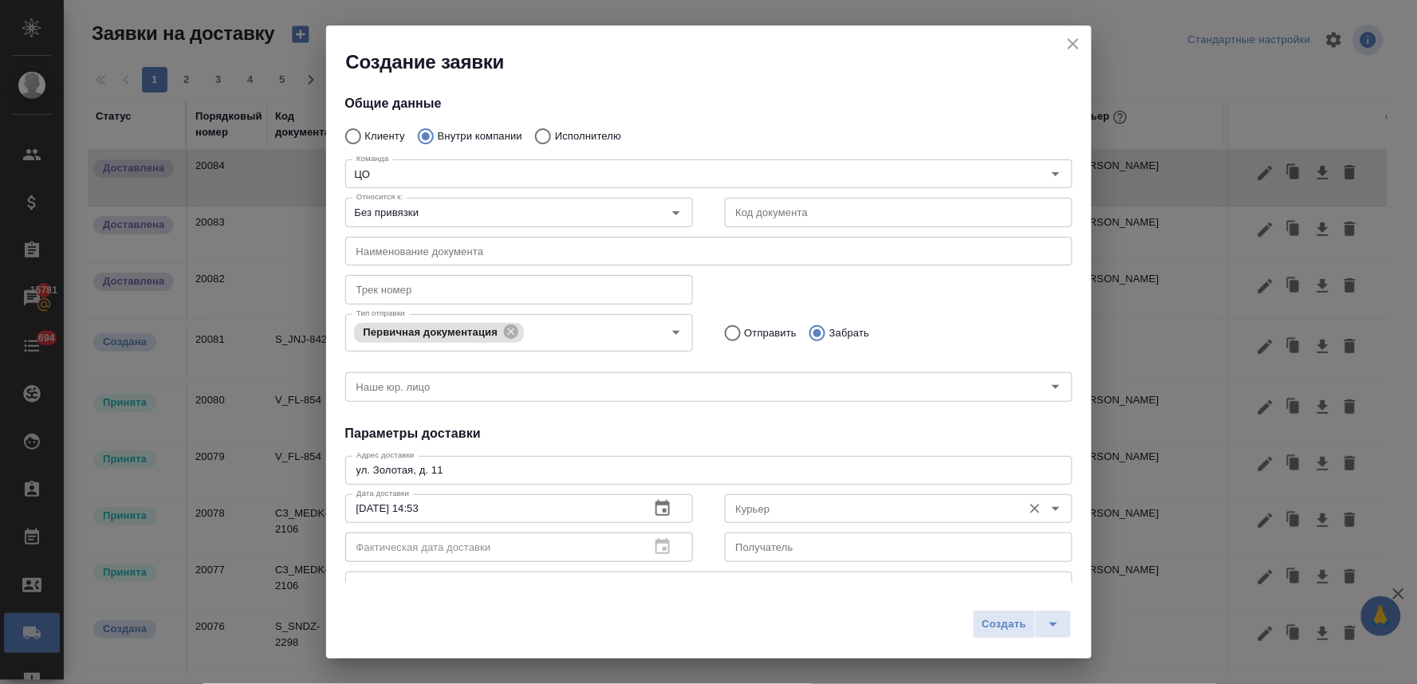
click at [776, 514] on input "Курьер" at bounding box center [872, 508] width 285 height 19
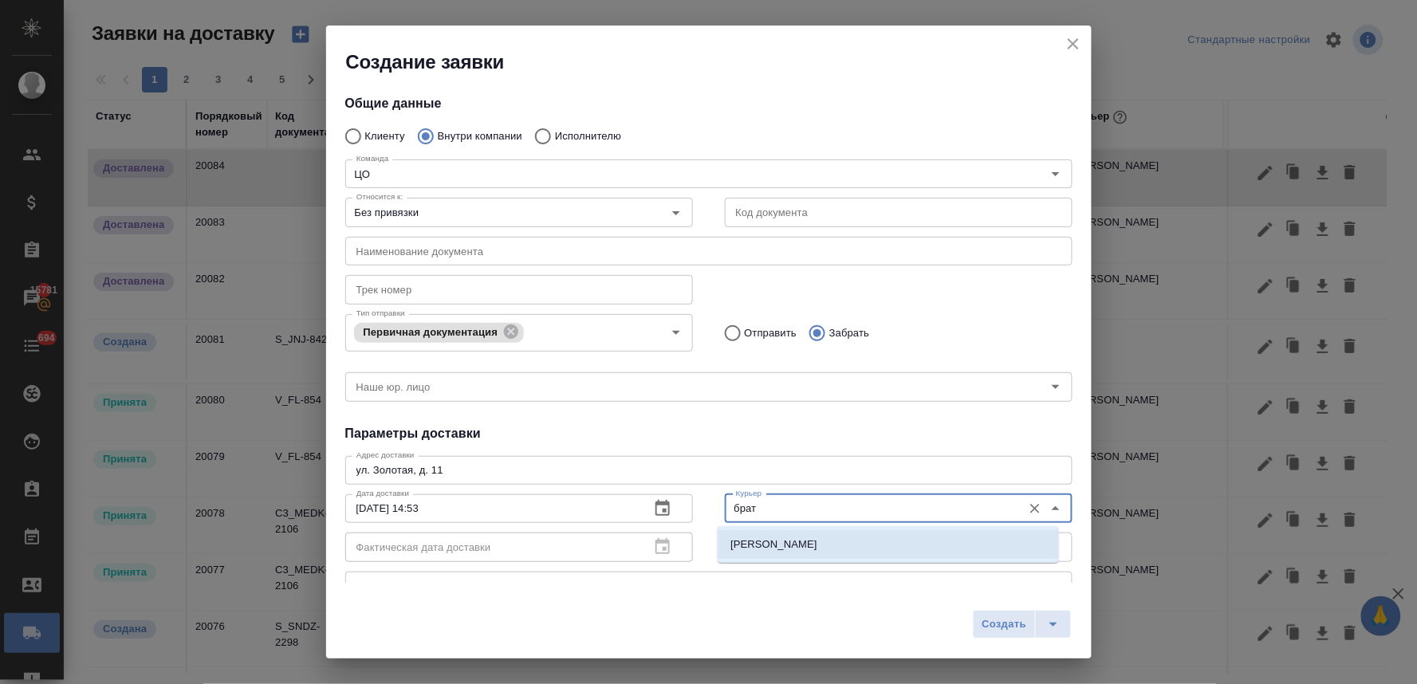
click at [782, 555] on li "[PERSON_NAME]" at bounding box center [888, 544] width 341 height 29
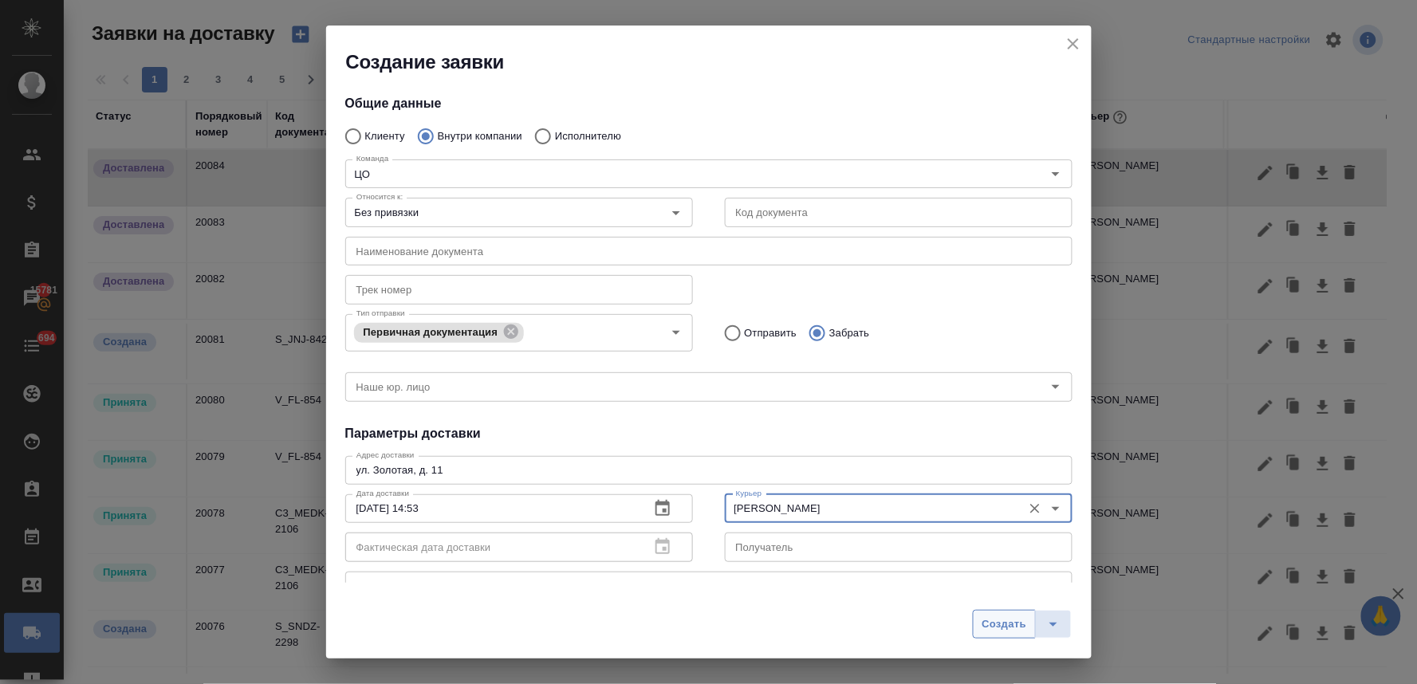
type input "[PERSON_NAME]"
click at [999, 631] on span "Создать" at bounding box center [1004, 625] width 45 height 18
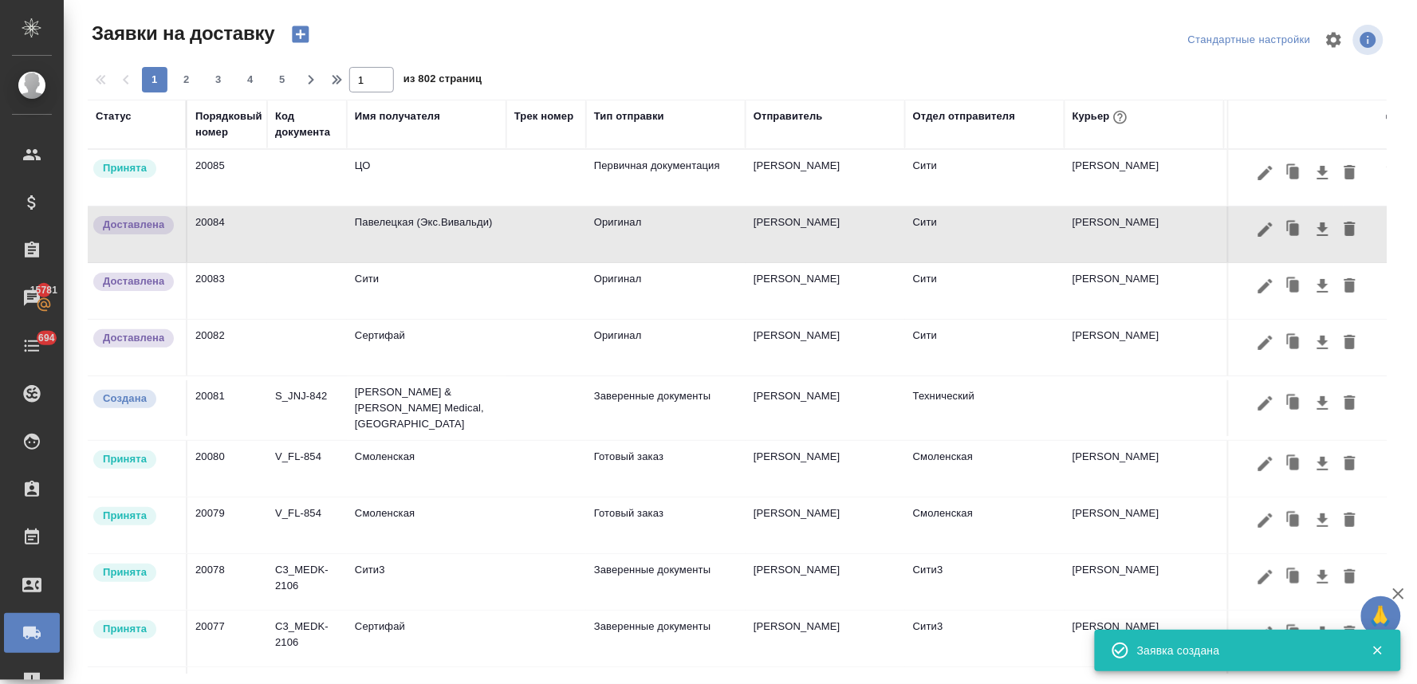
click at [375, 164] on td "ЦО" at bounding box center [427, 178] width 160 height 56
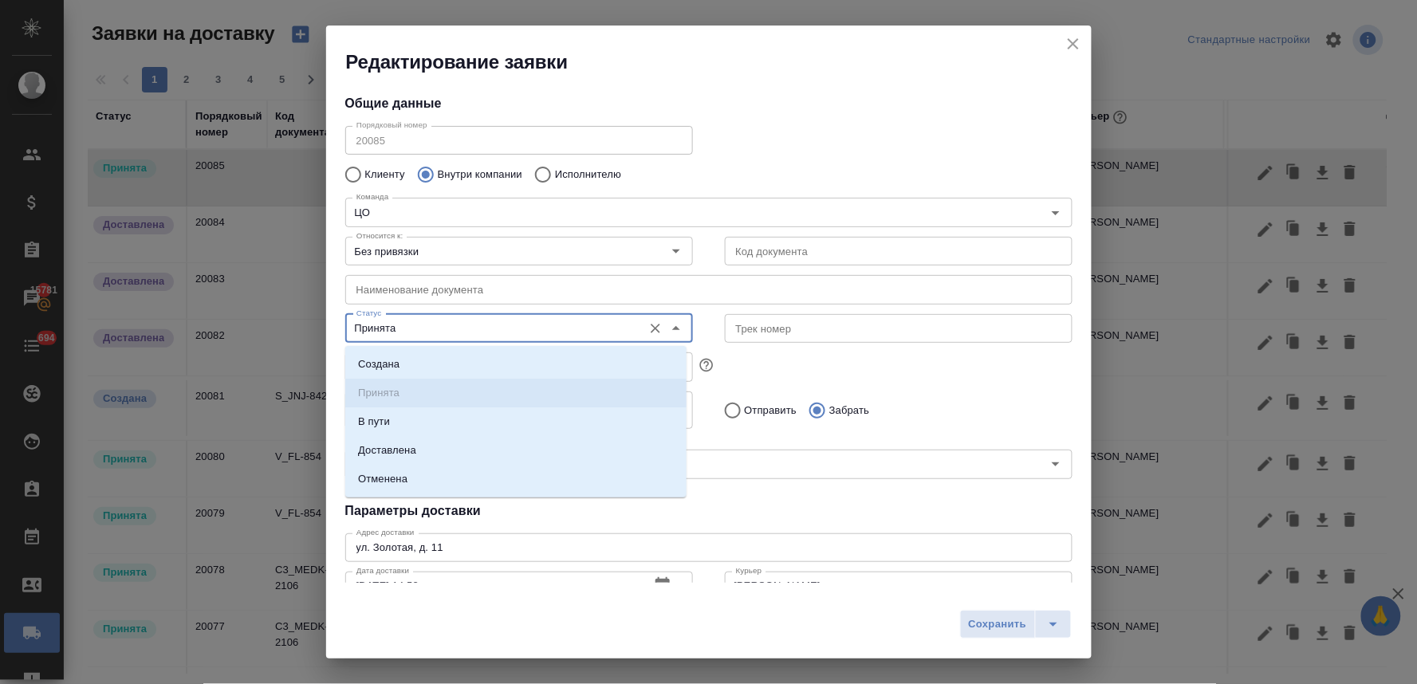
click at [388, 329] on input "Принята" at bounding box center [492, 328] width 285 height 19
click at [392, 450] on p "Доставлена" at bounding box center [387, 451] width 58 height 16
type input "Доставлена"
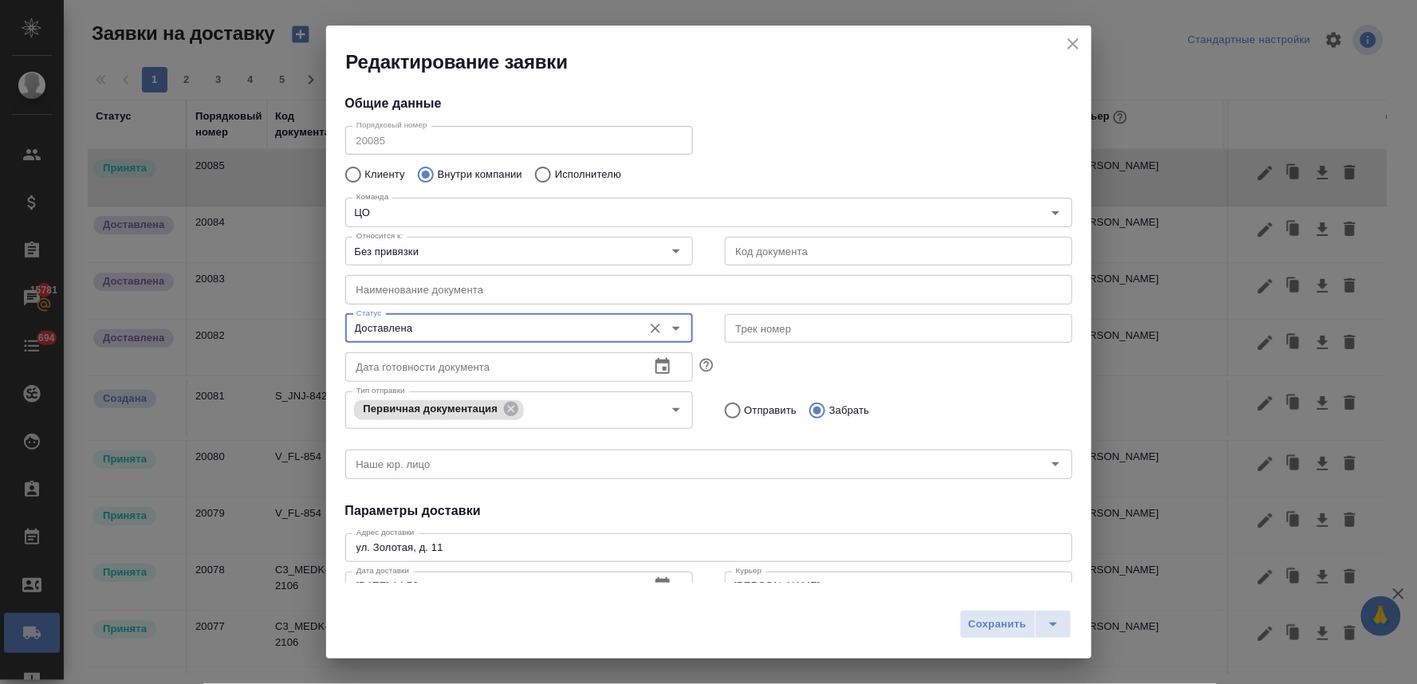
click at [730, 522] on div "Общие данные Порядковый номер 20085 Порядковый номер Клиенту Внутри компании Ис…" at bounding box center [709, 329] width 766 height 508
click at [973, 622] on span "Сохранить" at bounding box center [998, 625] width 58 height 18
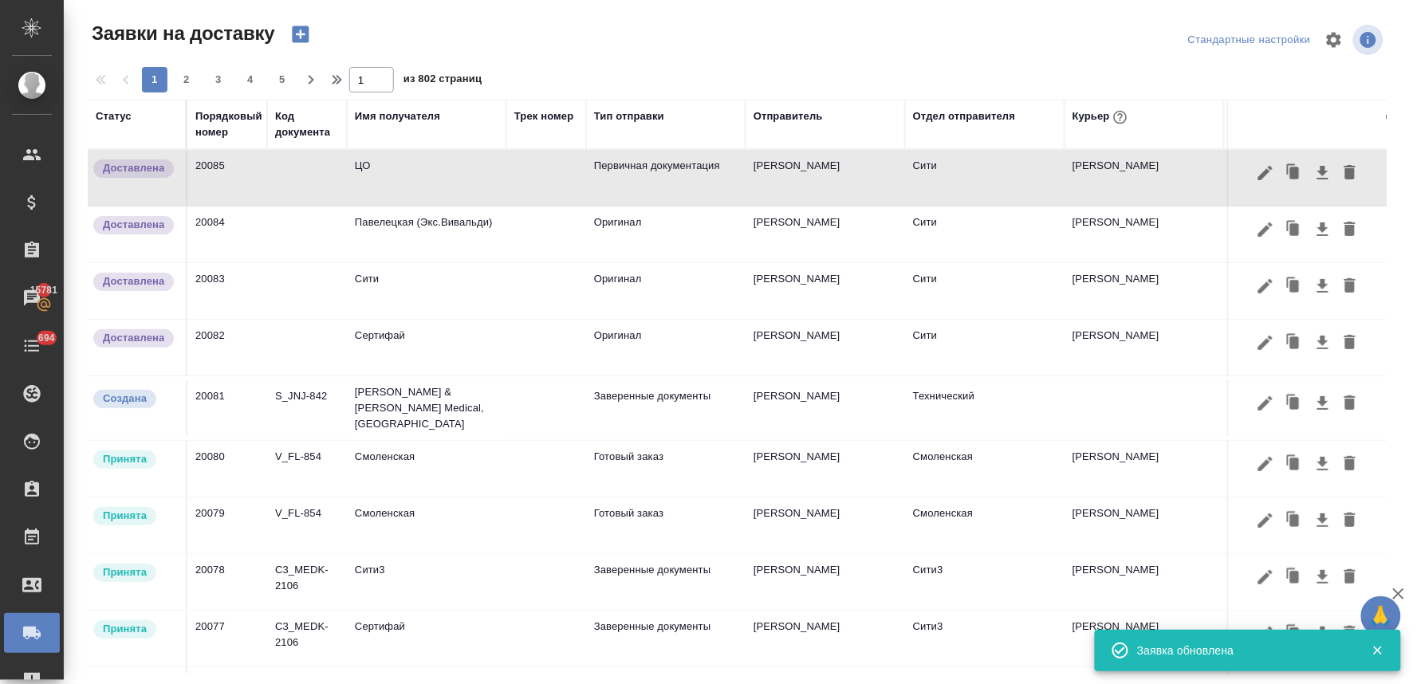
click at [292, 32] on icon "button" at bounding box center [300, 34] width 17 height 17
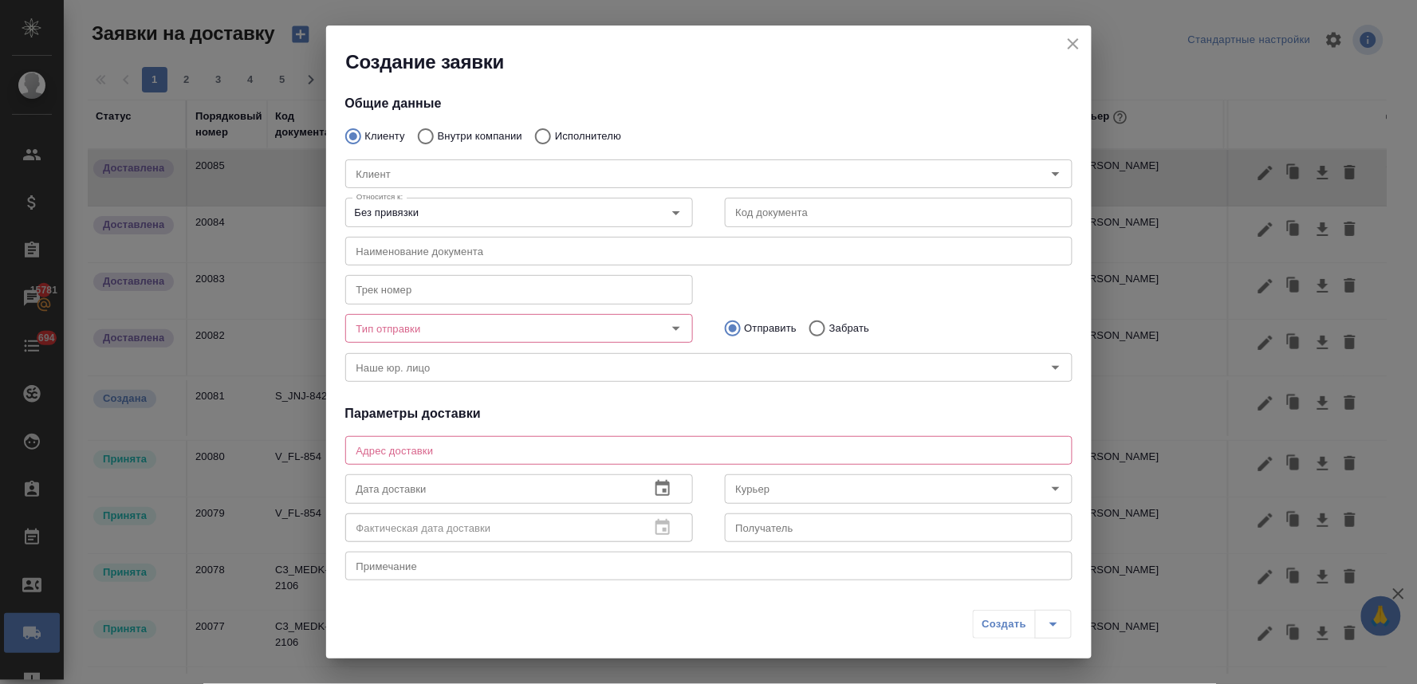
click at [1073, 44] on icon "close" at bounding box center [1073, 43] width 11 height 11
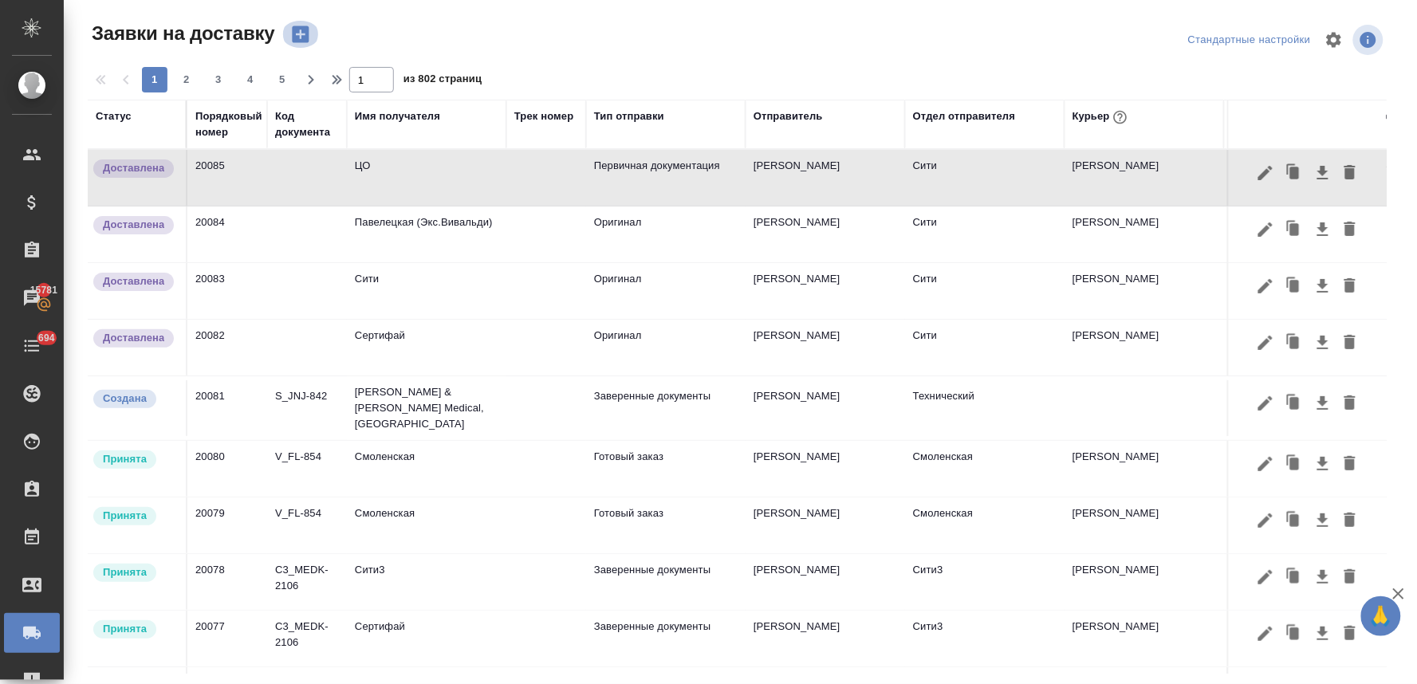
click at [298, 35] on icon "button" at bounding box center [300, 34] width 17 height 17
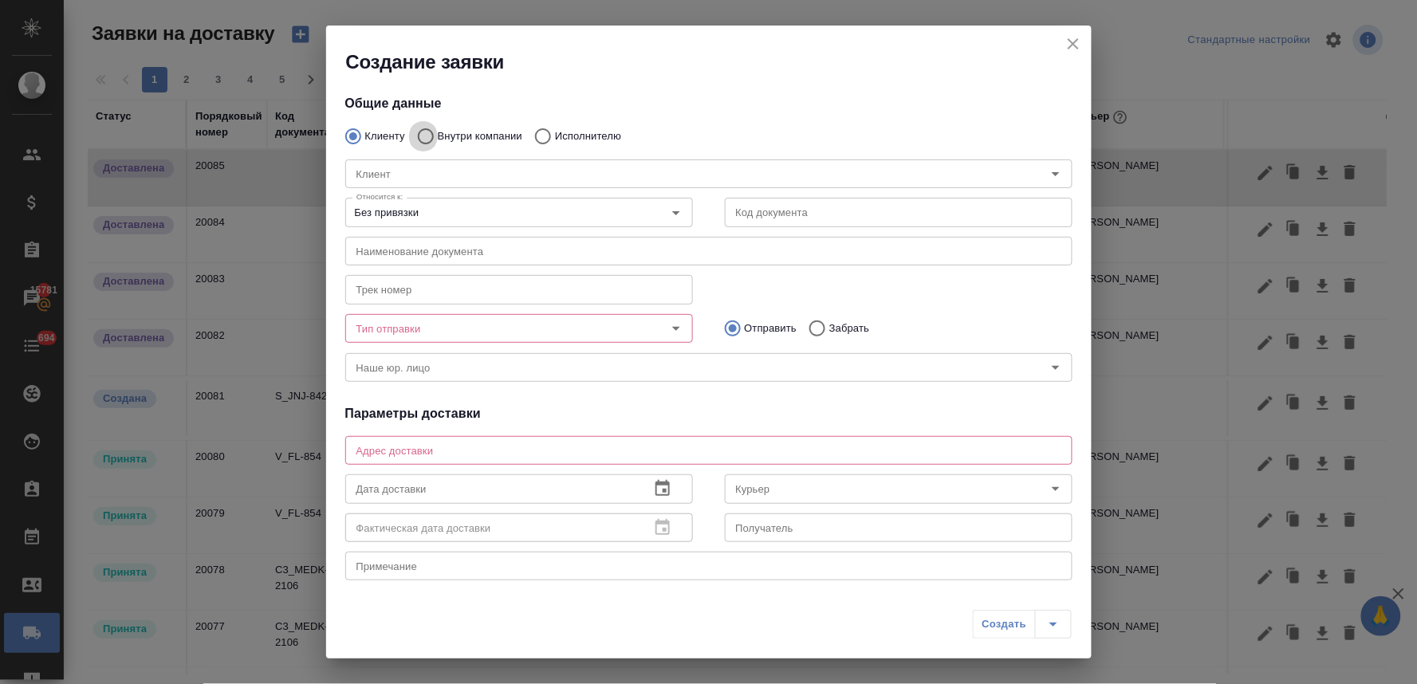
click at [424, 137] on input "Внутри компании" at bounding box center [423, 136] width 29 height 33
radio input "true"
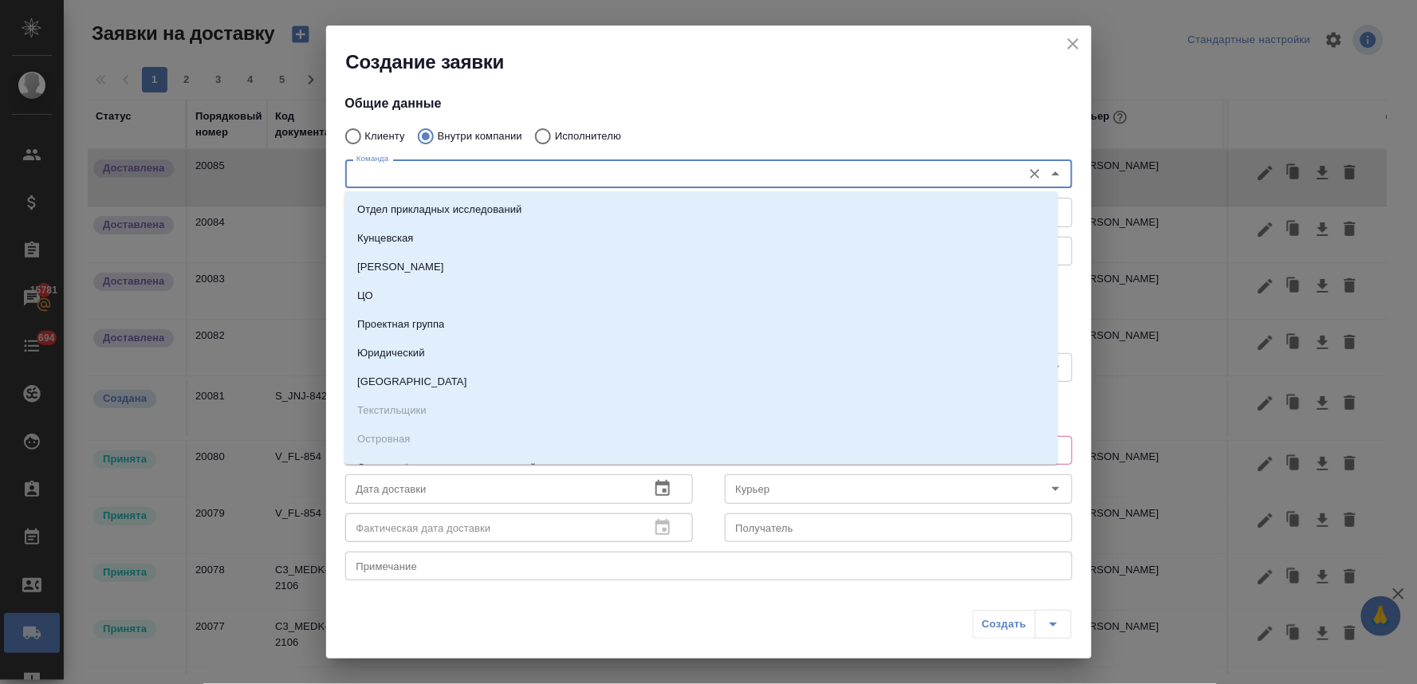
click at [417, 181] on input "Команда" at bounding box center [682, 173] width 664 height 19
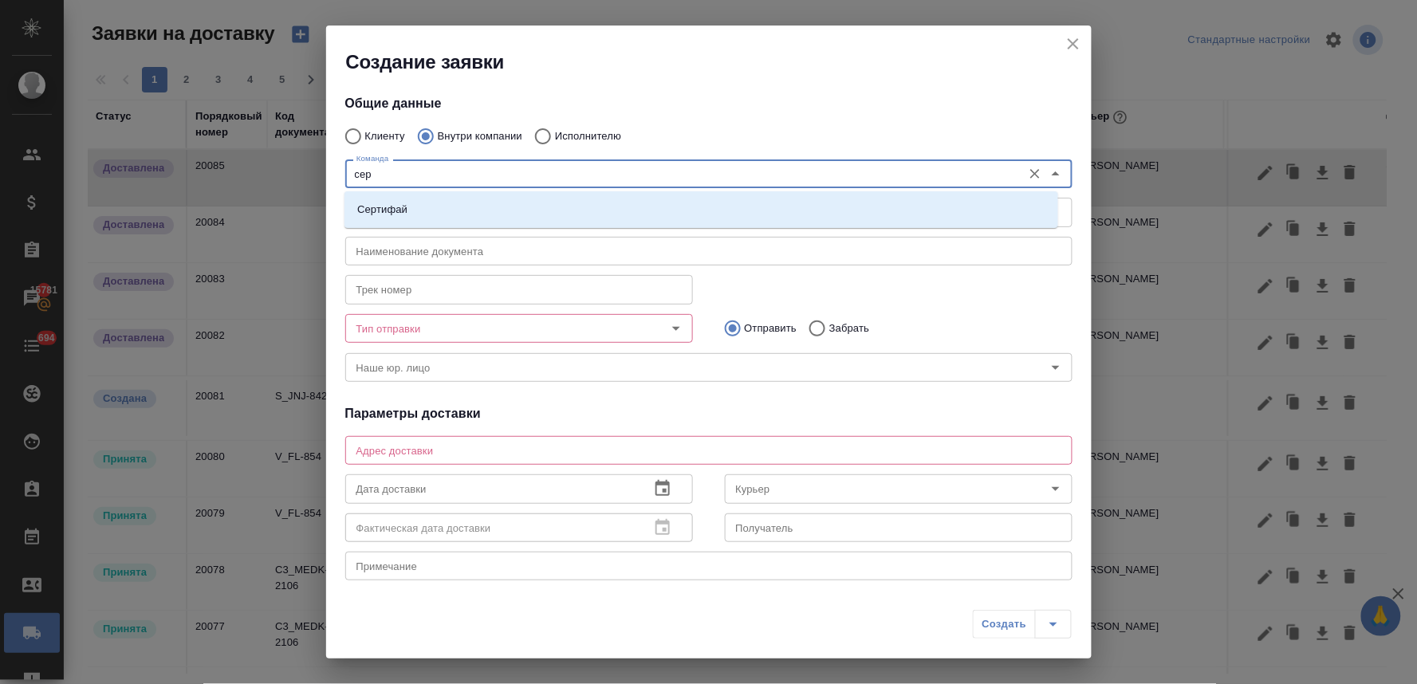
type input "серт"
click at [419, 202] on li "Сертифай" at bounding box center [702, 209] width 714 height 29
type textarea "[STREET_ADDRESS]"
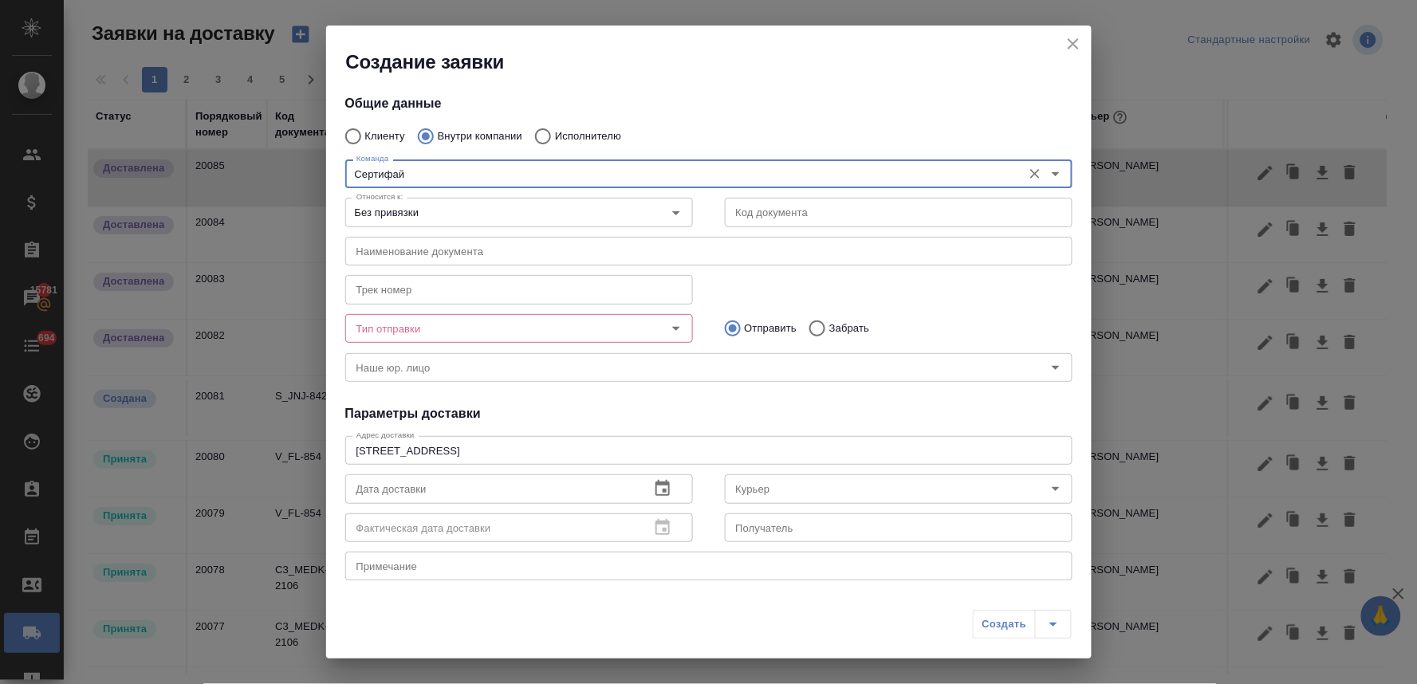
type input "Сертифай"
click at [437, 325] on input "Тип отправки" at bounding box center [492, 328] width 285 height 19
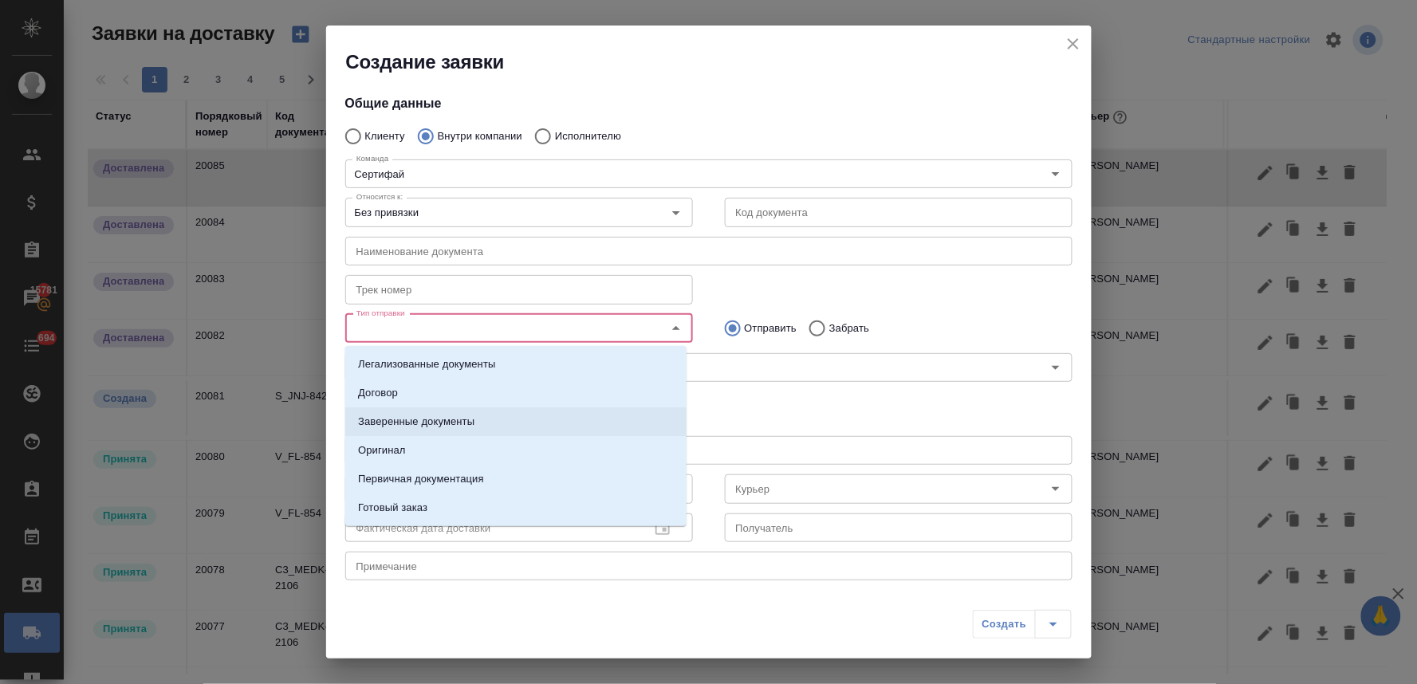
click at [428, 416] on p "Заверенные документы" at bounding box center [416, 422] width 116 height 16
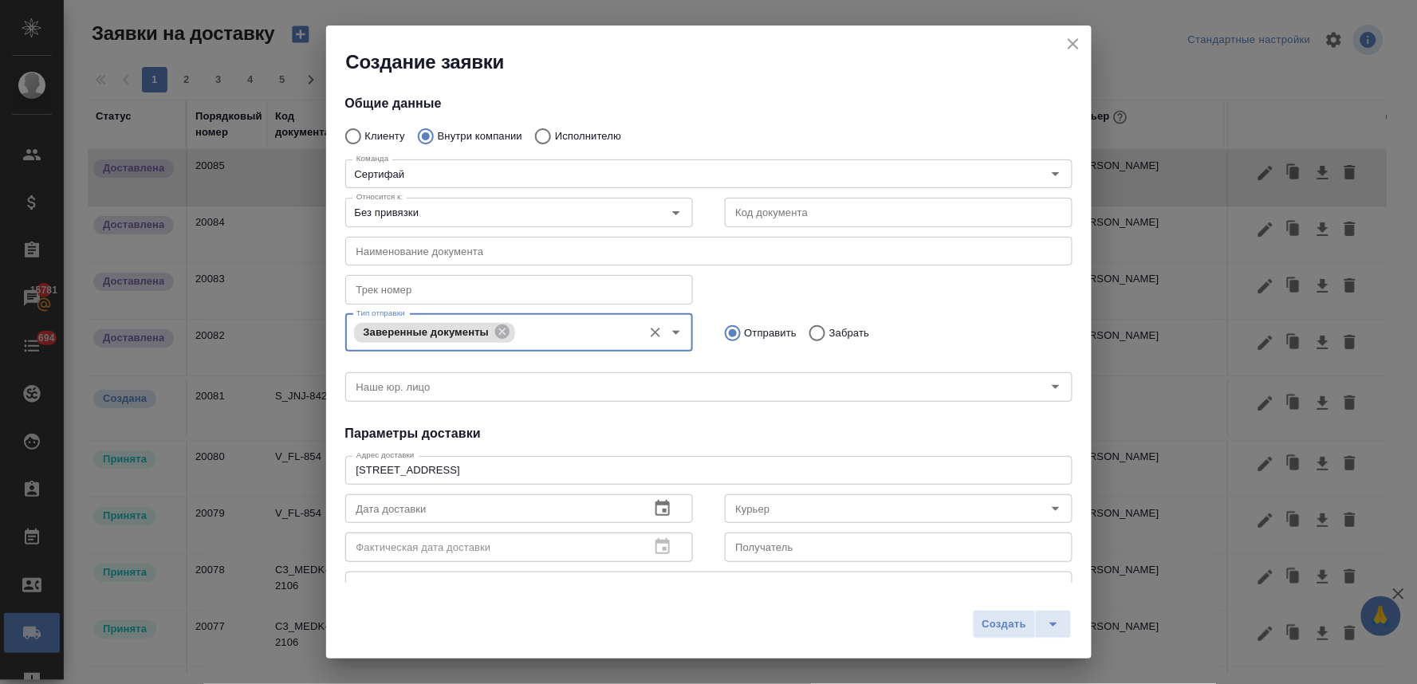
click at [805, 332] on input "Забрать" at bounding box center [815, 333] width 29 height 33
radio input "true"
click at [656, 510] on icon "button" at bounding box center [662, 508] width 19 height 19
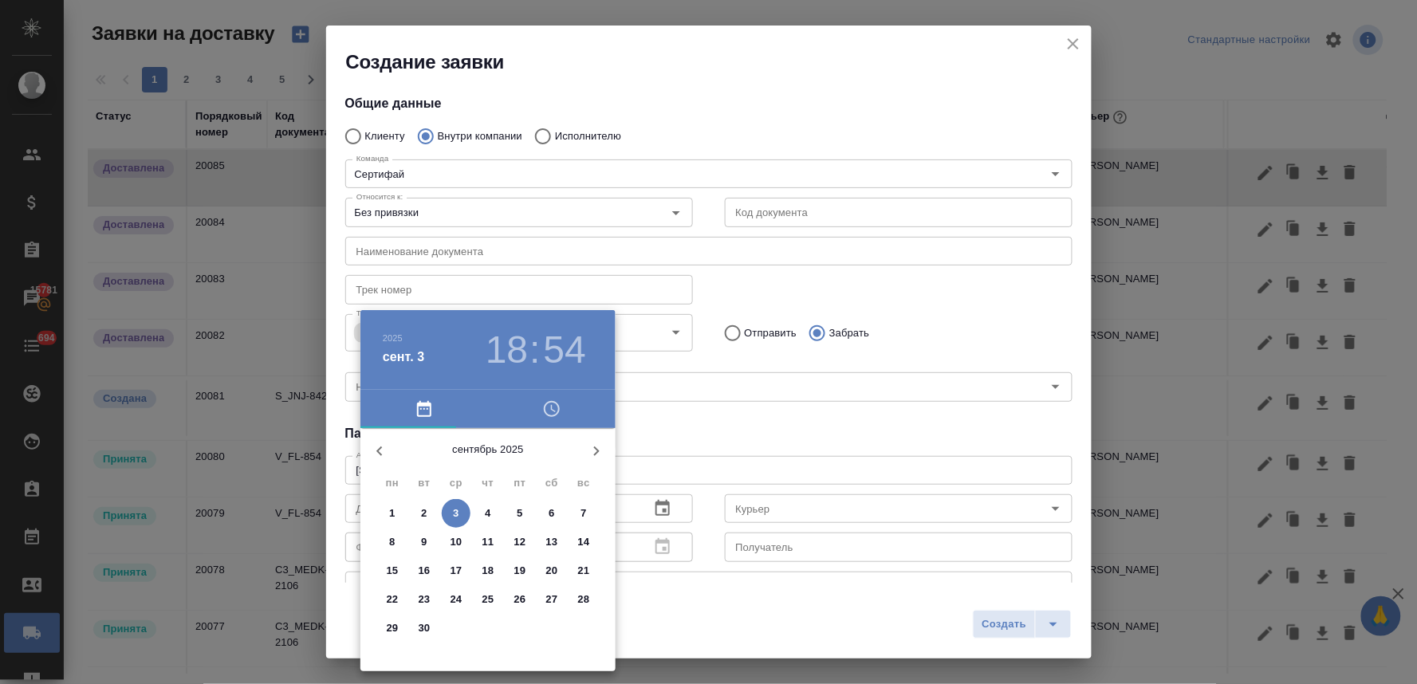
click at [557, 408] on icon "button" at bounding box center [551, 409] width 19 height 19
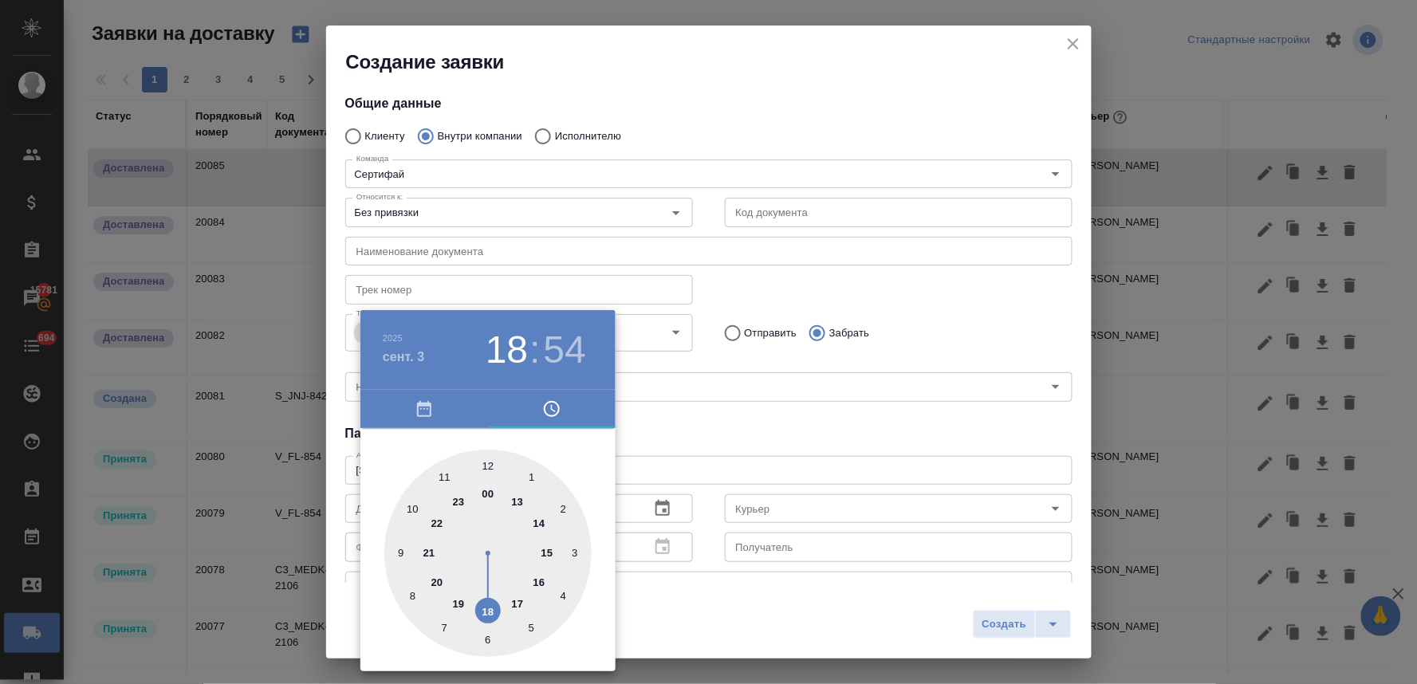
click at [541, 584] on div at bounding box center [487, 553] width 207 height 207
click at [487, 465] on div at bounding box center [487, 553] width 207 height 207
type input "[DATE] 16:00"
click at [748, 433] on div at bounding box center [708, 342] width 1417 height 684
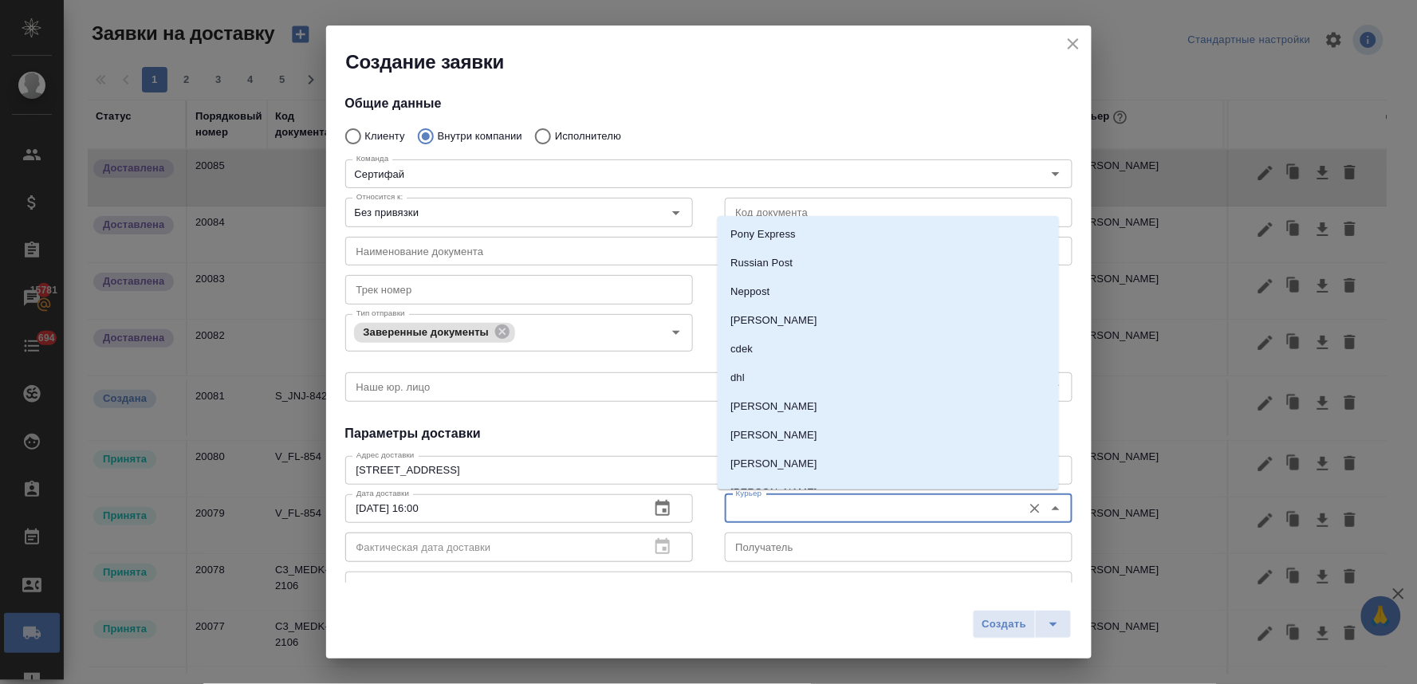
click at [771, 516] on input "Курьер" at bounding box center [872, 508] width 285 height 19
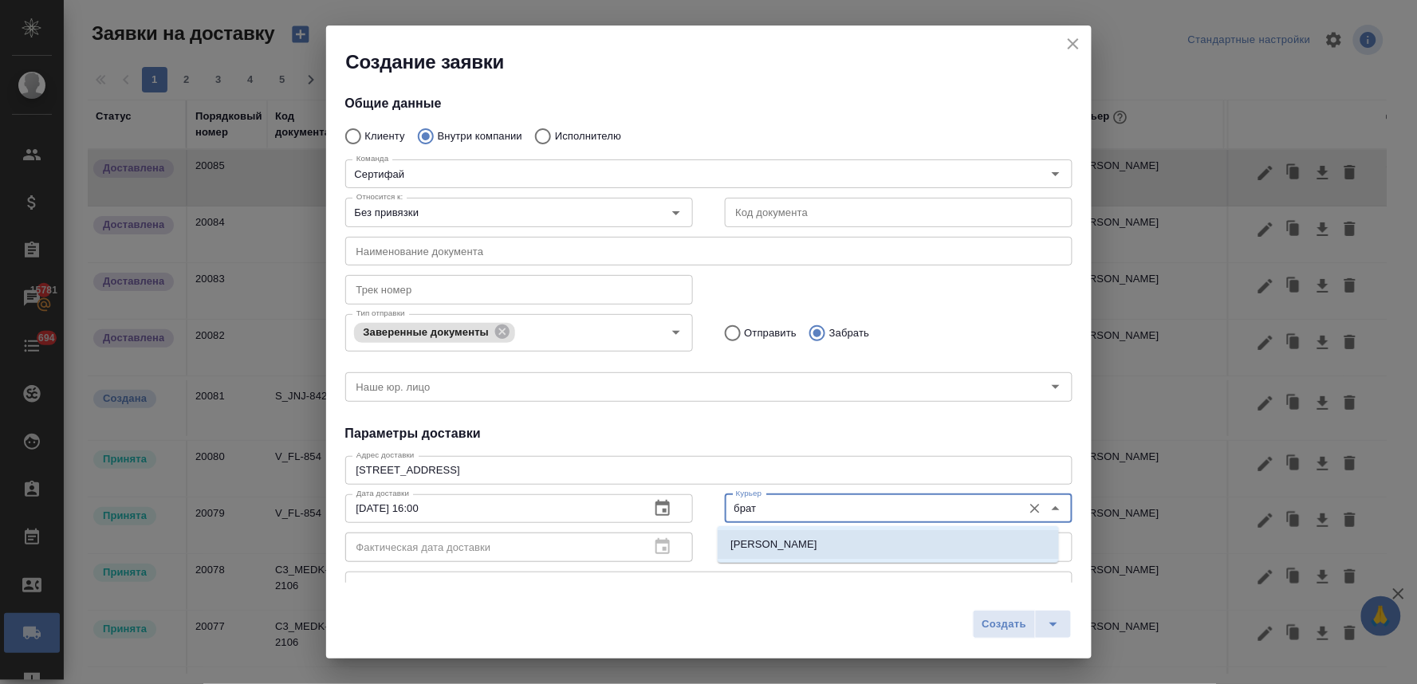
click at [774, 538] on p "[PERSON_NAME]" at bounding box center [774, 545] width 87 height 16
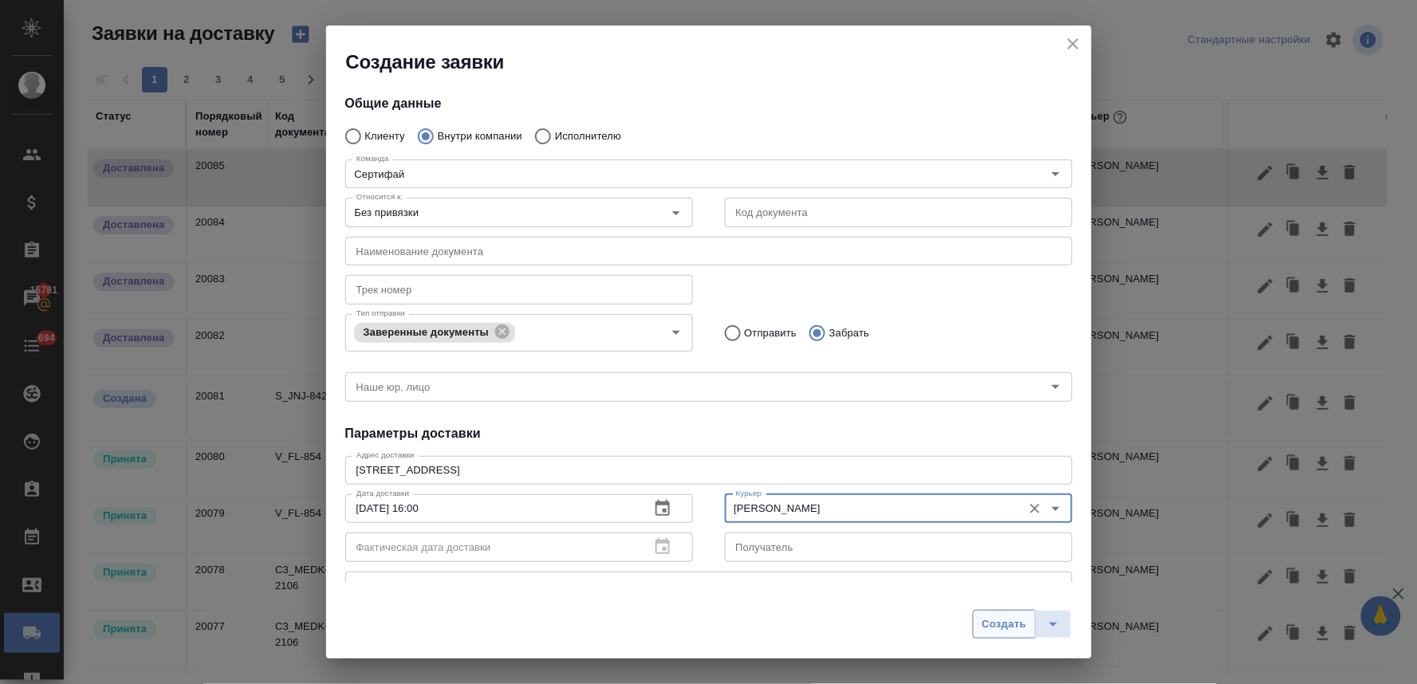
type input "[PERSON_NAME]"
click at [1001, 630] on span "Создать" at bounding box center [1004, 625] width 45 height 18
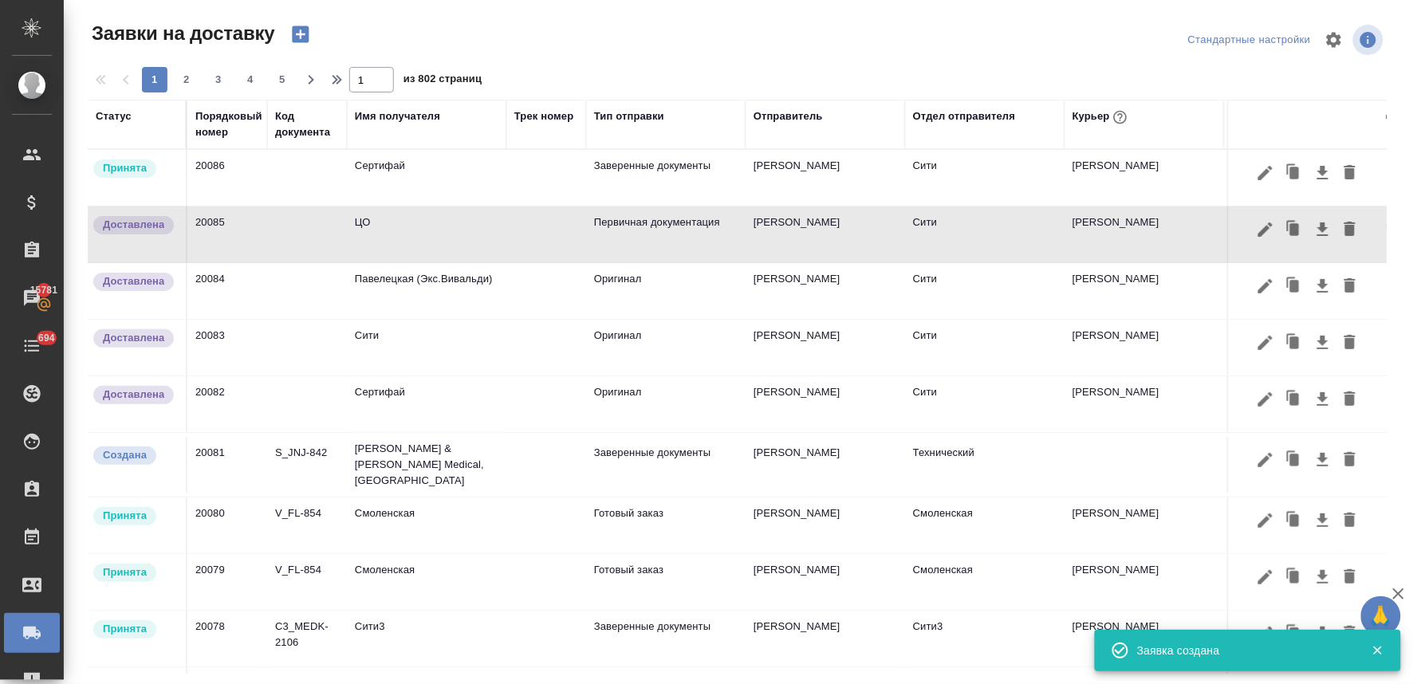
click at [404, 168] on td "Сертифай" at bounding box center [427, 178] width 160 height 56
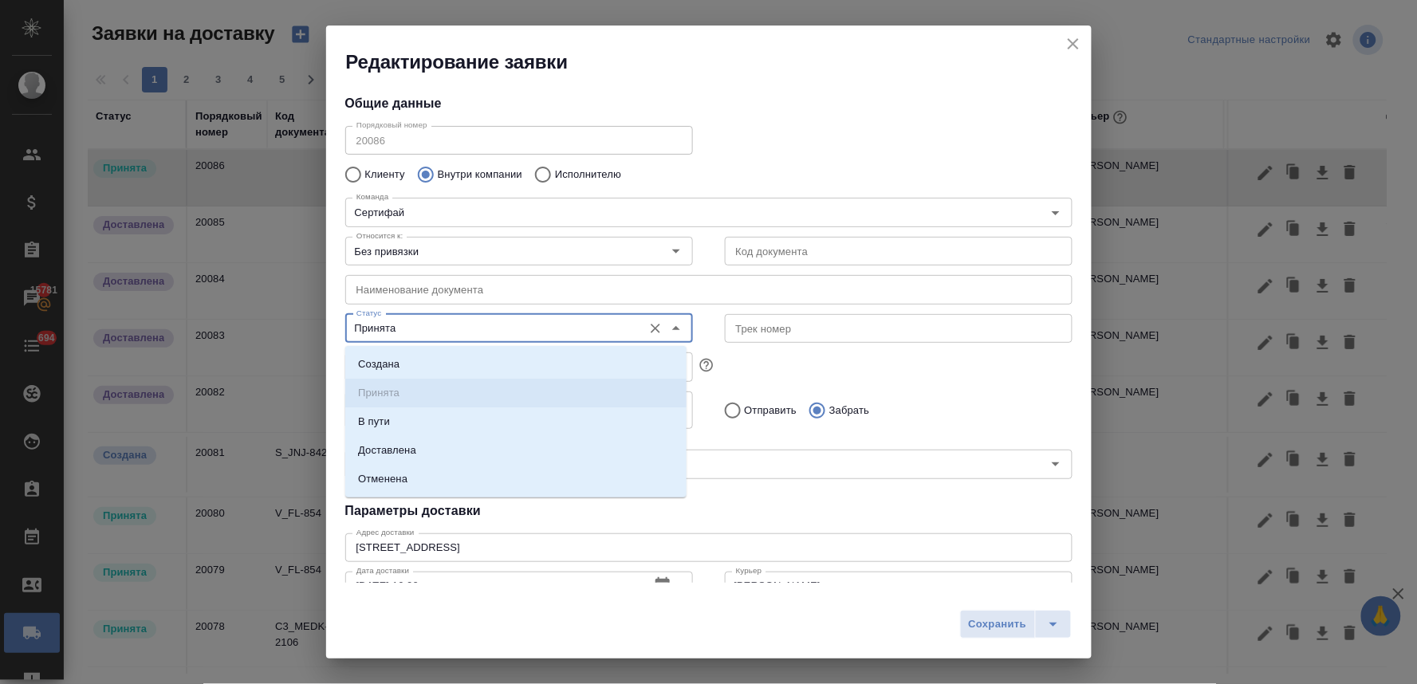
click at [404, 330] on input "Принята" at bounding box center [492, 328] width 285 height 19
click at [412, 444] on p "Доставлена" at bounding box center [387, 451] width 58 height 16
type input "Доставлена"
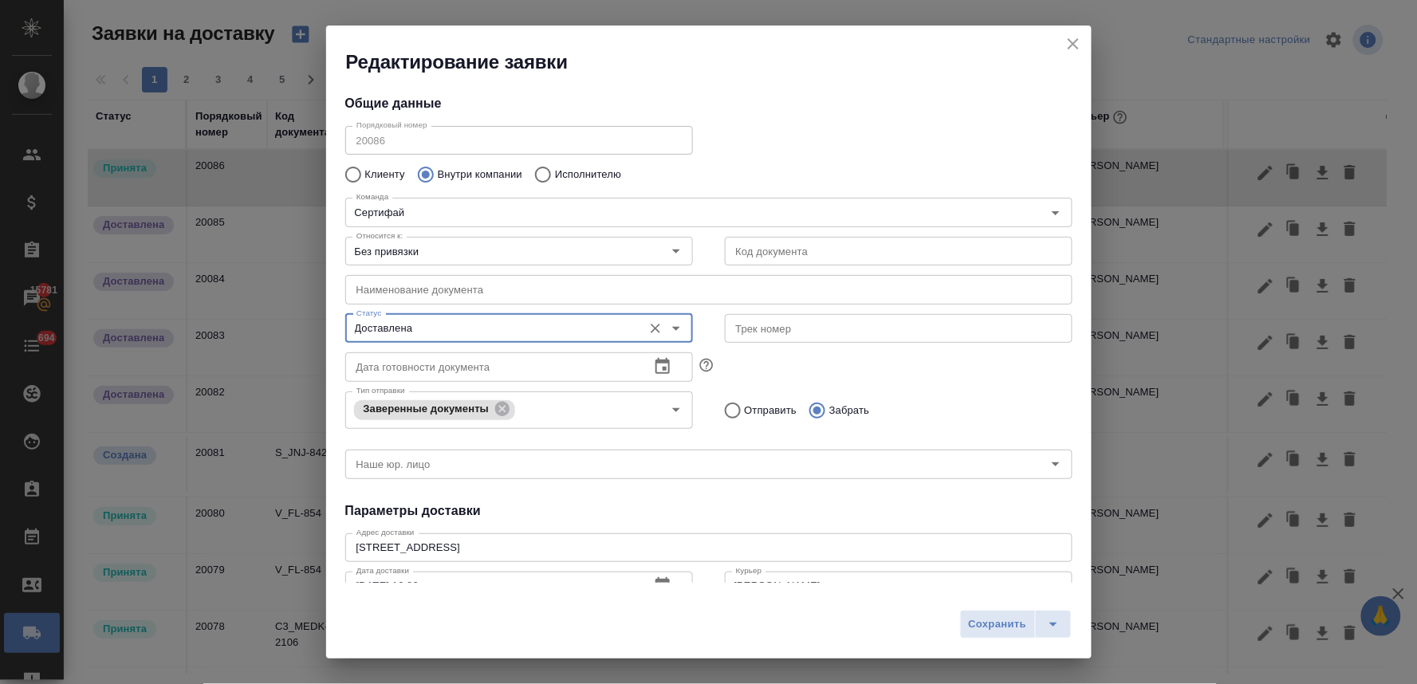
click at [991, 620] on span "Сохранить" at bounding box center [998, 625] width 58 height 18
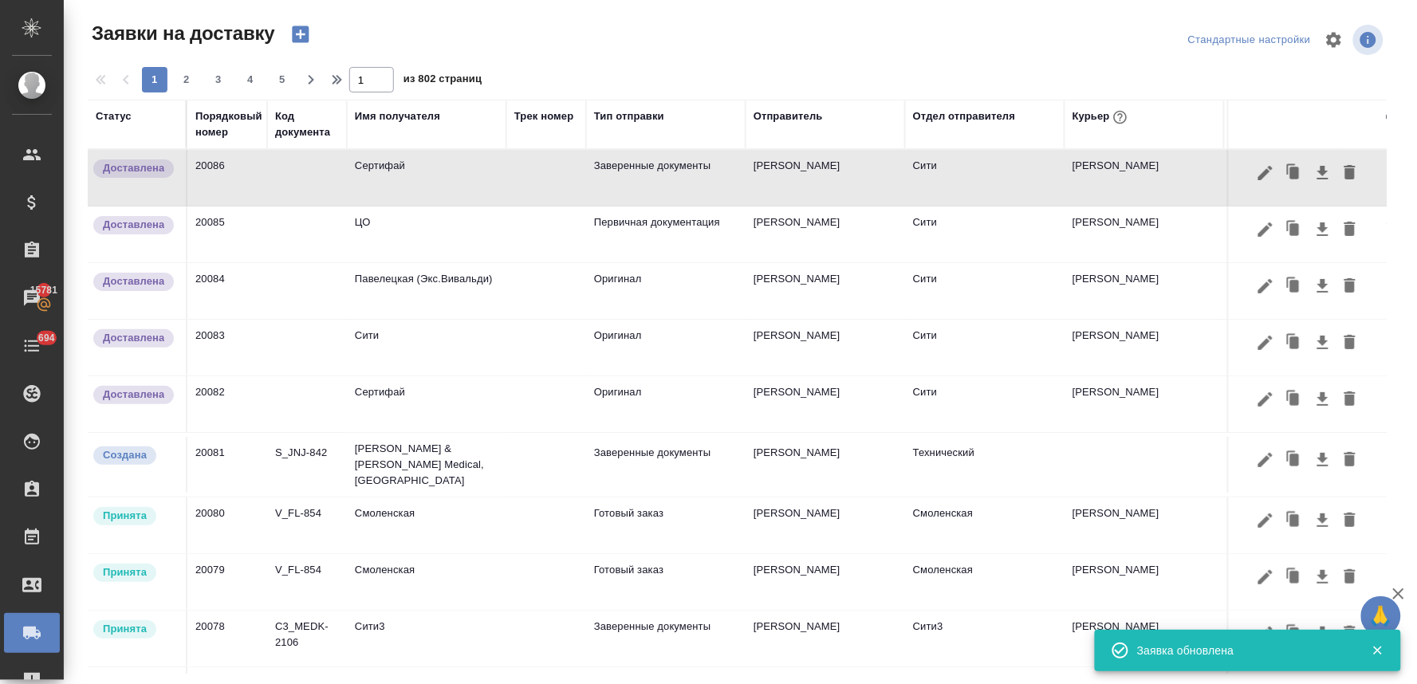
click at [301, 26] on icon "button" at bounding box center [300, 34] width 22 height 22
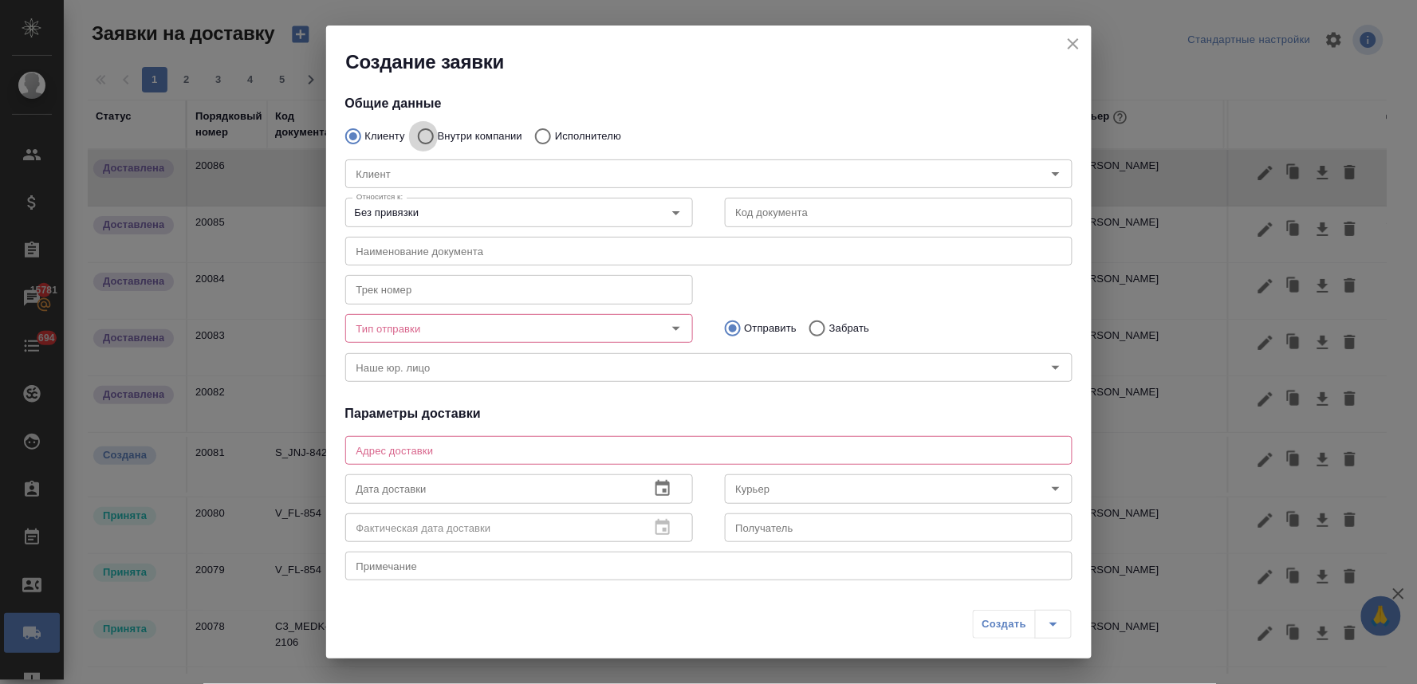
click at [425, 134] on input "Внутри компании" at bounding box center [423, 136] width 29 height 33
radio input "true"
click at [428, 175] on input "Команда" at bounding box center [682, 173] width 664 height 19
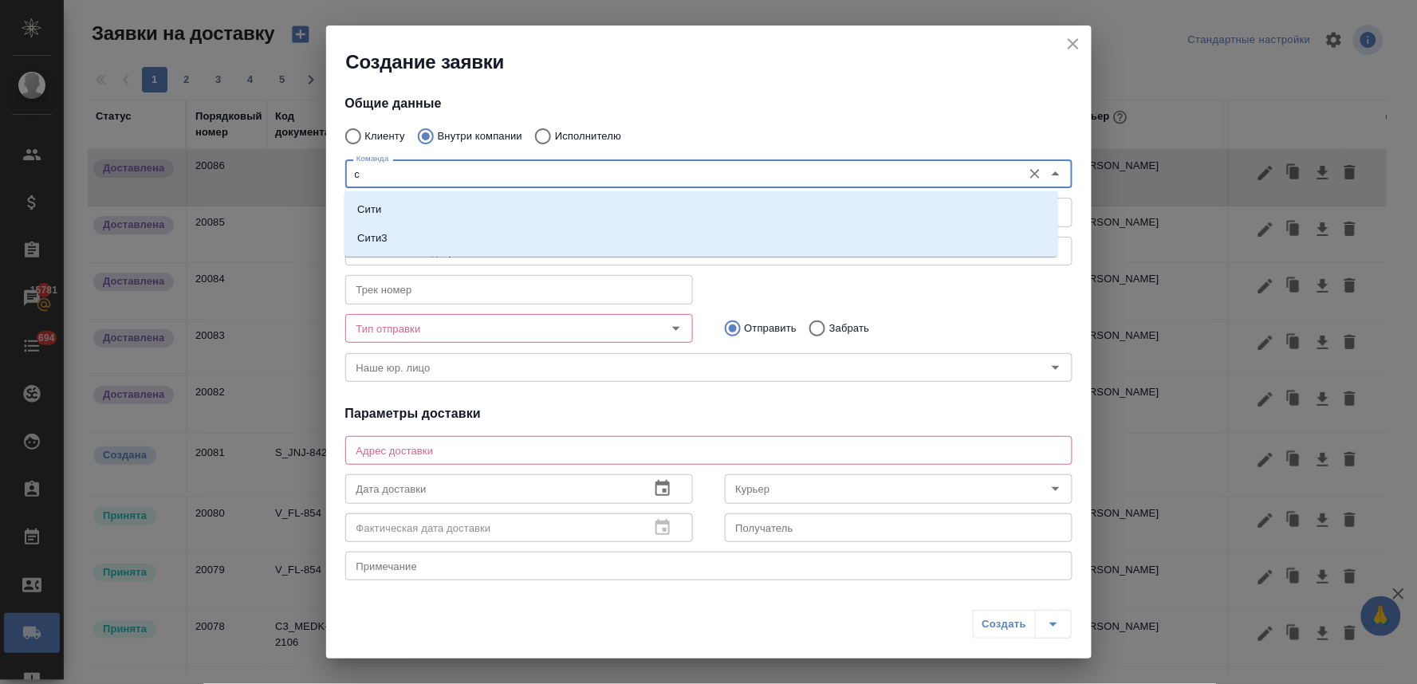
type input "си"
click at [426, 216] on li "Сити" at bounding box center [702, 209] width 714 height 29
type textarea "[STREET_ADDRESS], Башня на [GEOGRAPHIC_DATA], блок С, -1 этаж, зона ритейла"
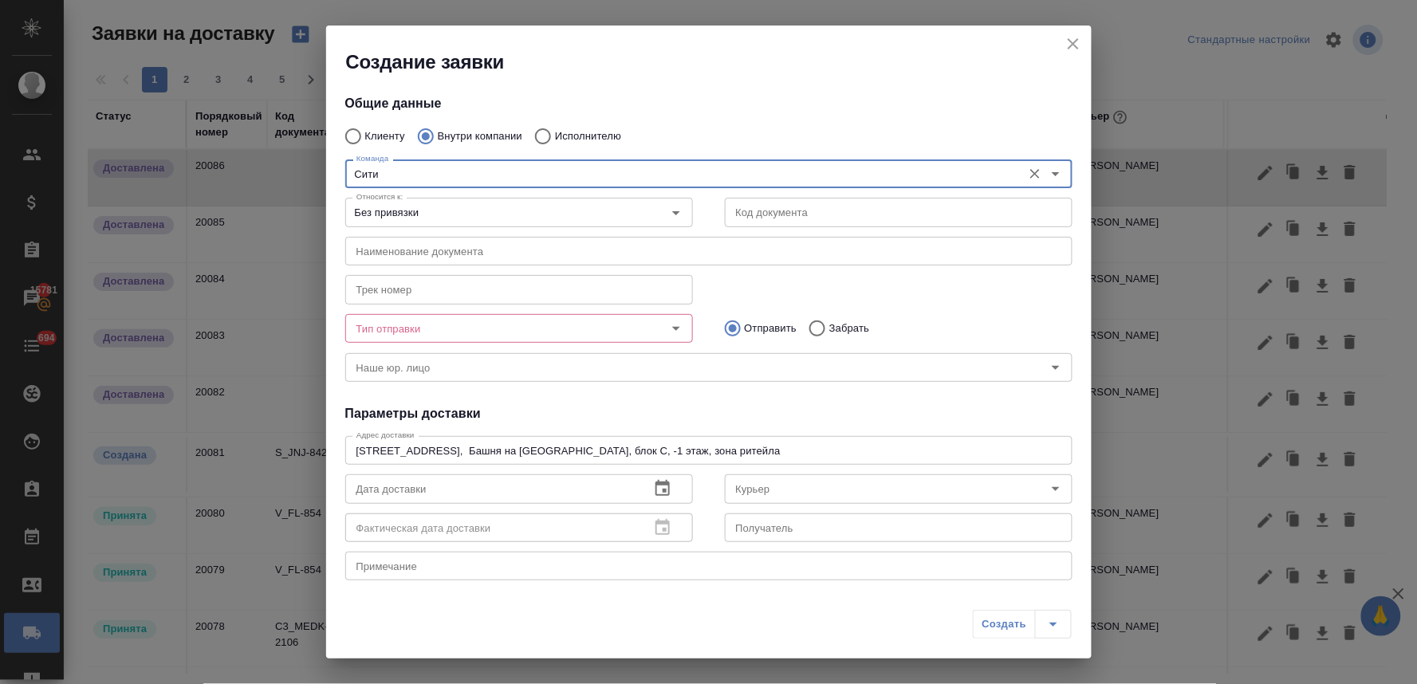
type input "Сити"
click at [435, 330] on input "Тип отправки" at bounding box center [492, 328] width 285 height 19
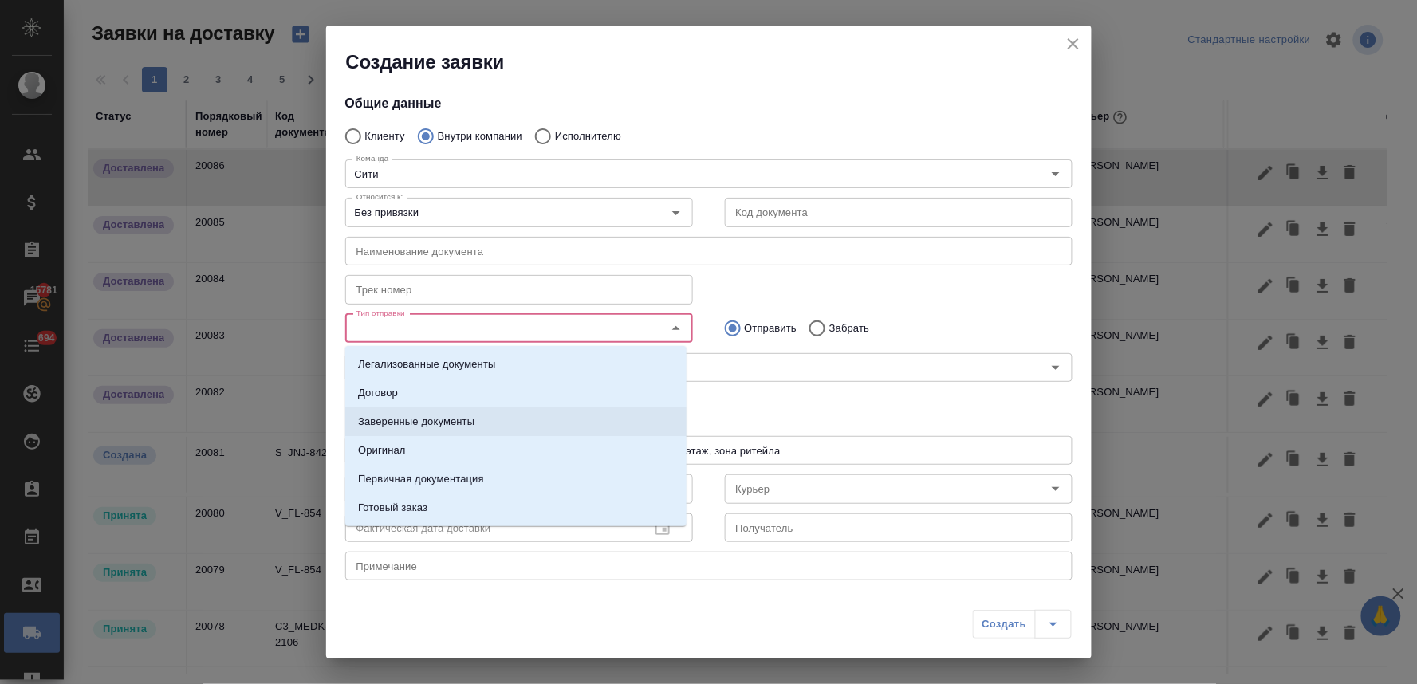
click at [427, 416] on p "Заверенные документы" at bounding box center [416, 422] width 116 height 16
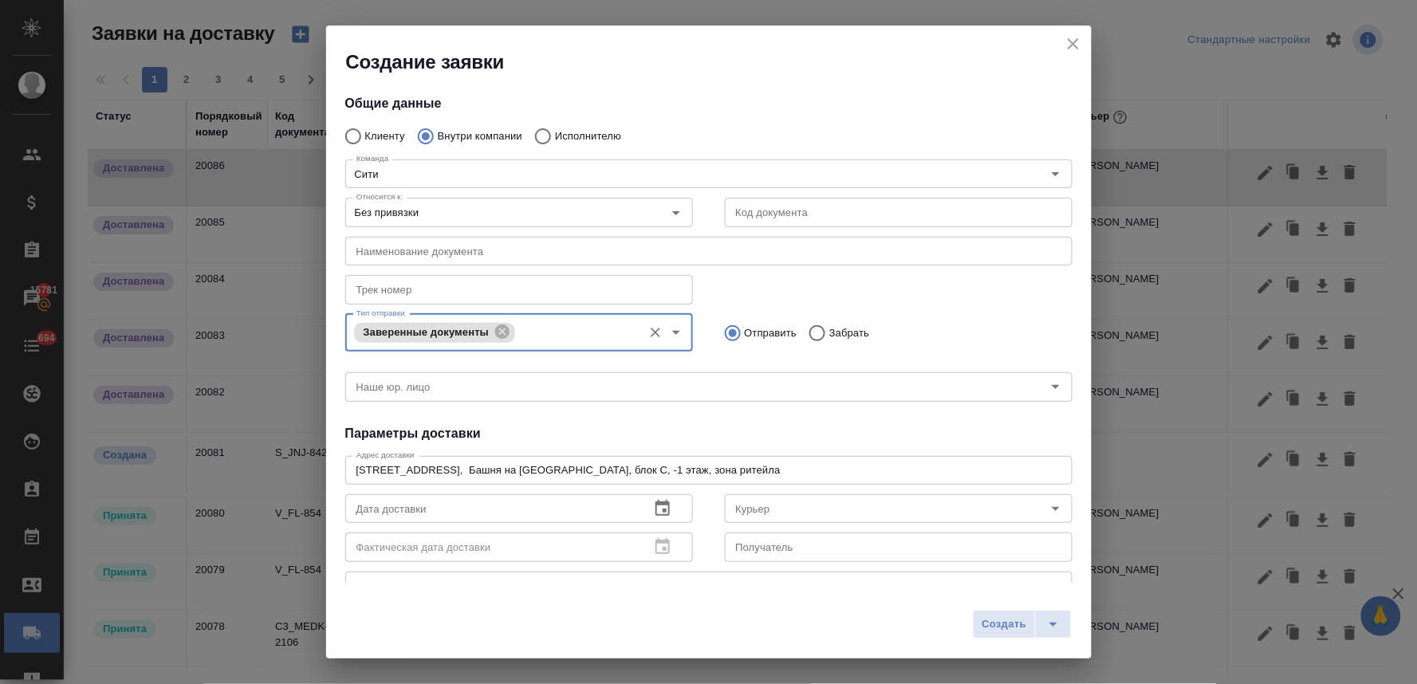
click at [687, 443] on div "Общие данные Клиенту Внутри компании Исполнителю Команда Сити Команда Относится…" at bounding box center [709, 329] width 766 height 508
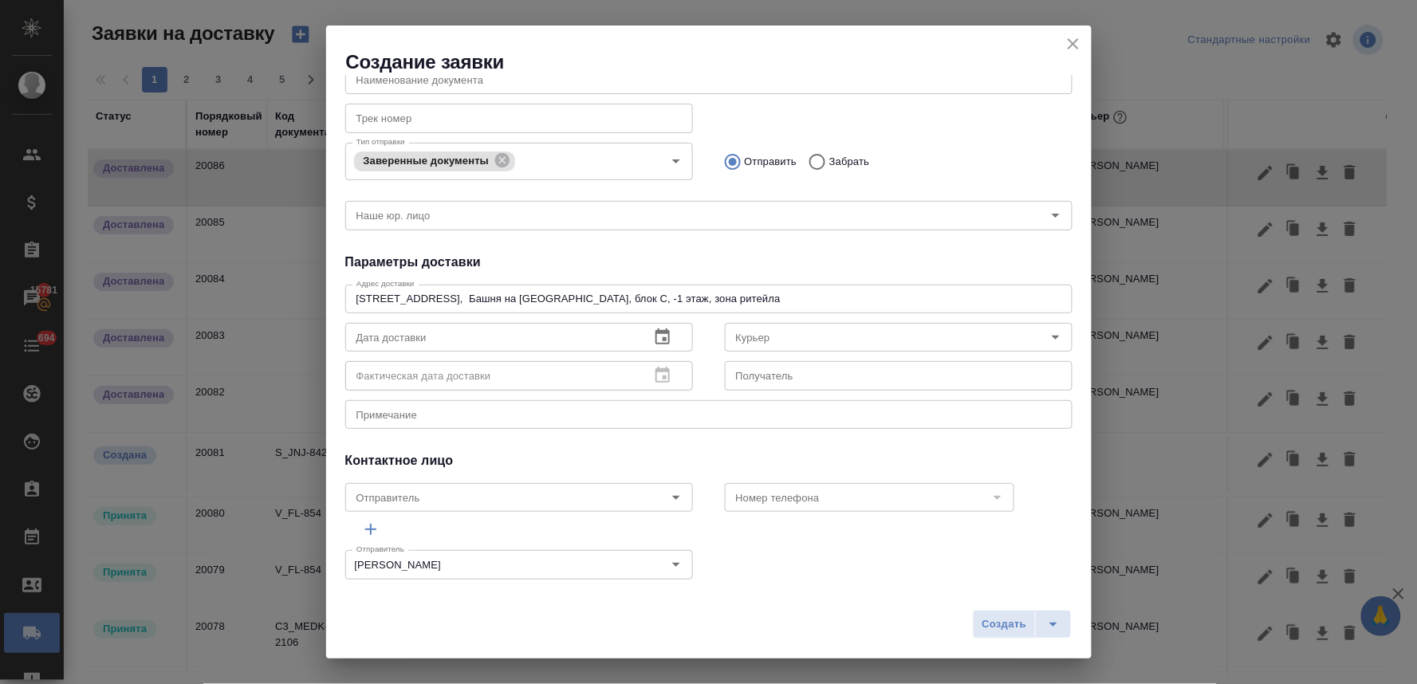
scroll to position [177, 0]
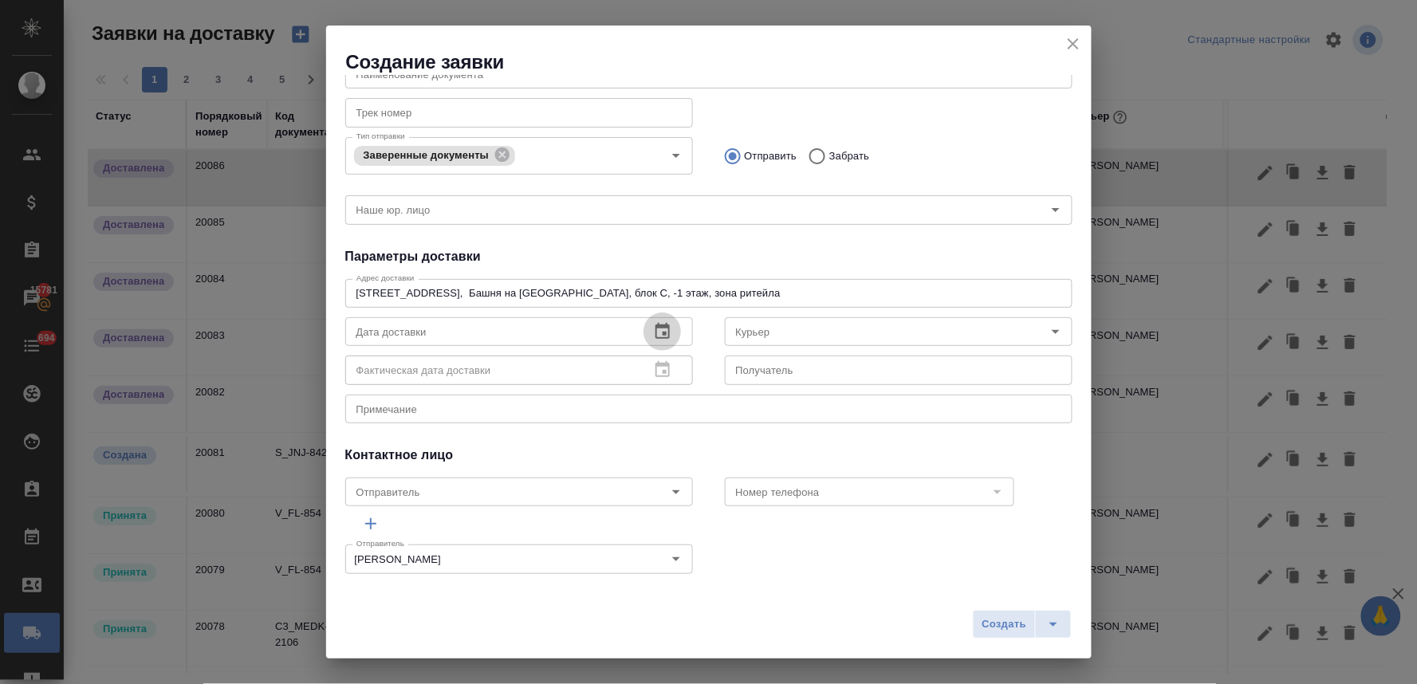
click at [656, 337] on icon "button" at bounding box center [663, 331] width 14 height 16
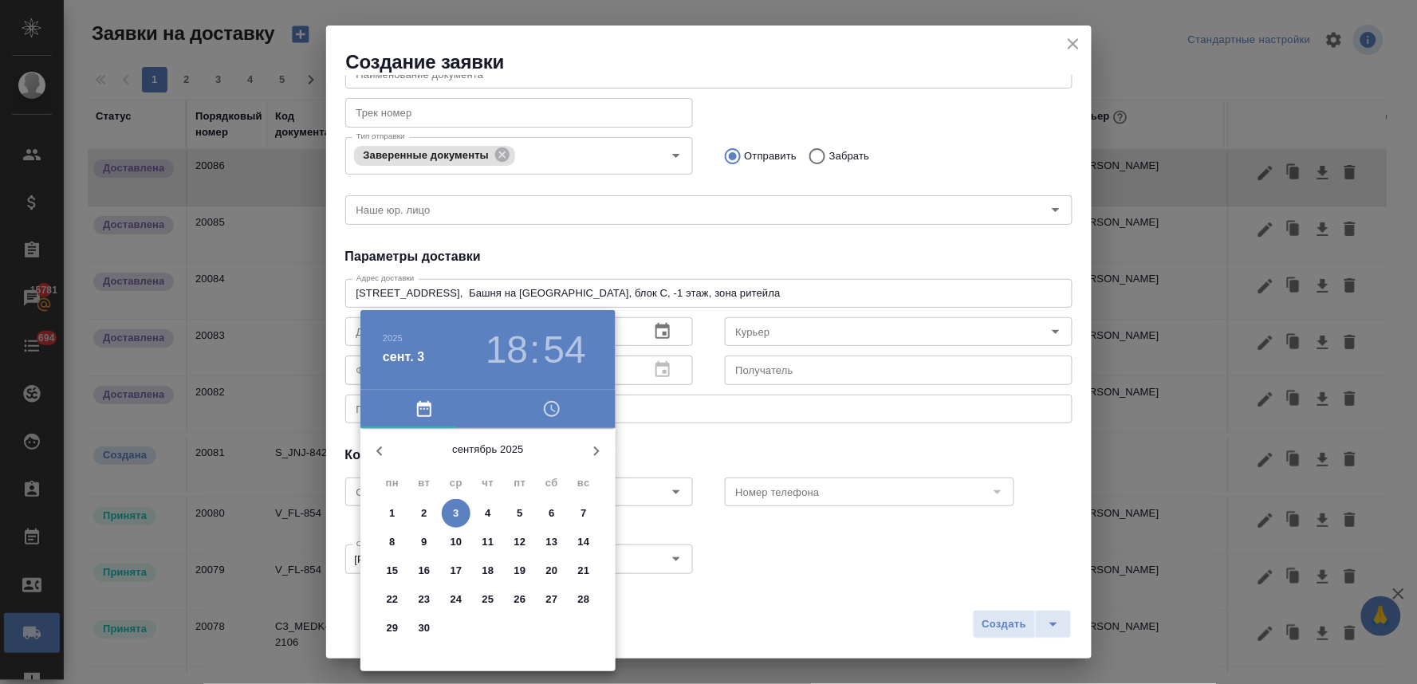
click at [553, 411] on icon "button" at bounding box center [551, 409] width 19 height 19
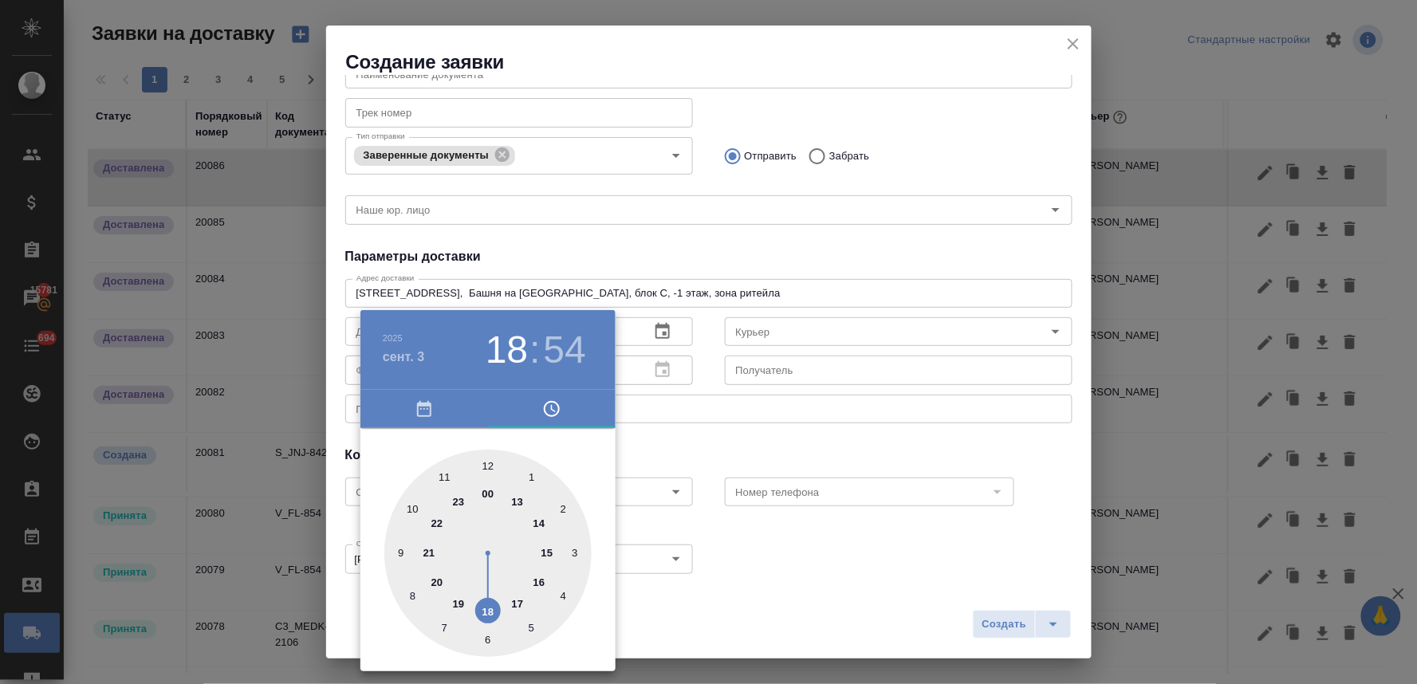
click at [537, 583] on div at bounding box center [487, 553] width 207 height 207
type input "[DATE] 16:54"
click at [723, 451] on div at bounding box center [708, 342] width 1417 height 684
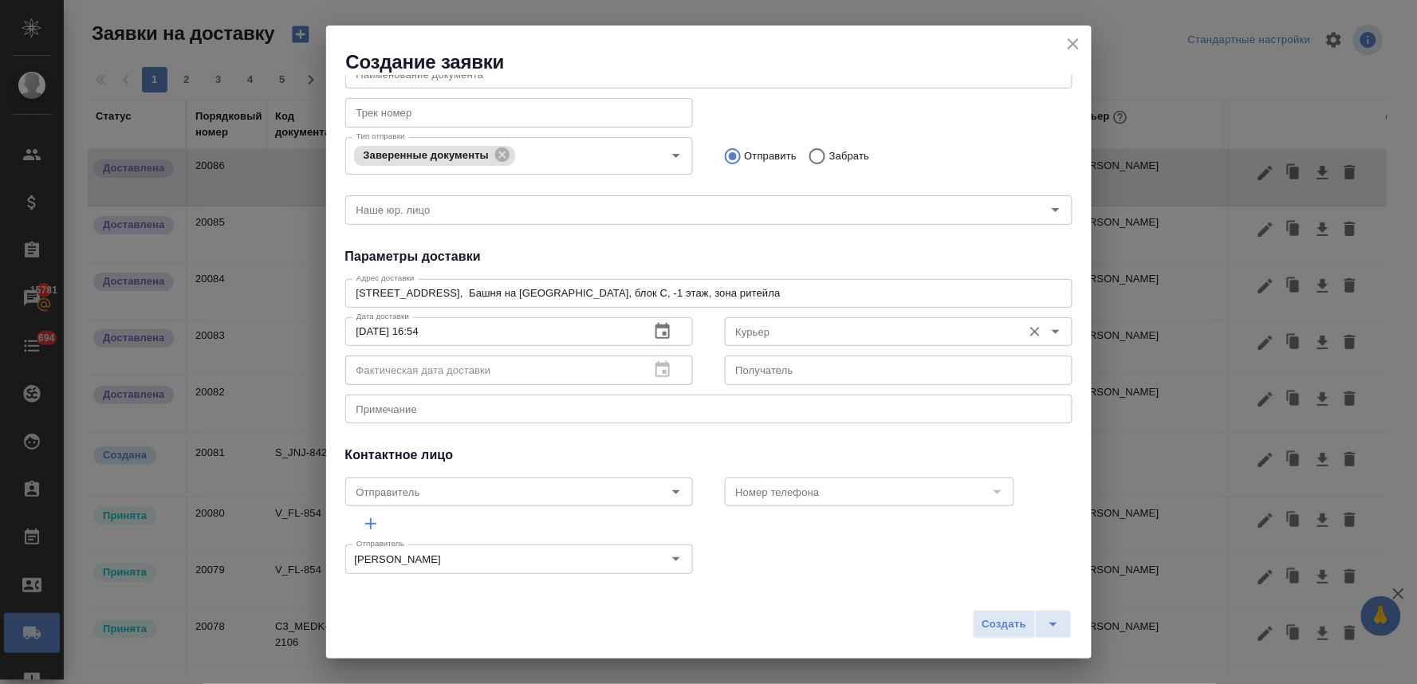
click at [751, 329] on input "Курьер" at bounding box center [872, 331] width 285 height 19
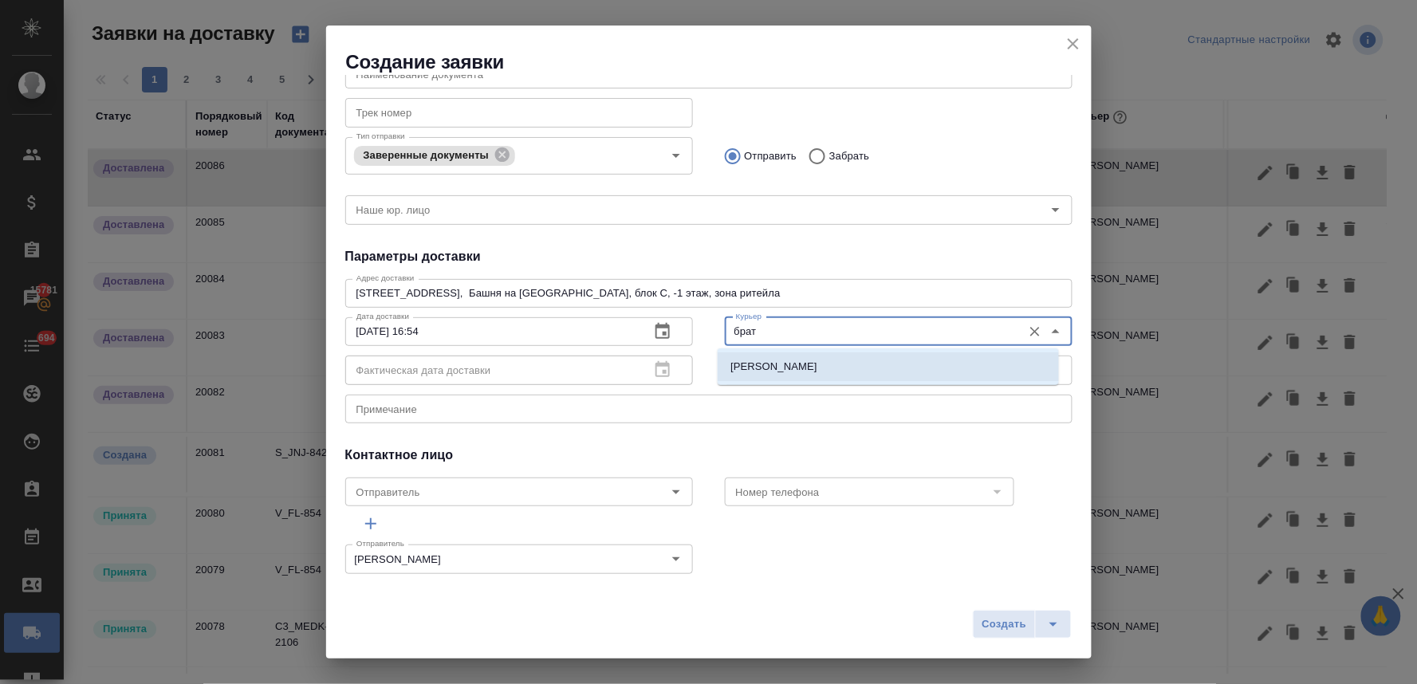
click at [755, 359] on p "[PERSON_NAME]" at bounding box center [774, 367] width 87 height 16
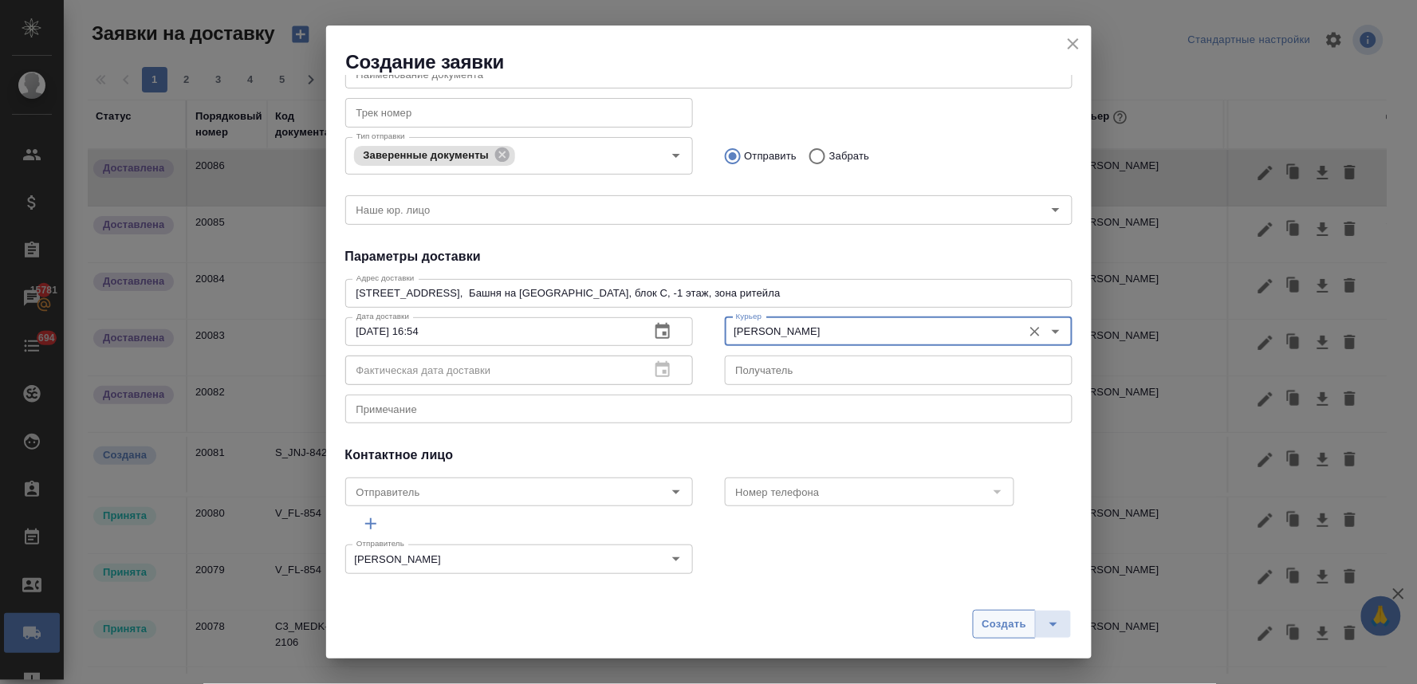
type input "[PERSON_NAME]"
click at [992, 620] on span "Создать" at bounding box center [1004, 625] width 45 height 18
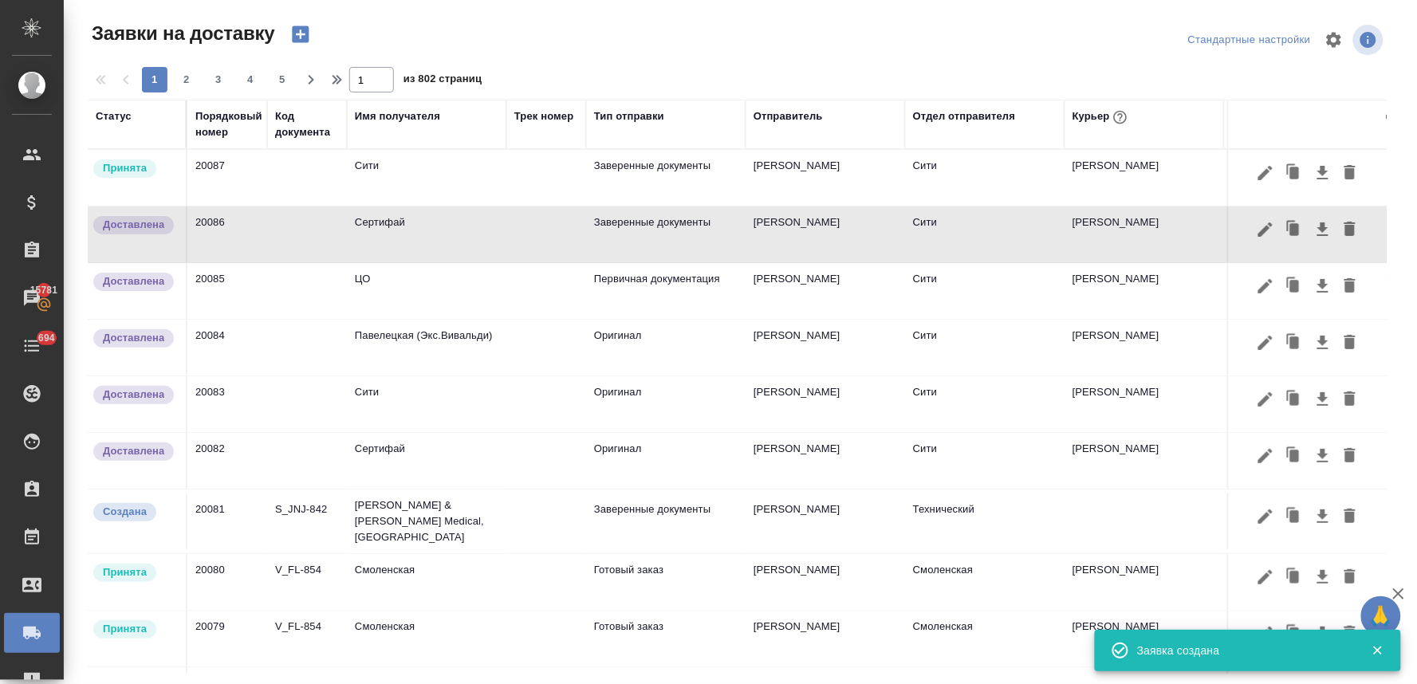
click at [388, 174] on td "Сити" at bounding box center [427, 178] width 160 height 56
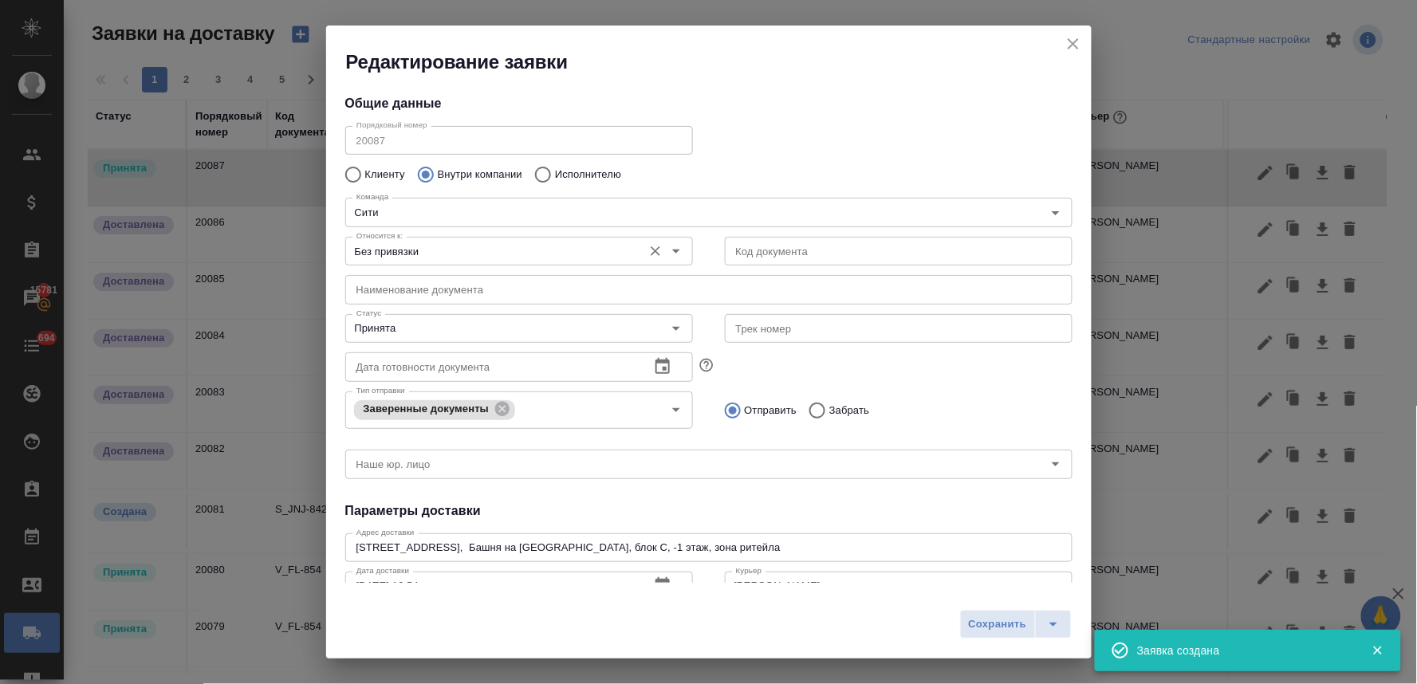
click at [399, 253] on input "Без привязки" at bounding box center [492, 251] width 285 height 19
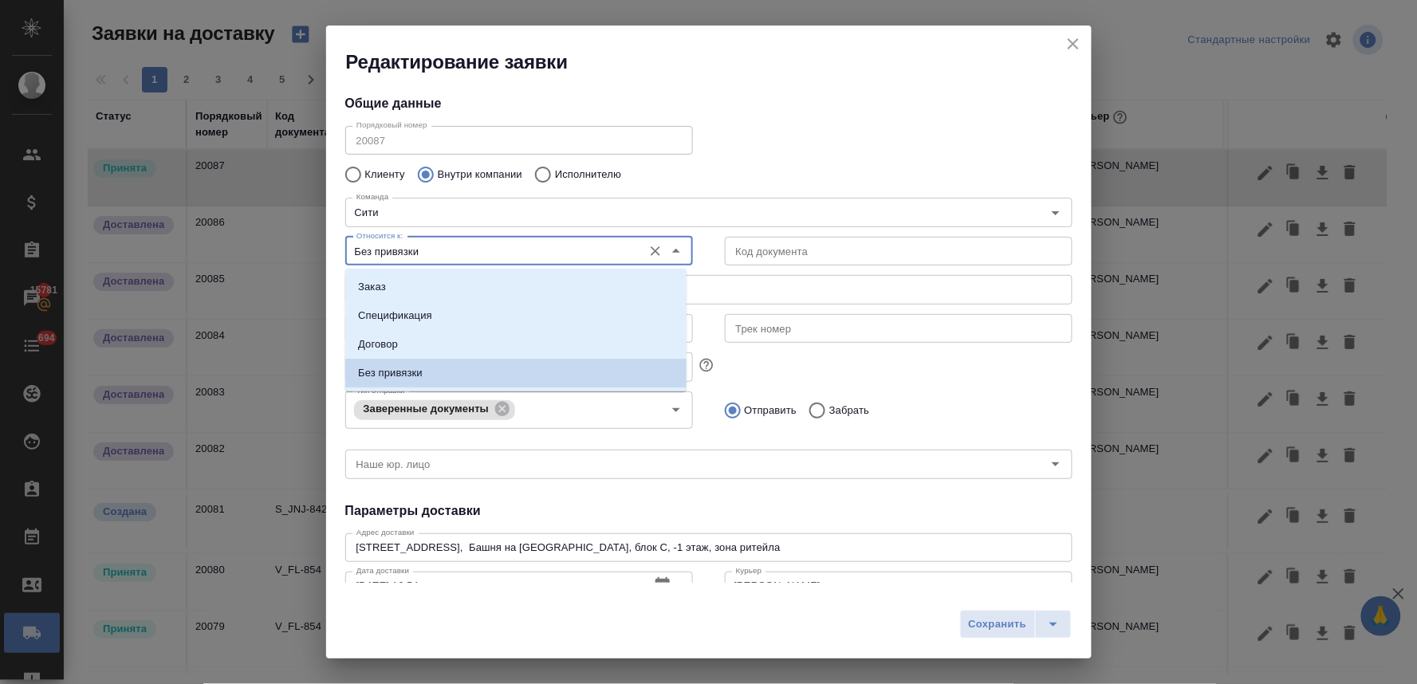
click at [399, 253] on input "Без привязки" at bounding box center [492, 251] width 285 height 19
click at [761, 126] on div "Порядковый номер 20087 Порядковый номер" at bounding box center [708, 139] width 759 height 70
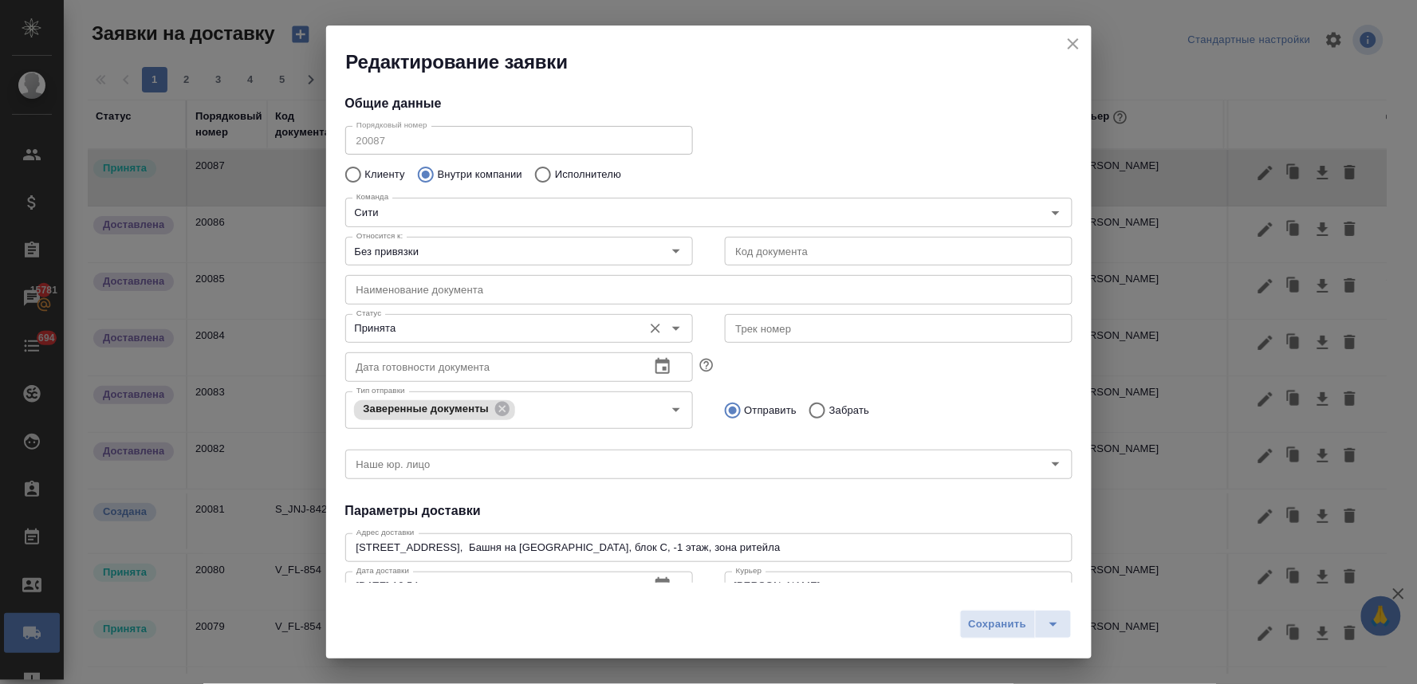
click at [433, 332] on input "Принята" at bounding box center [492, 328] width 285 height 19
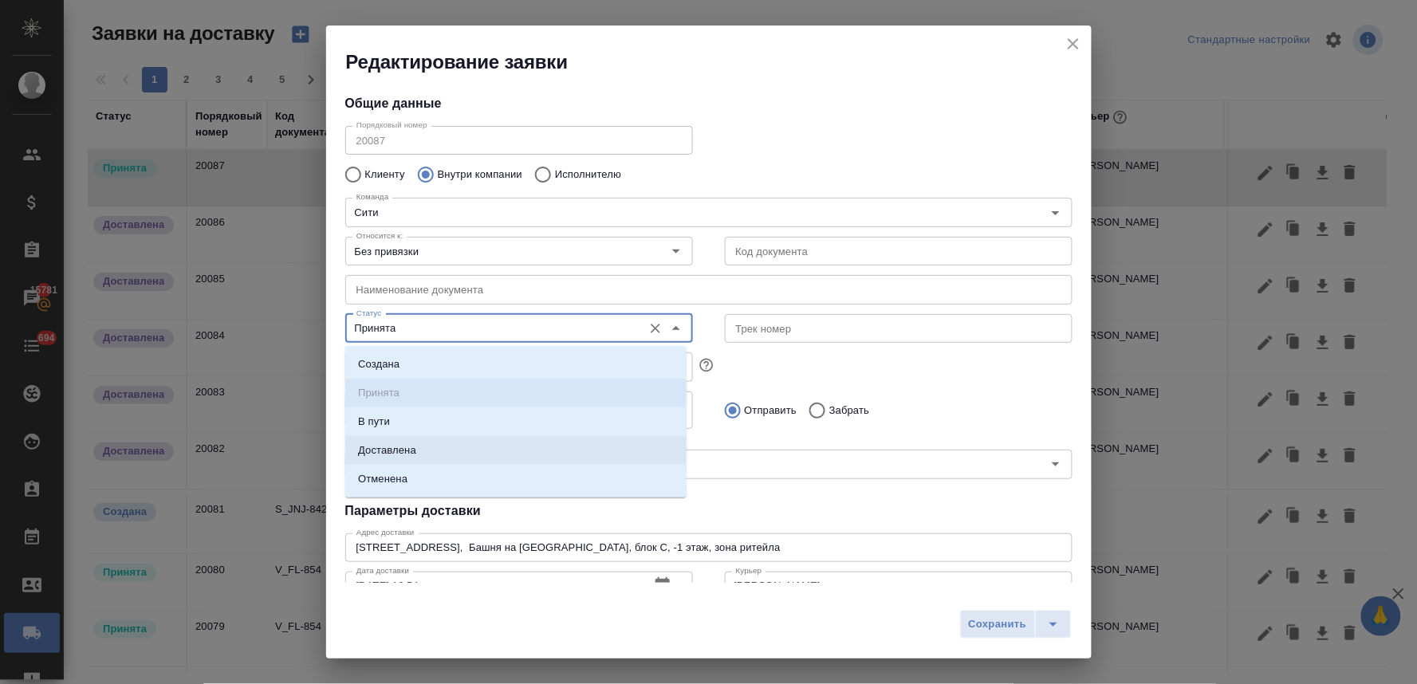
click at [435, 450] on li "Доставлена" at bounding box center [515, 450] width 341 height 29
type input "Доставлена"
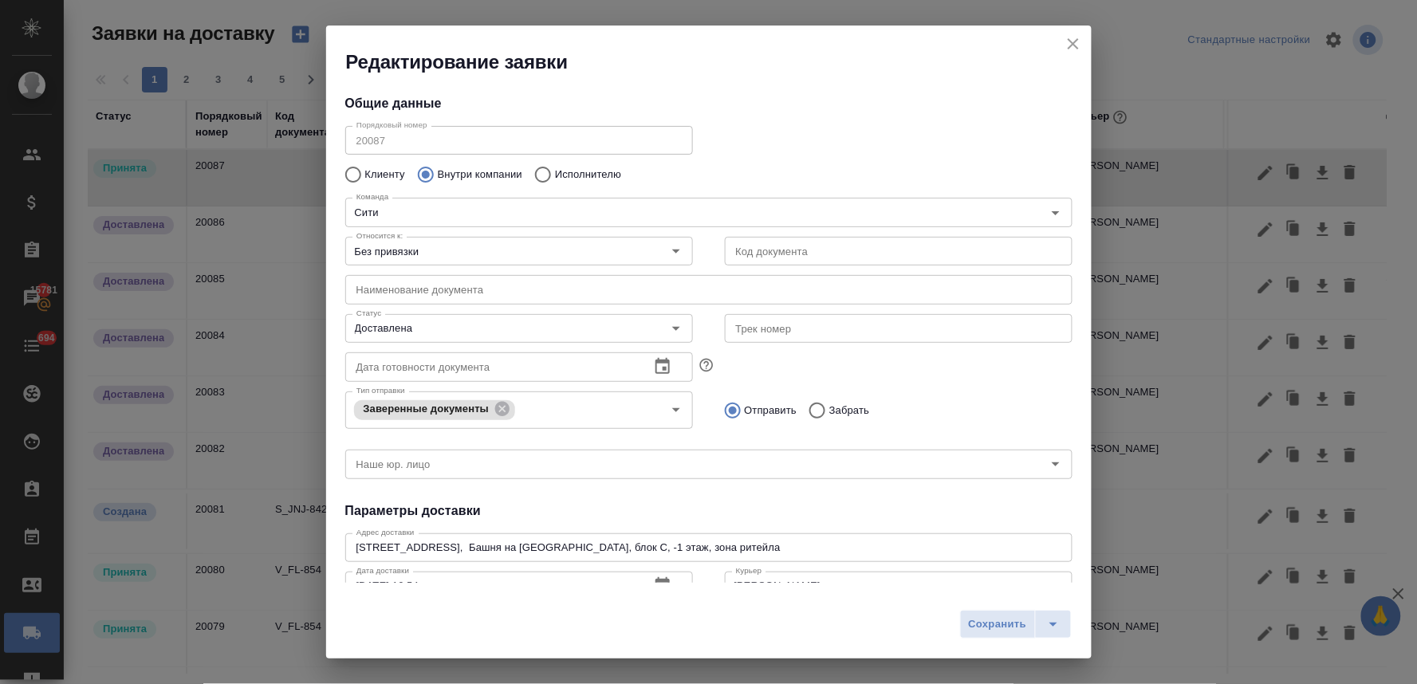
click at [697, 504] on h4 "Параметры доставки" at bounding box center [708, 511] width 727 height 19
click at [978, 628] on span "Сохранить" at bounding box center [998, 625] width 58 height 18
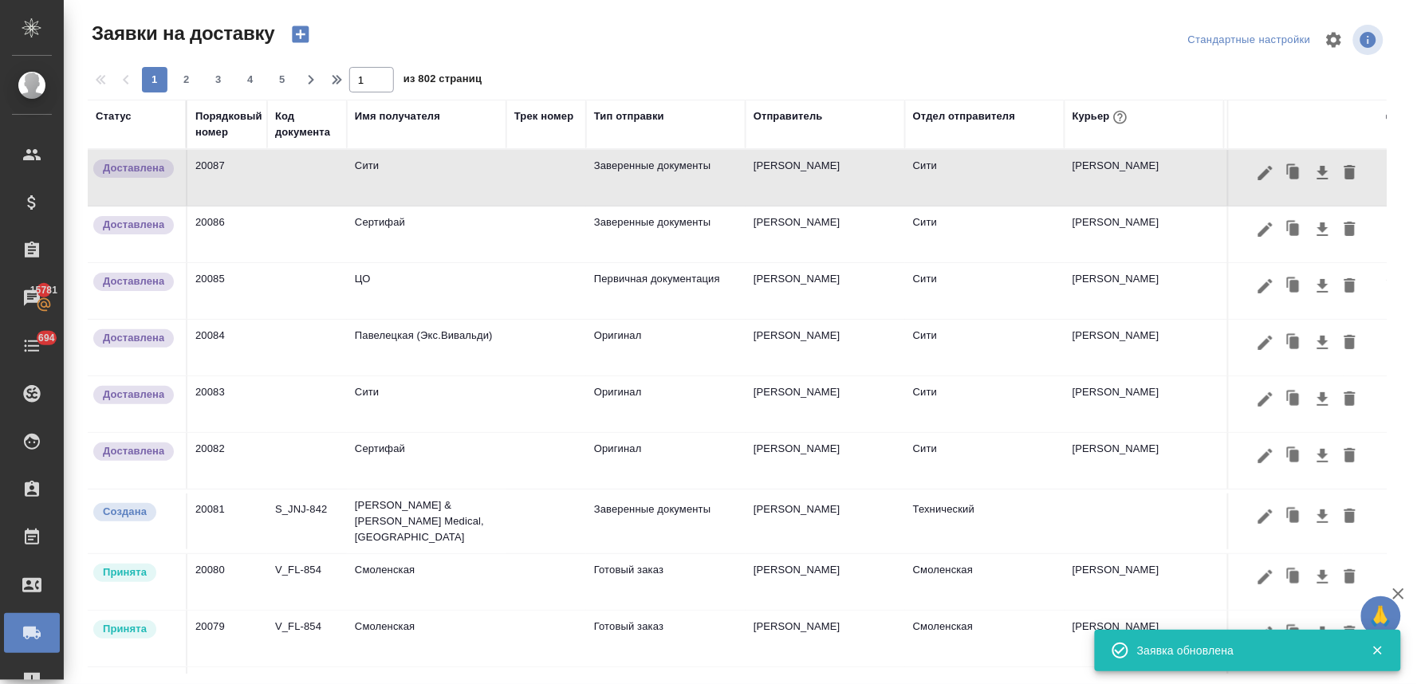
click at [300, 37] on icon "button" at bounding box center [300, 34] width 22 height 22
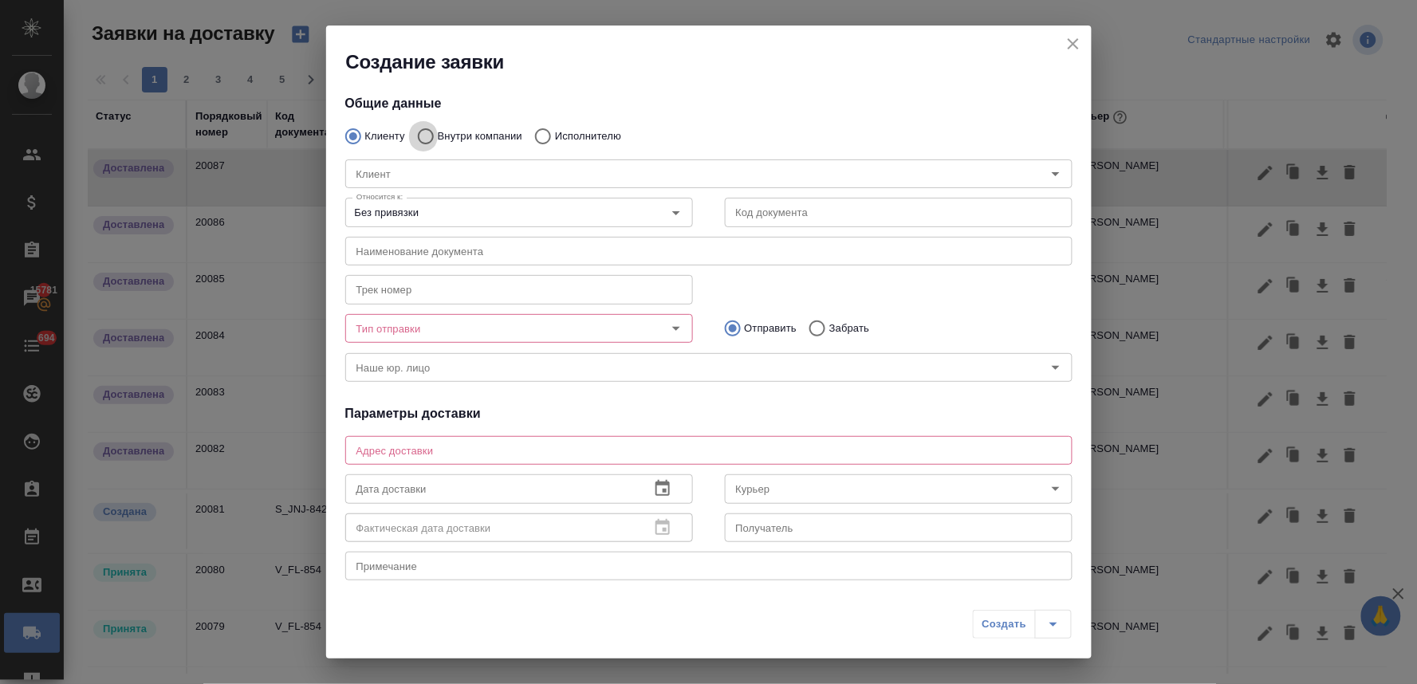
click at [425, 138] on input "Внутри компании" at bounding box center [423, 136] width 29 height 33
radio input "true"
click at [426, 175] on input "Команда" at bounding box center [682, 173] width 664 height 19
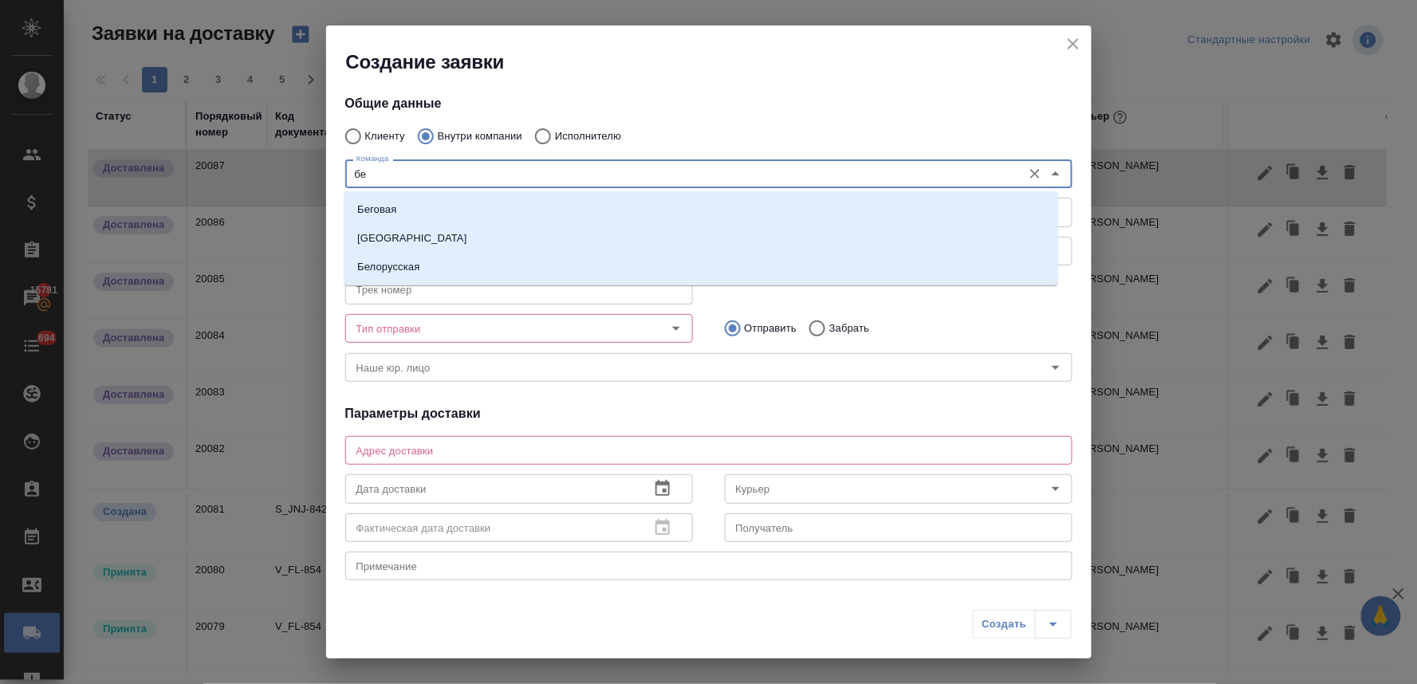
type input "бег"
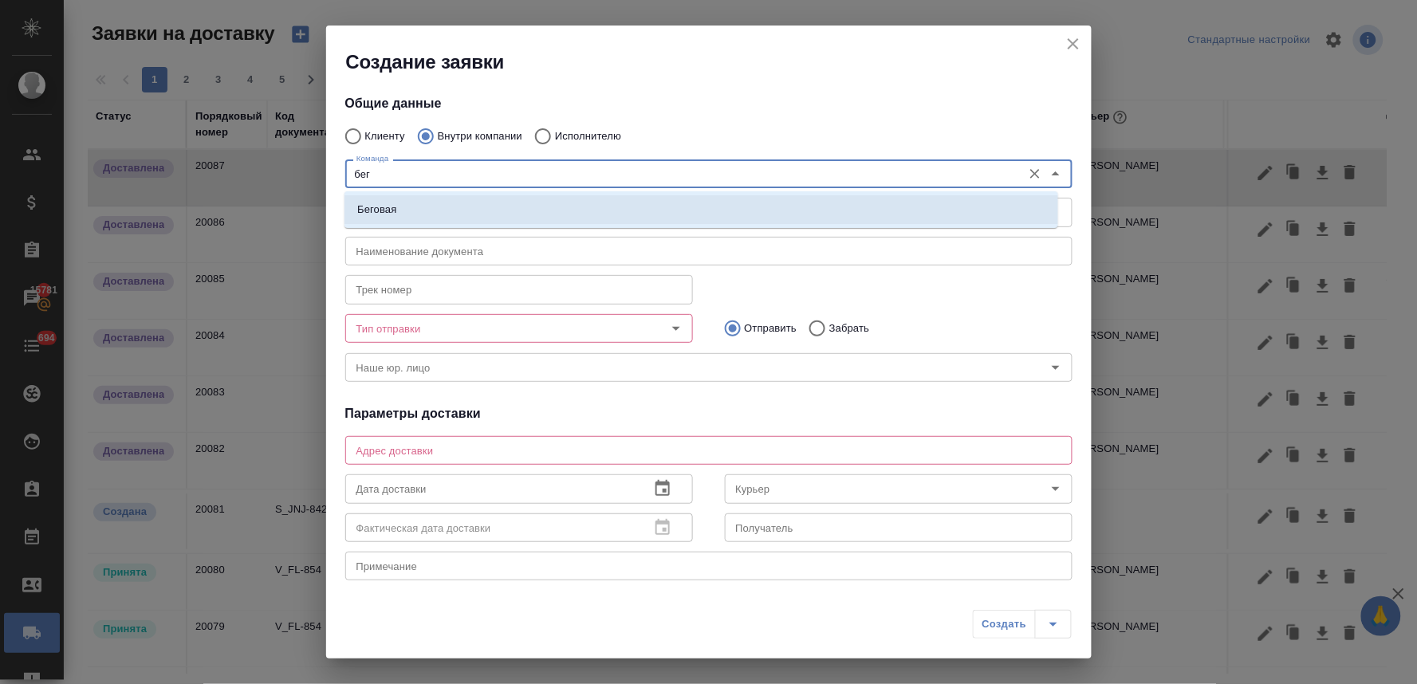
click at [426, 213] on li "Беговая" at bounding box center [702, 209] width 714 height 29
type textarea "[STREET_ADDRESS]"
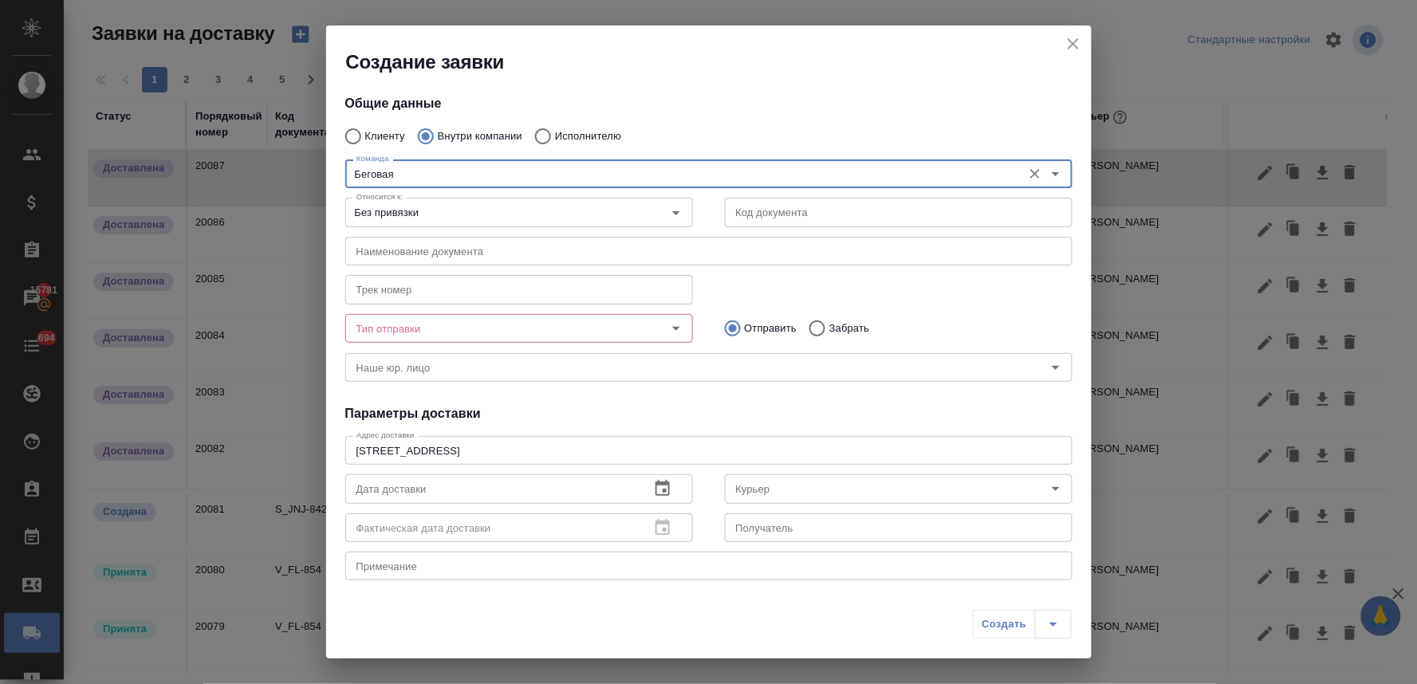
type input "Беговая"
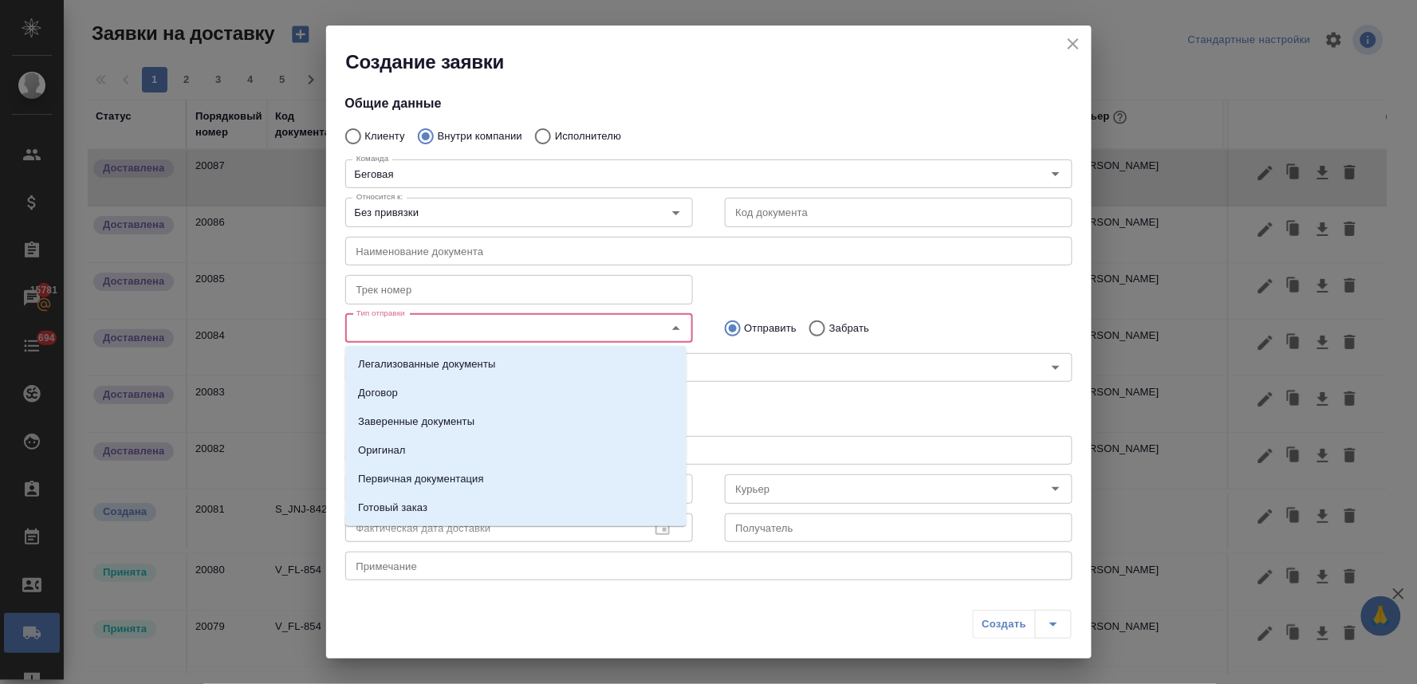
click at [455, 328] on input "Тип отправки" at bounding box center [492, 328] width 285 height 19
click at [444, 461] on li "Оригинал" at bounding box center [515, 450] width 341 height 29
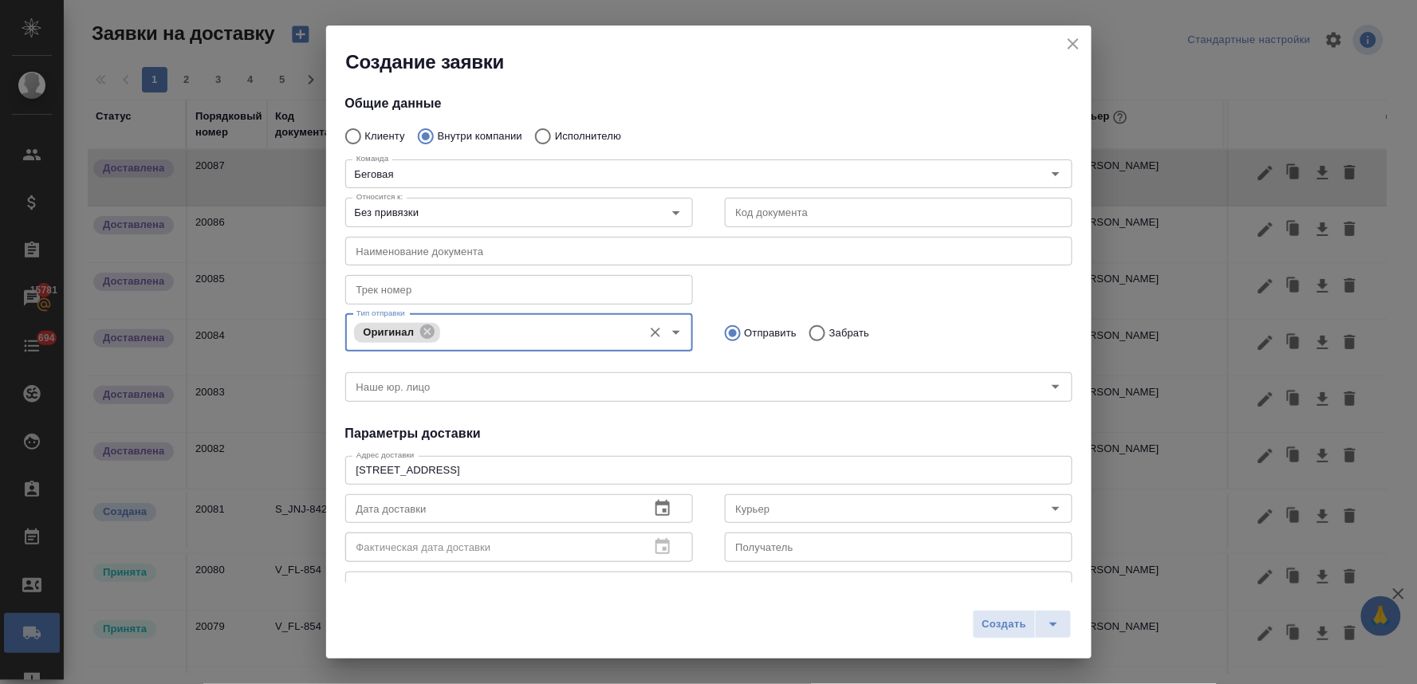
click at [809, 333] on input "Забрать" at bounding box center [815, 333] width 29 height 33
radio input "true"
click at [670, 433] on h4 "Параметры доставки" at bounding box center [708, 433] width 727 height 19
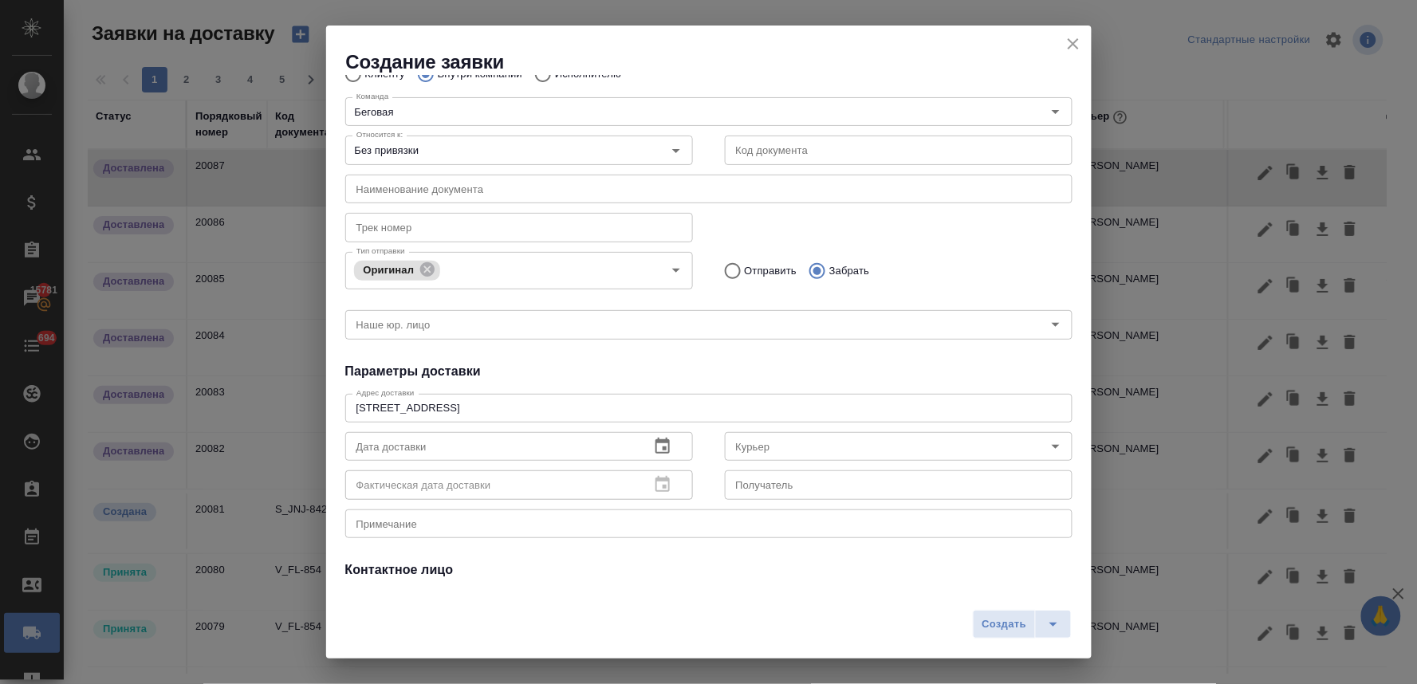
scroll to position [89, 0]
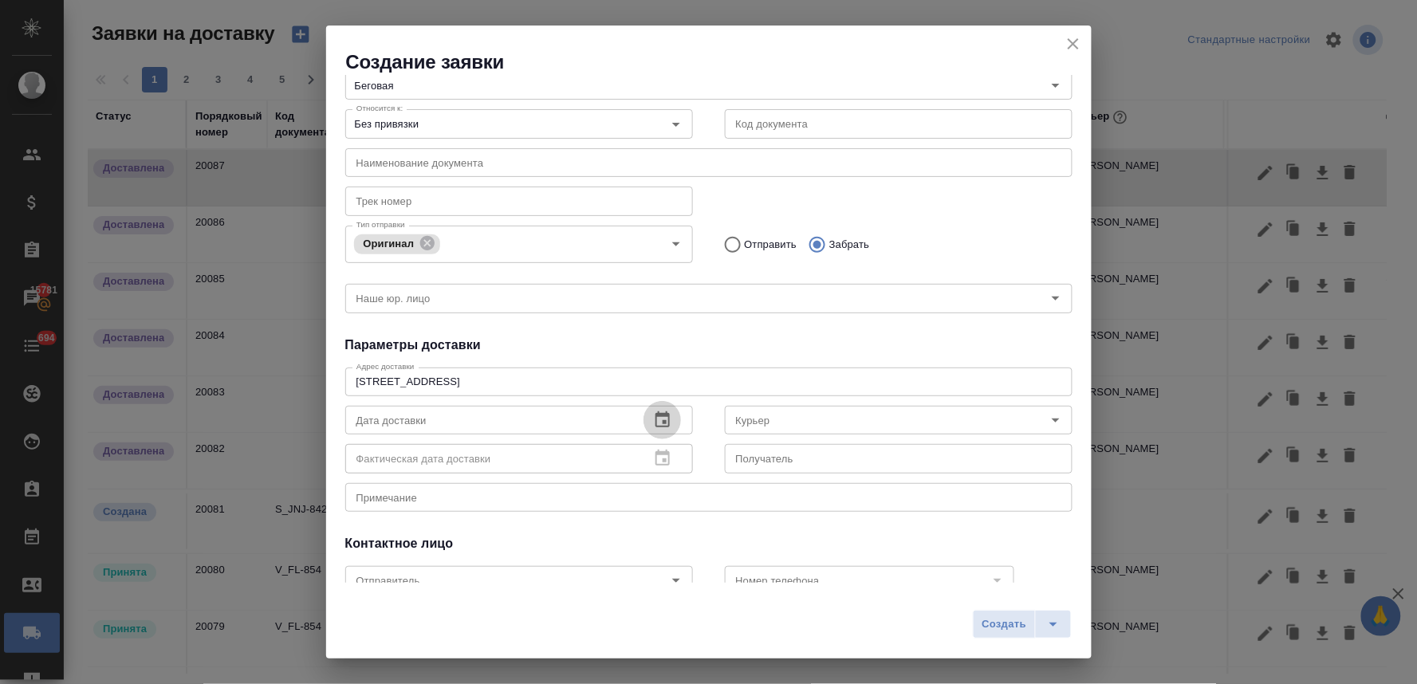
click at [653, 427] on icon "button" at bounding box center [662, 420] width 19 height 19
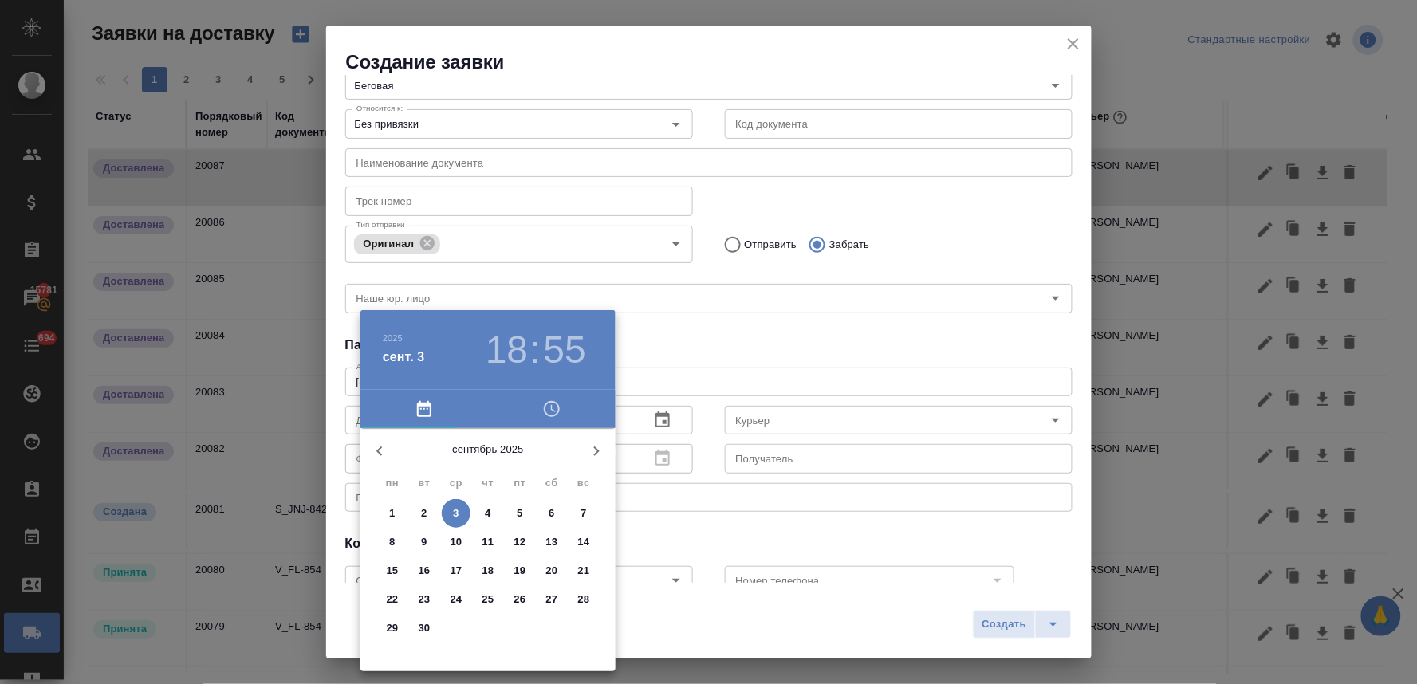
click at [551, 413] on icon "button" at bounding box center [551, 409] width 19 height 19
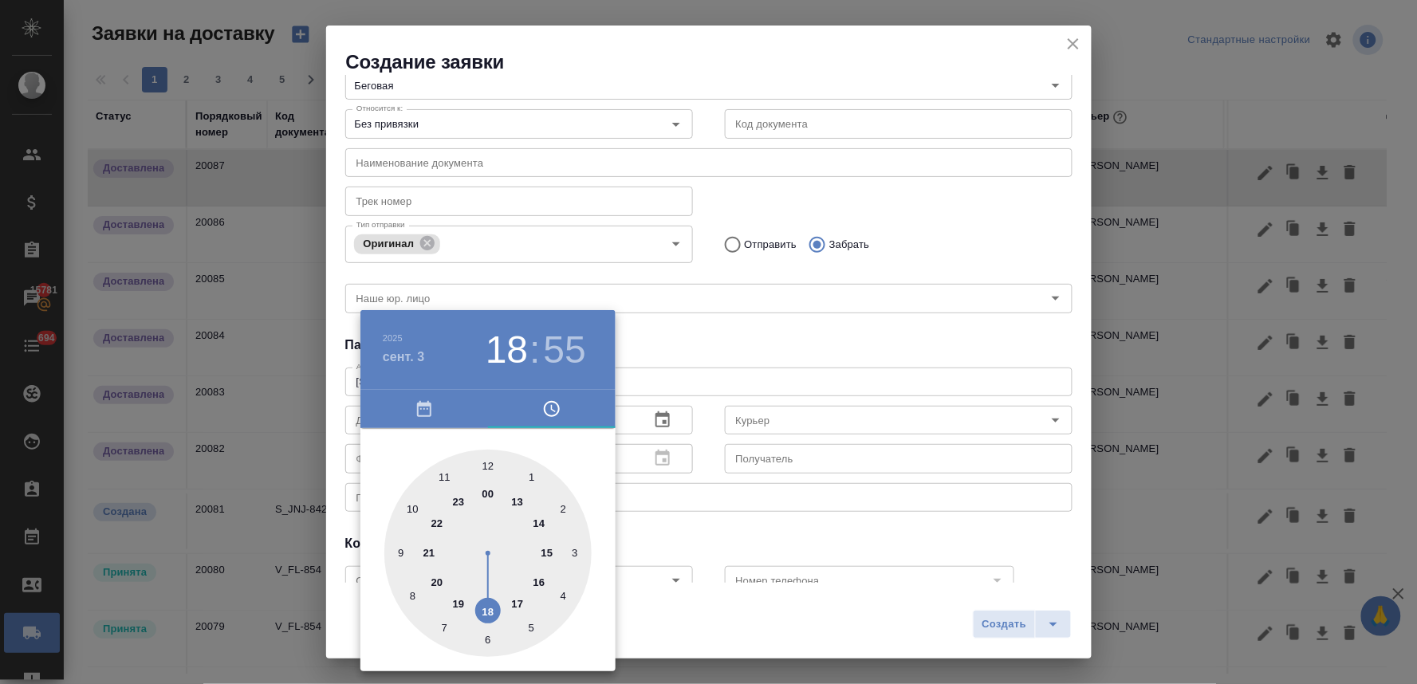
click at [490, 612] on div at bounding box center [487, 553] width 207 height 207
click at [490, 464] on div at bounding box center [487, 553] width 207 height 207
type input "[DATE] 18:00"
click at [678, 337] on div at bounding box center [708, 342] width 1417 height 684
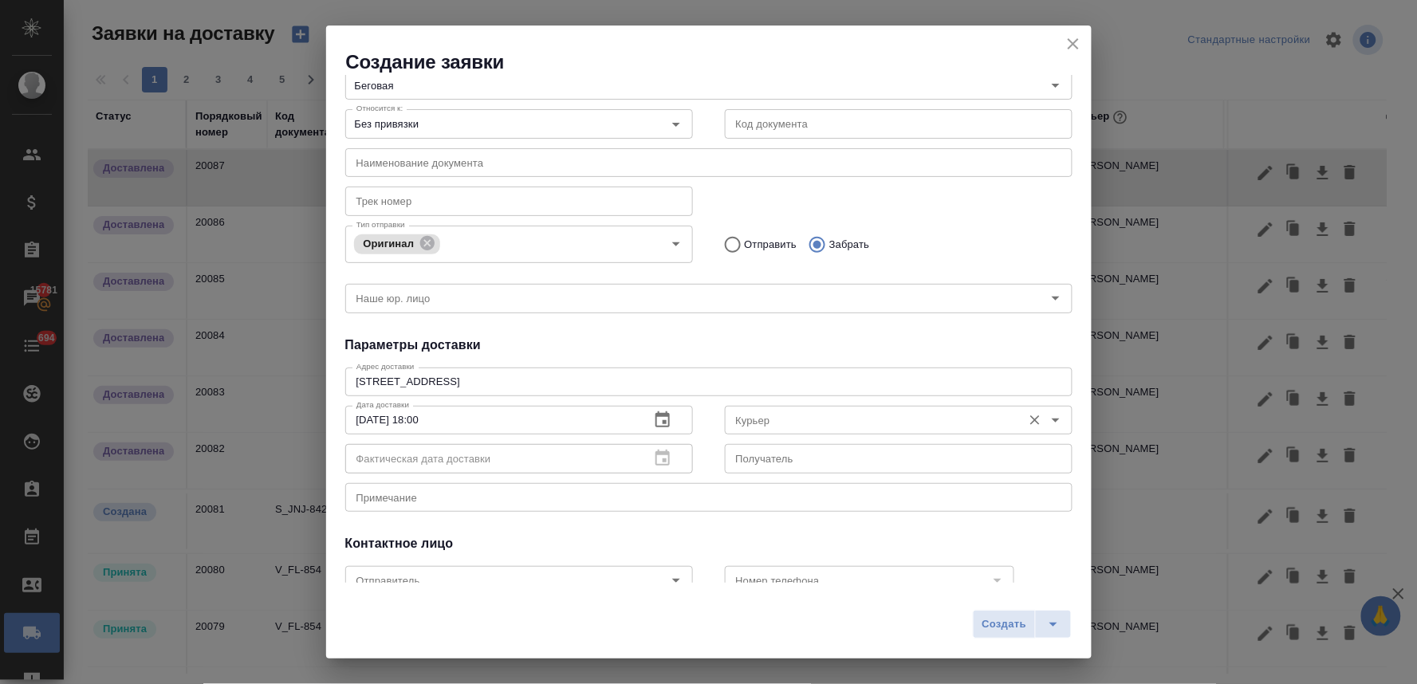
click at [752, 423] on input "Курьер" at bounding box center [872, 420] width 285 height 19
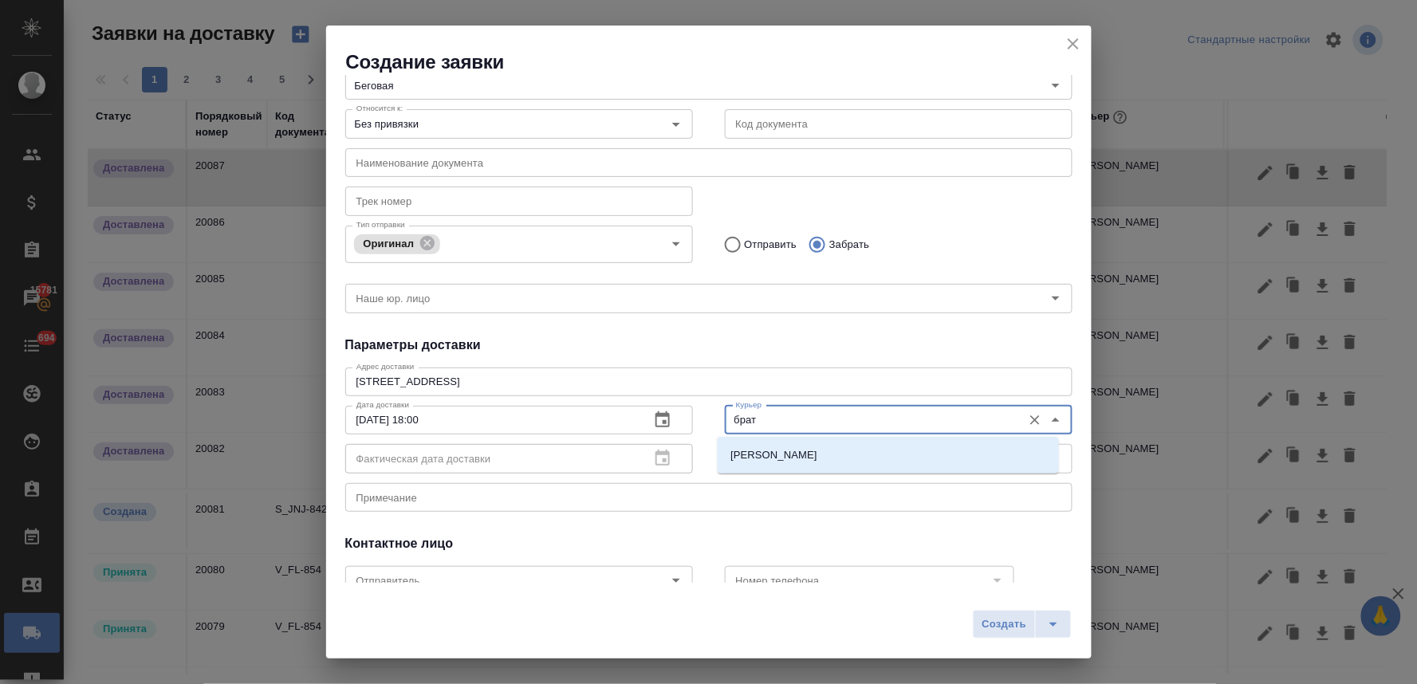
click at [753, 444] on li "[PERSON_NAME]" at bounding box center [888, 455] width 341 height 29
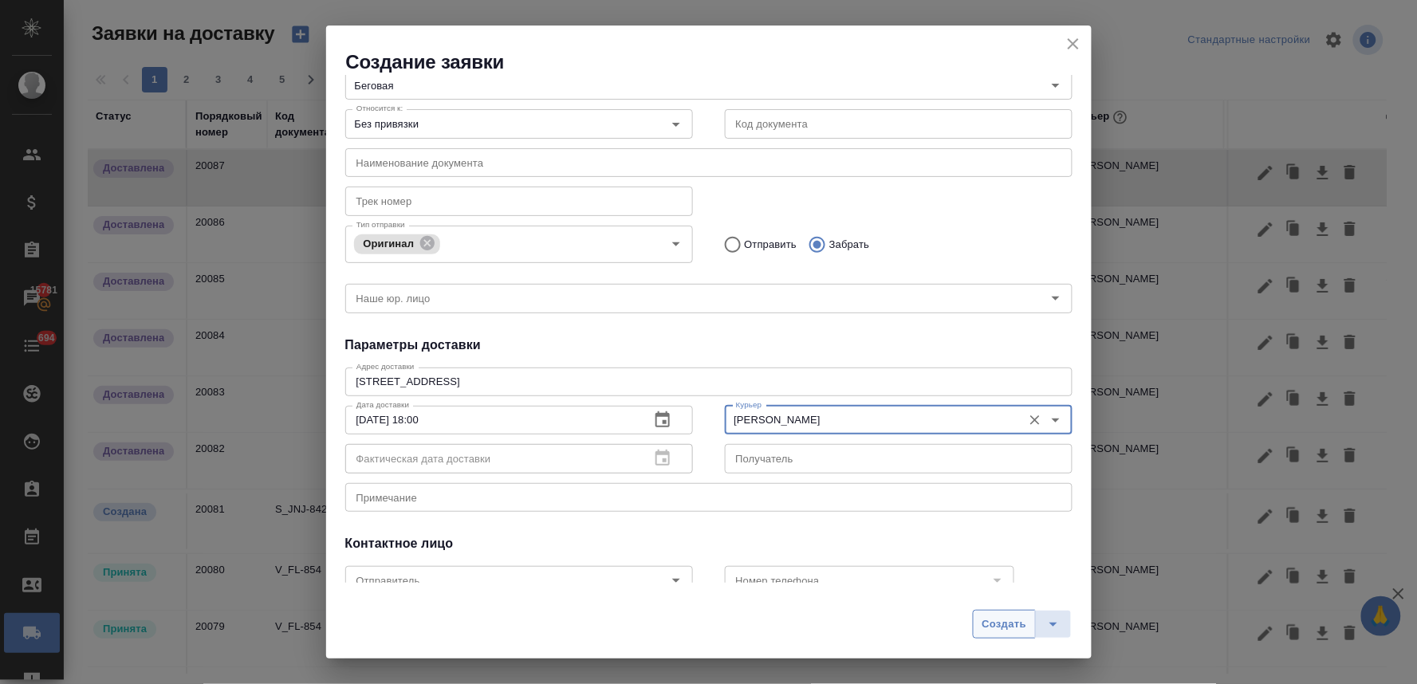
type input "[PERSON_NAME]"
click at [998, 627] on span "Создать" at bounding box center [1004, 625] width 45 height 18
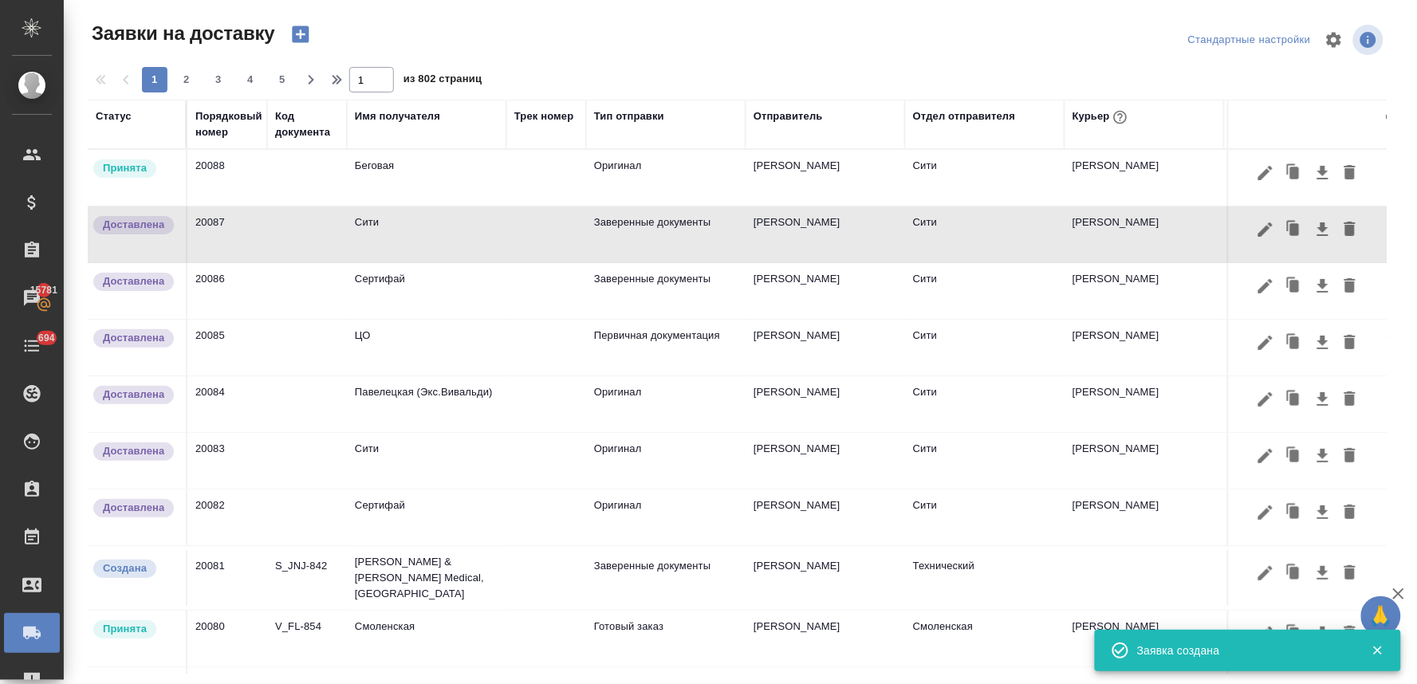
click at [385, 164] on td "Беговая" at bounding box center [427, 178] width 160 height 56
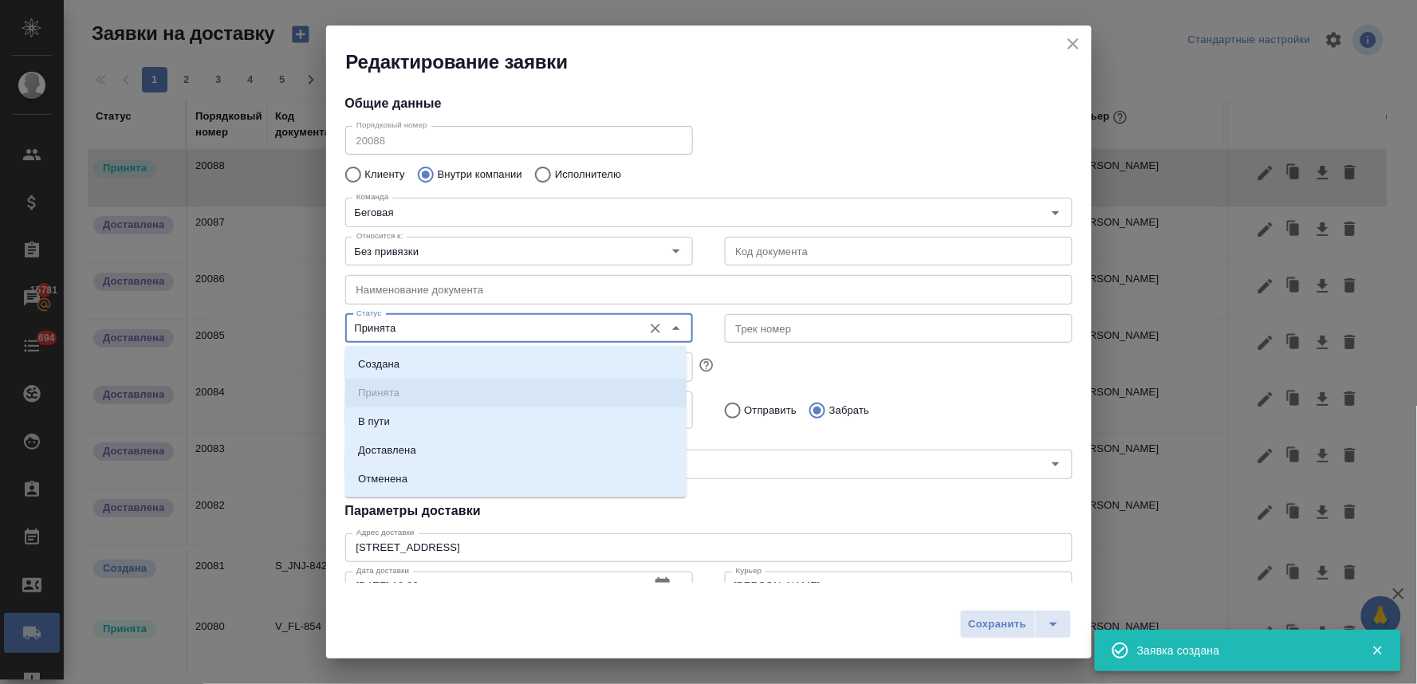
click at [387, 325] on input "Принята" at bounding box center [492, 328] width 285 height 19
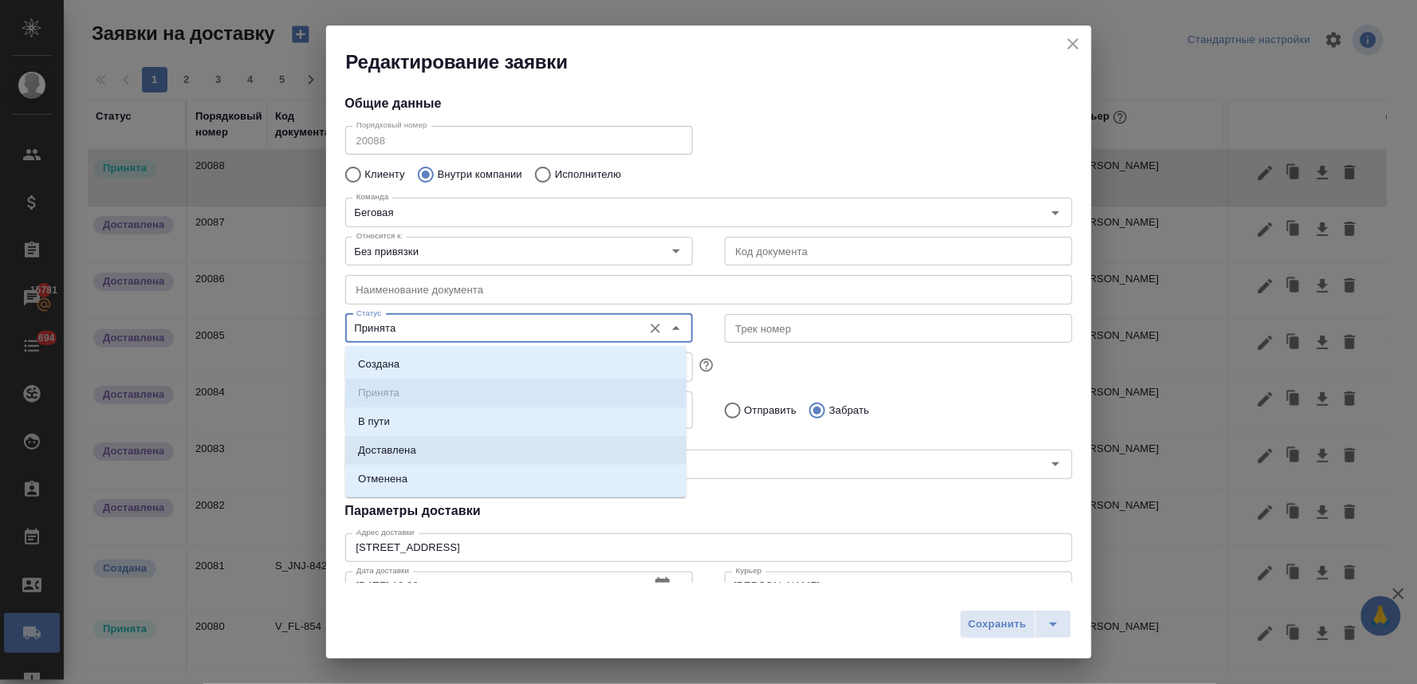
click at [408, 443] on p "Доставлена" at bounding box center [387, 451] width 58 height 16
type input "Доставлена"
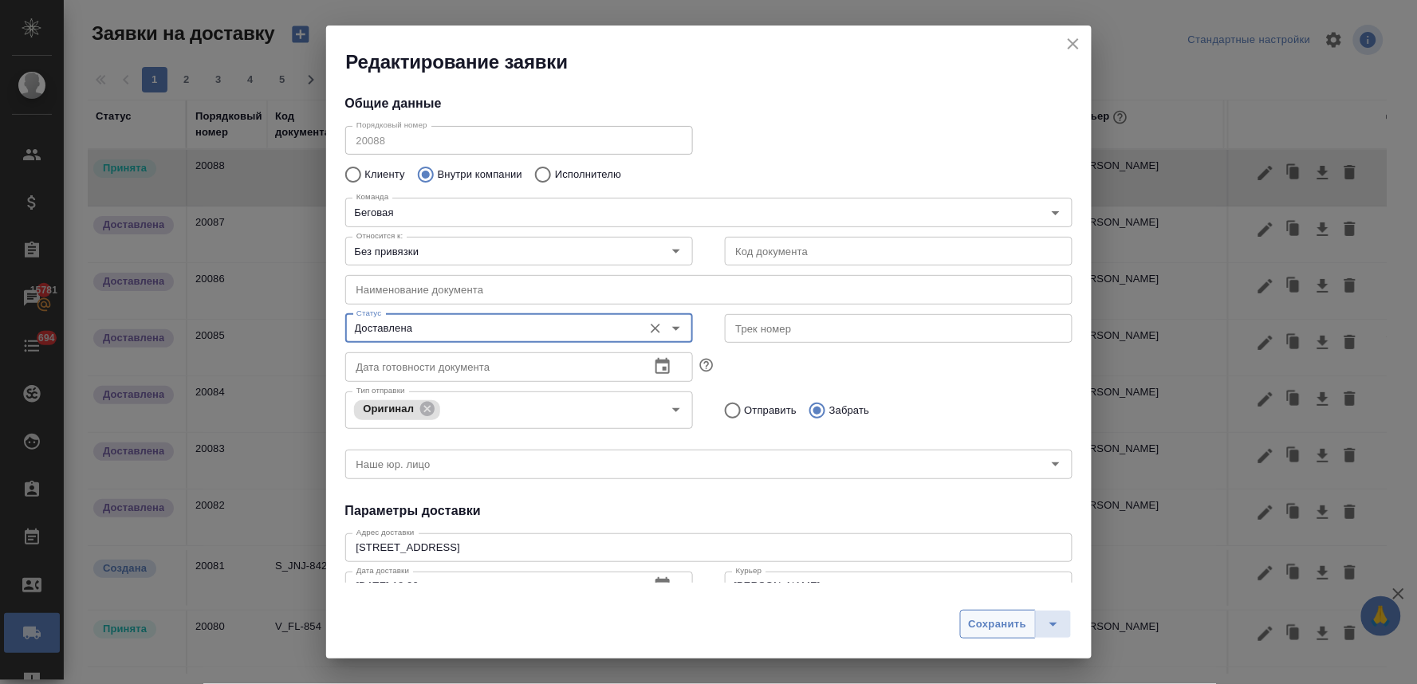
click at [995, 631] on span "Сохранить" at bounding box center [998, 625] width 58 height 18
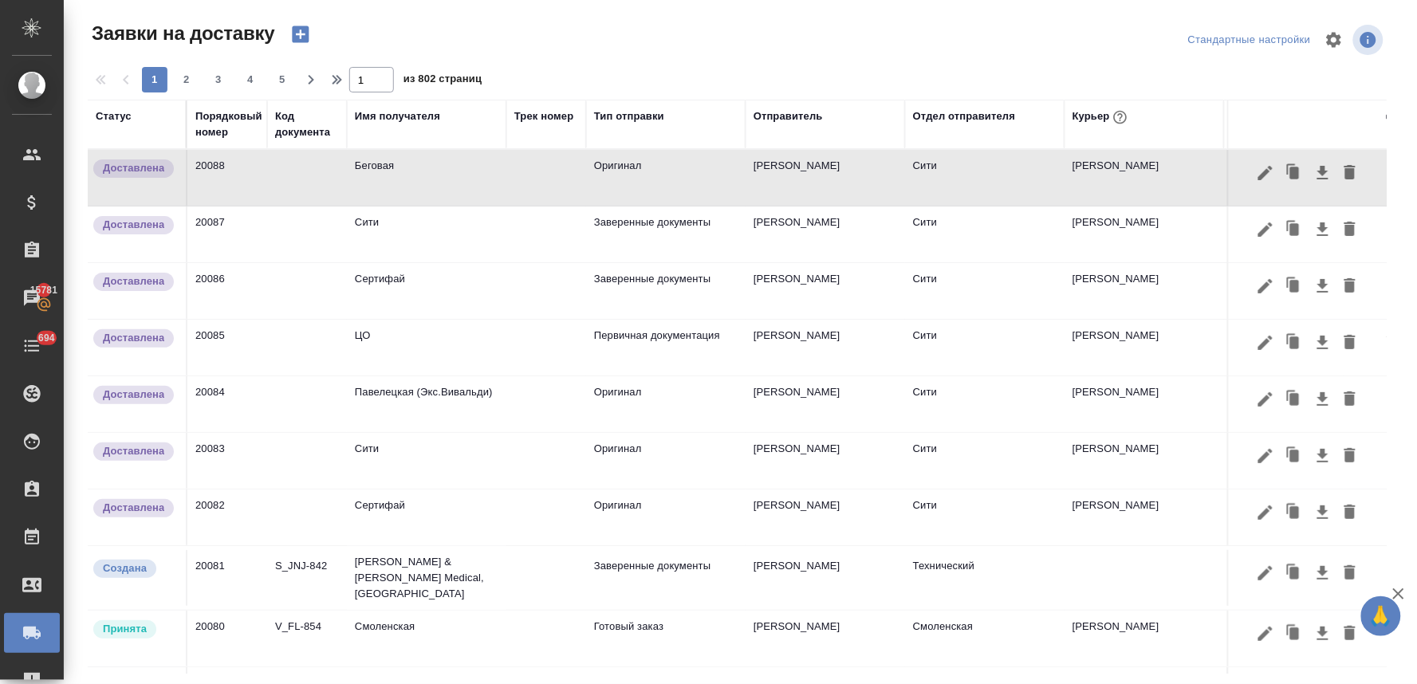
click at [443, 394] on td "Павелецкая (Экс.Вивальди)" at bounding box center [427, 404] width 160 height 56
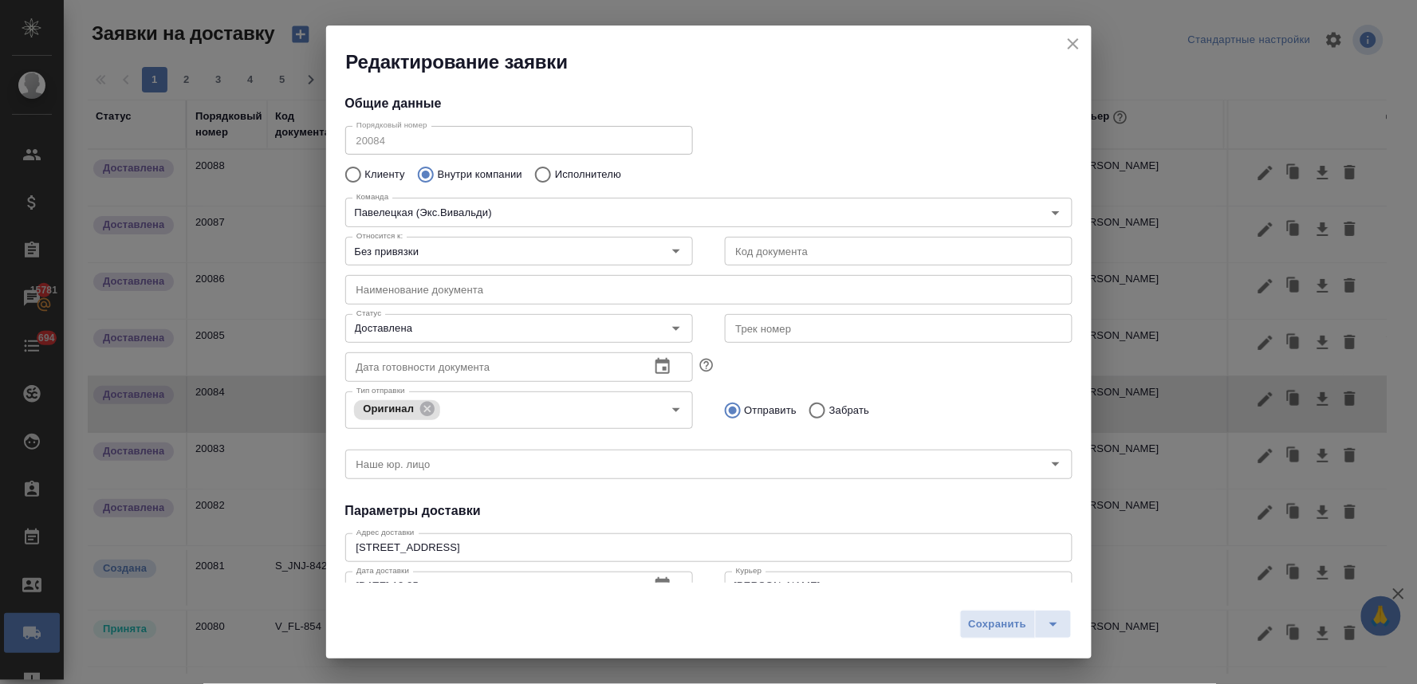
click at [539, 173] on input "Исполнителю" at bounding box center [540, 174] width 29 height 33
radio input "true"
click at [538, 205] on input "Исполнитель" at bounding box center [670, 212] width 640 height 19
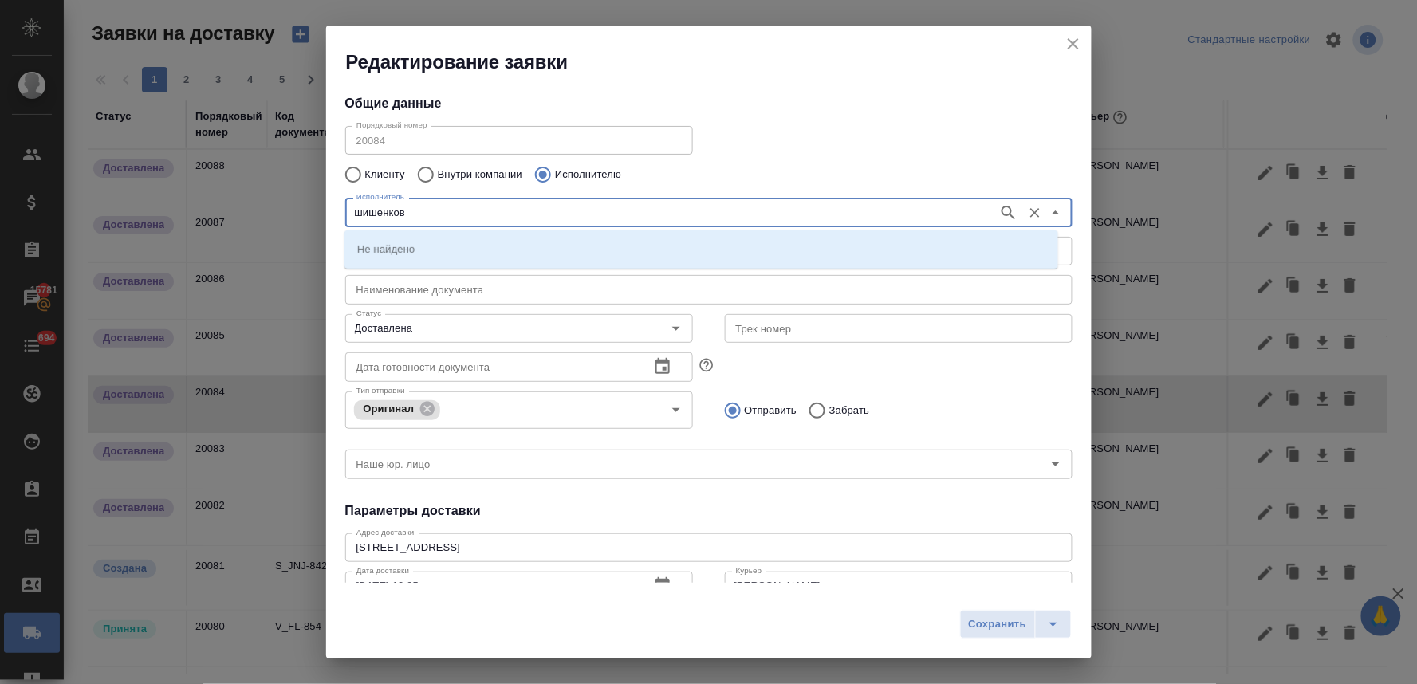
type input "шишенков"
click at [444, 252] on p "[PERSON_NAME]" at bounding box center [400, 249] width 87 height 16
type input "[PERSON_NAME]"
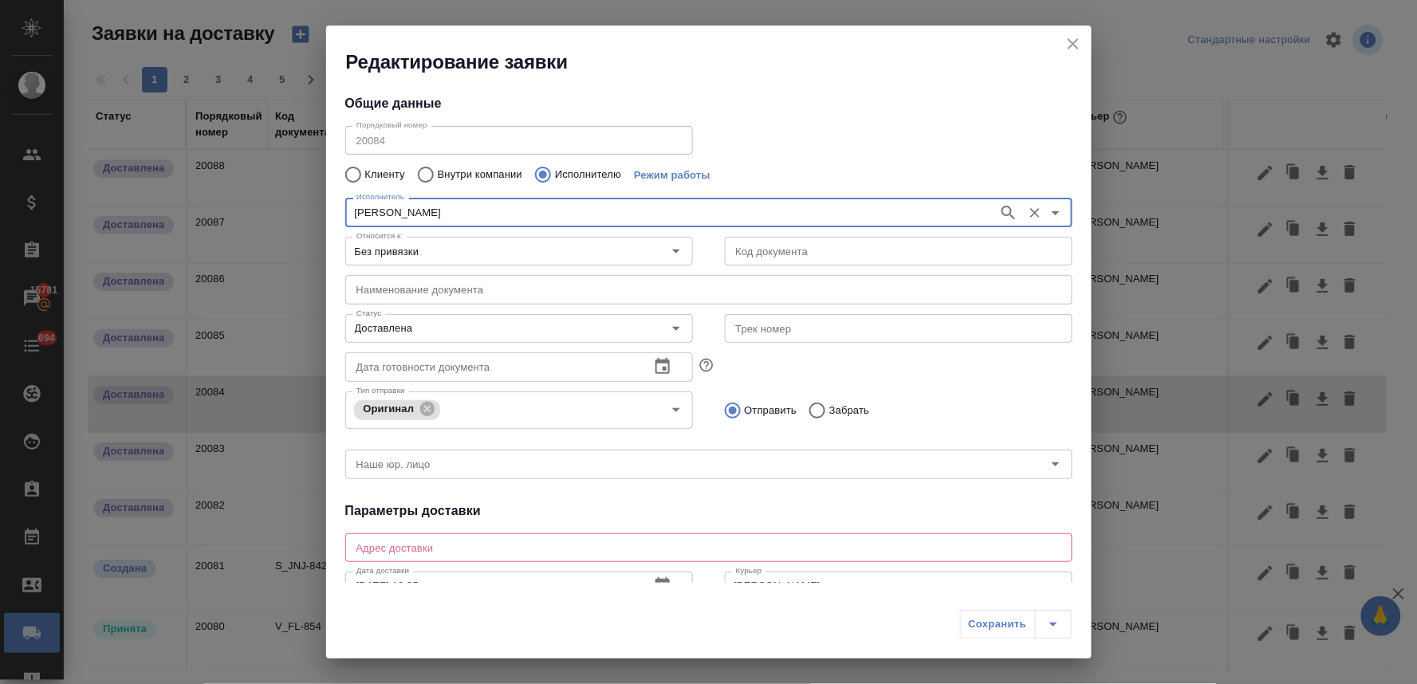
click at [603, 550] on textarea at bounding box center [708, 548] width 705 height 12
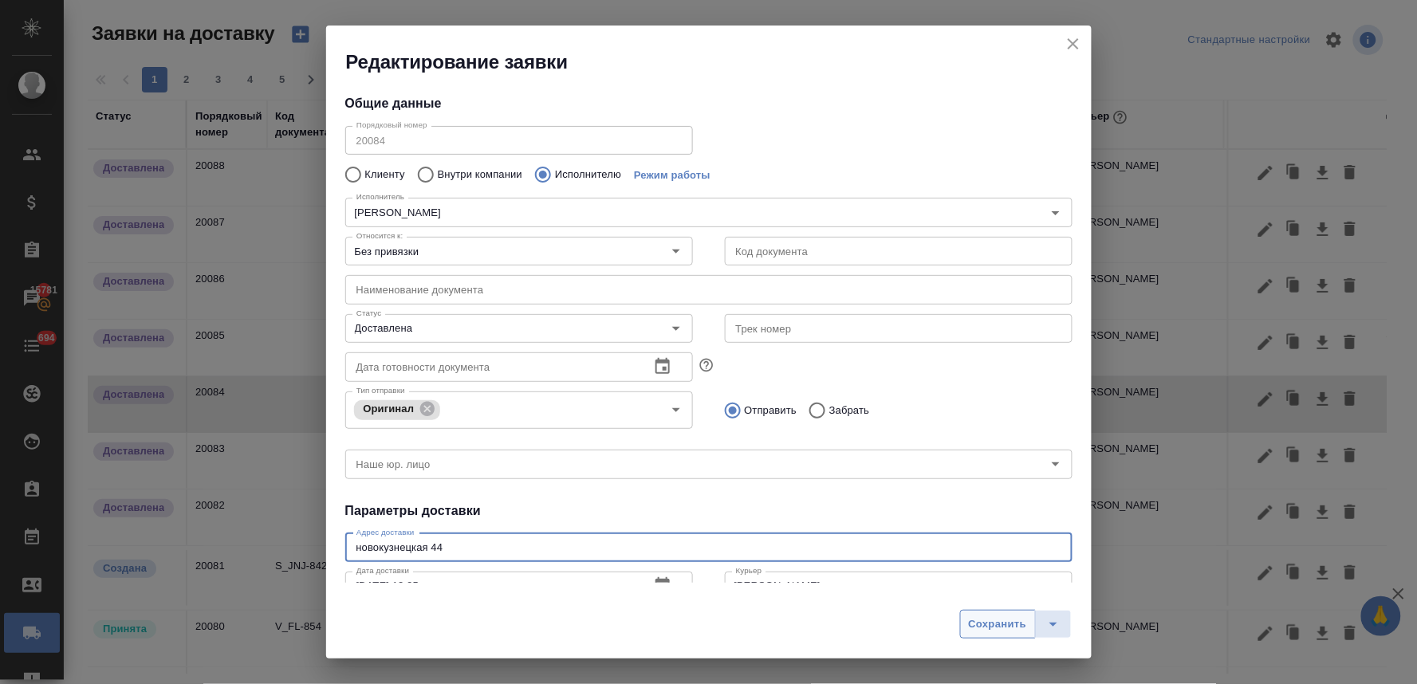
type textarea "новокузнецкая 44"
click at [968, 628] on button "Сохранить" at bounding box center [998, 624] width 76 height 29
